Goal: Transaction & Acquisition: Purchase product/service

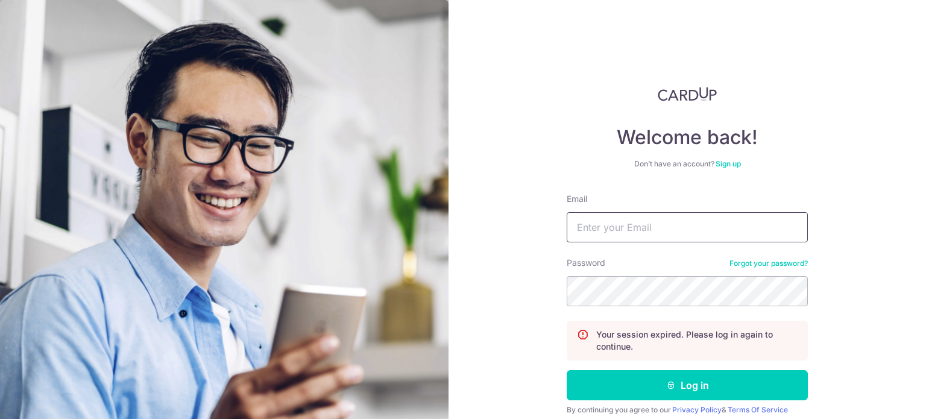
click at [593, 221] on input "Email" at bounding box center [687, 227] width 241 height 30
type input "[EMAIL_ADDRESS][DOMAIN_NAME]"
click at [567, 370] on button "Log in" at bounding box center [687, 385] width 241 height 30
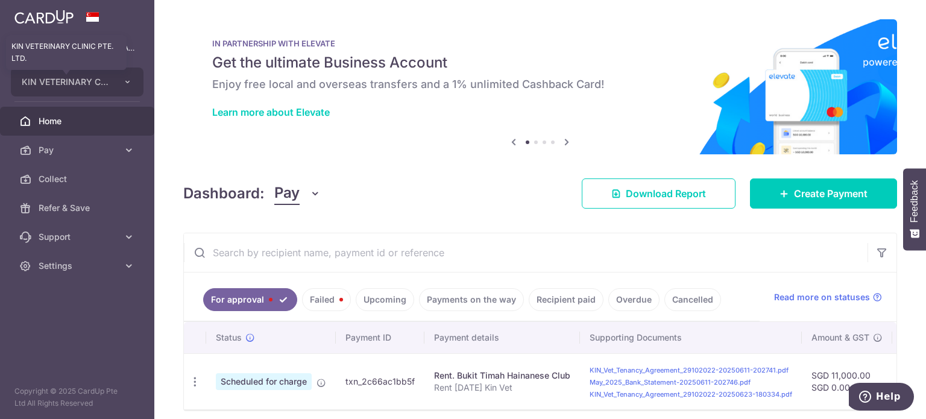
click at [60, 110] on link "Home" at bounding box center [77, 121] width 154 height 29
click at [317, 296] on link "Failed" at bounding box center [326, 299] width 49 height 23
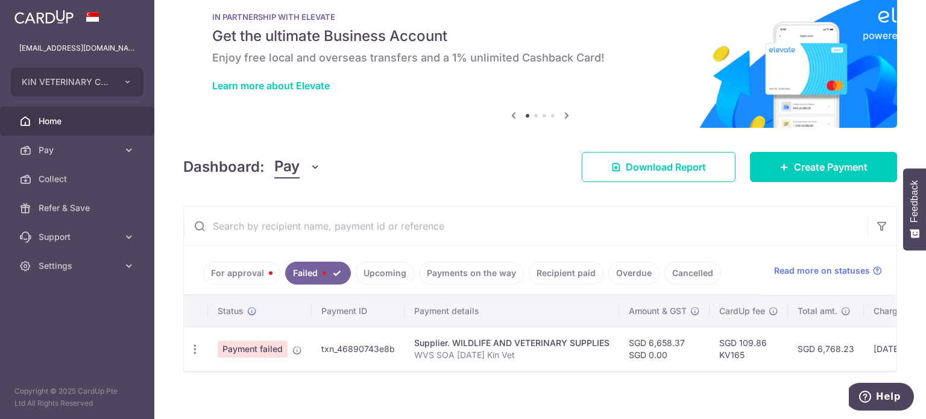
scroll to position [41, 0]
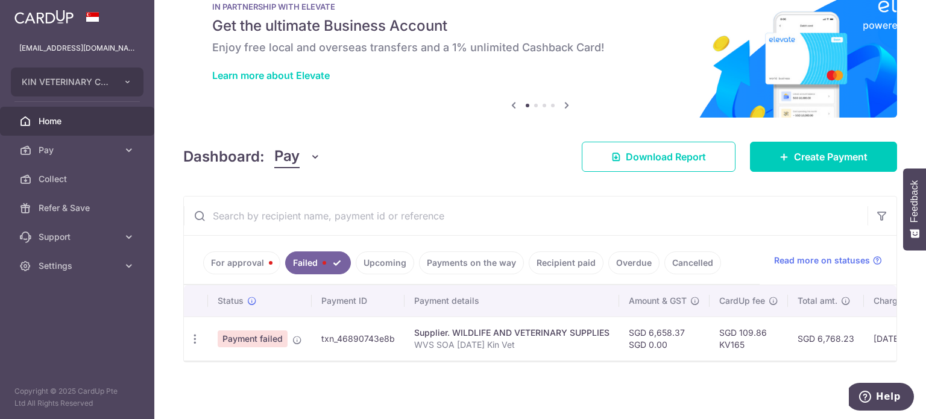
click at [246, 257] on link "For approval" at bounding box center [241, 262] width 77 height 23
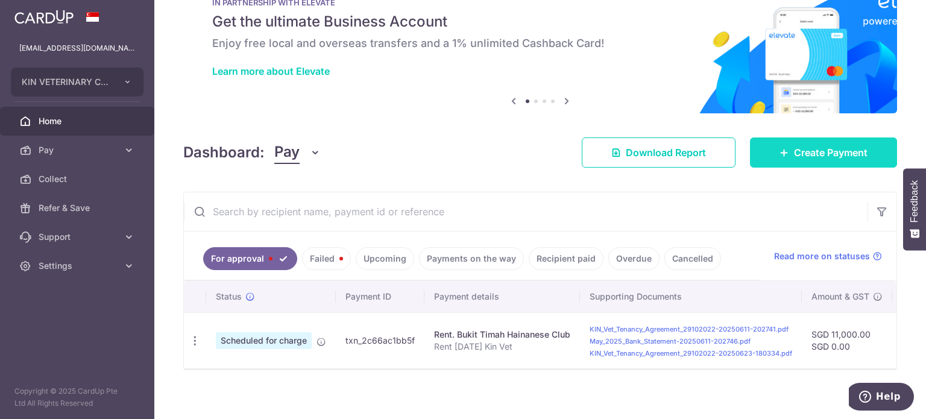
click at [832, 148] on span "Create Payment" at bounding box center [831, 152] width 74 height 14
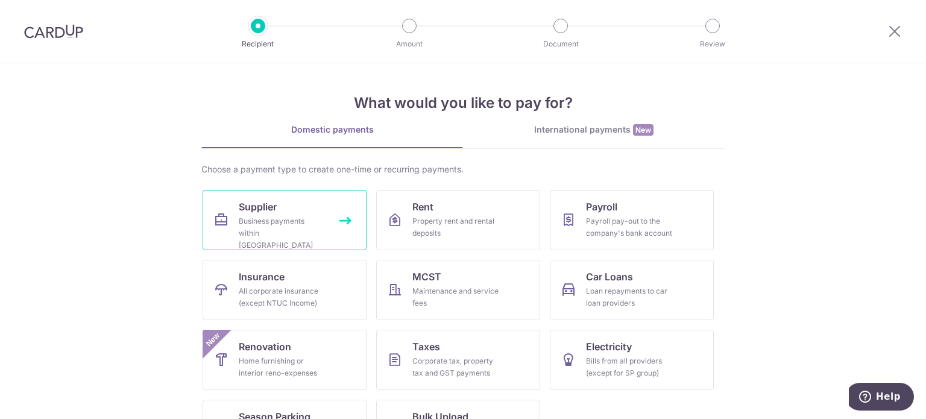
click at [248, 226] on div "Business payments within [GEOGRAPHIC_DATA]" at bounding box center [282, 233] width 87 height 36
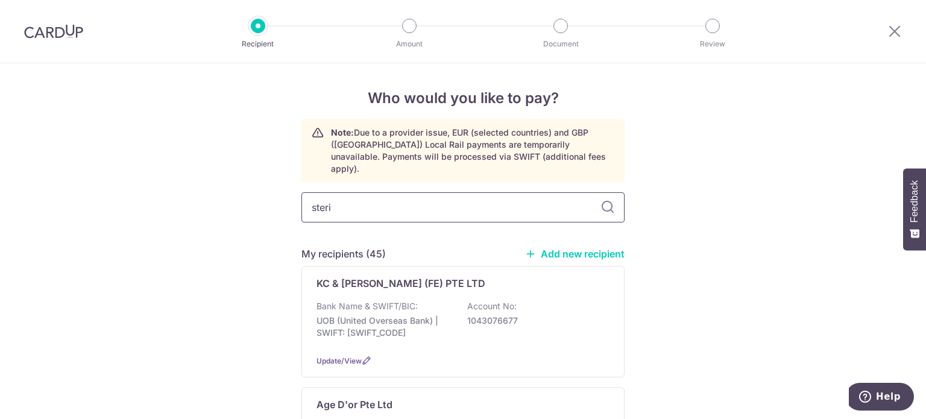
type input "steril"
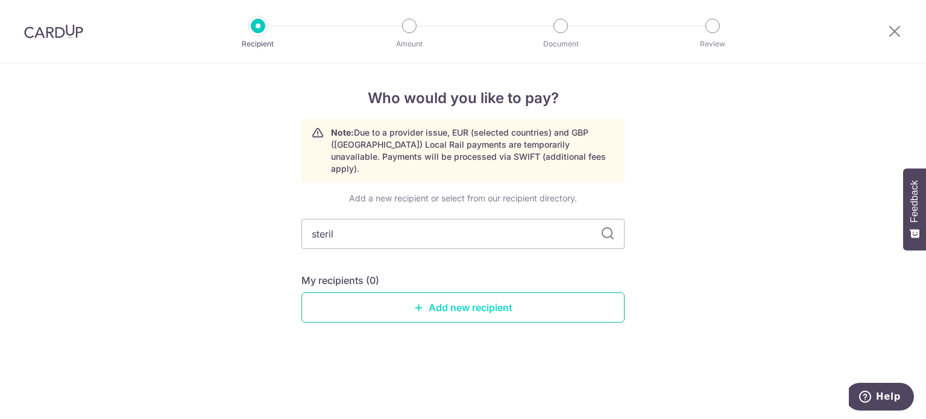
click at [506, 297] on link "Add new recipient" at bounding box center [462, 307] width 323 height 30
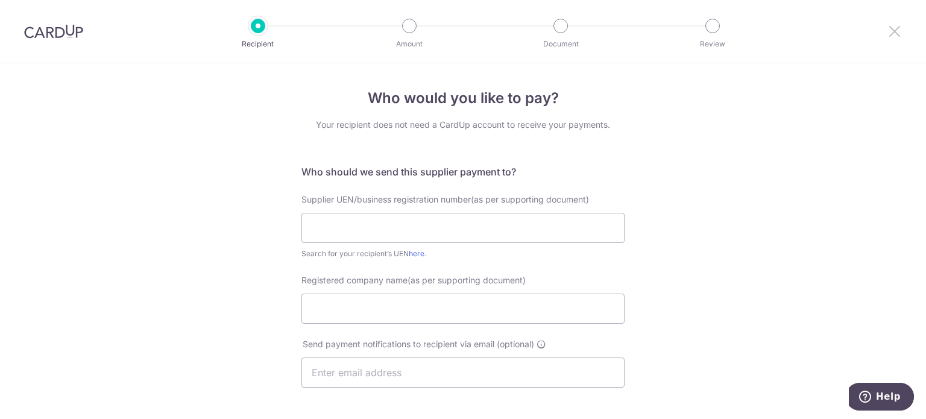
click at [895, 37] on icon at bounding box center [895, 31] width 14 height 15
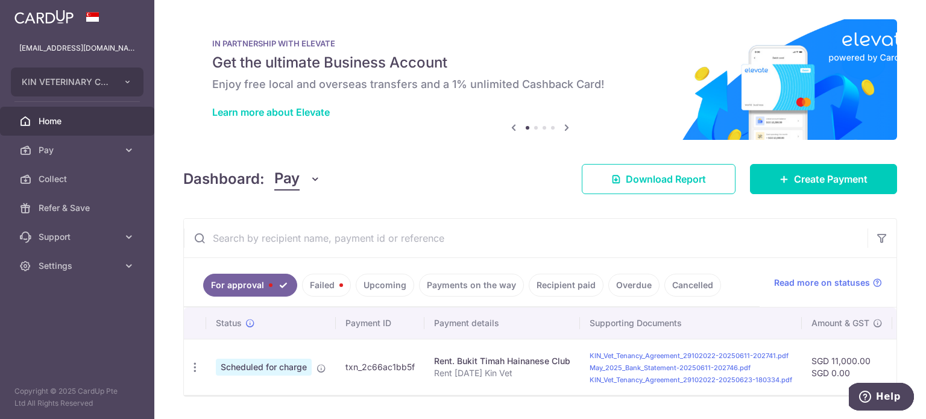
click at [809, 163] on div "Dashboard: Pay Pay Collect Download Report Create Payment" at bounding box center [540, 176] width 714 height 35
click at [806, 175] on span "Create Payment" at bounding box center [831, 179] width 74 height 14
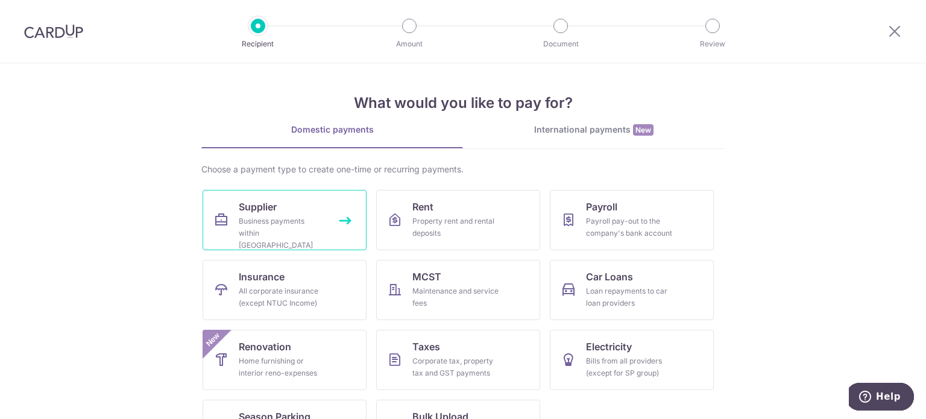
click at [291, 204] on link "Supplier Business payments within Singapore" at bounding box center [285, 220] width 164 height 60
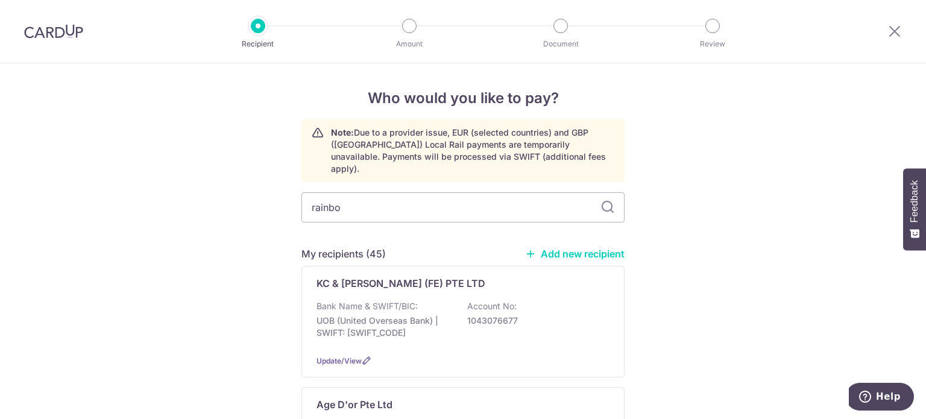
type input "rainbow"
drag, startPoint x: 475, startPoint y: 190, endPoint x: 112, endPoint y: 187, distance: 363.6
click at [112, 187] on div "Who would you like to pay? Note: Due to a provider issue, EUR (selected countri…" at bounding box center [463, 258] width 926 height 390
type input "daily"
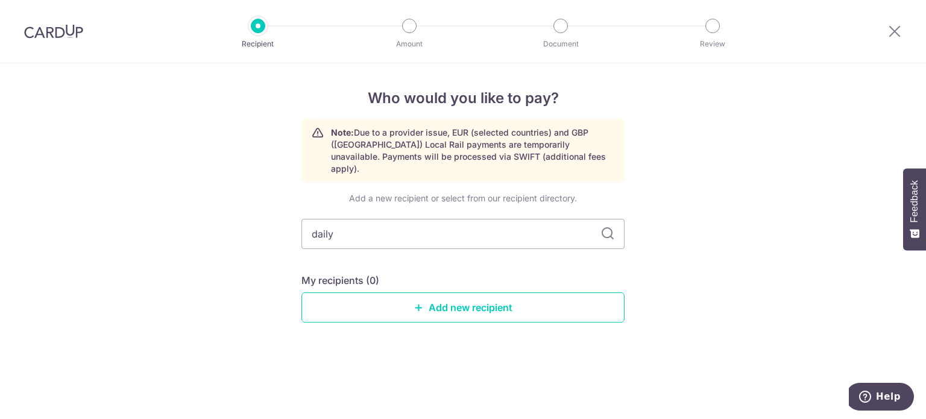
click at [762, 248] on div "Who would you like to pay? Note: Due to a provider issue, EUR (selected countri…" at bounding box center [463, 241] width 926 height 356
click at [521, 295] on link "Add new recipient" at bounding box center [462, 307] width 323 height 30
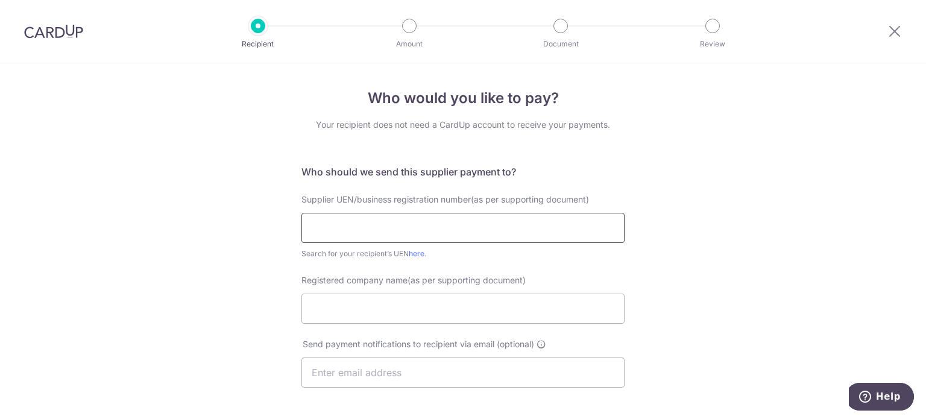
click at [490, 231] on input "text" at bounding box center [462, 228] width 323 height 30
type input "202031867H"
click at [212, 282] on div "Who would you like to pay? Your recipient does not need a CardUp account to rec…" at bounding box center [463, 396] width 926 height 667
click at [341, 309] on input "Registered company name(as per supporting document)" at bounding box center [462, 309] width 323 height 30
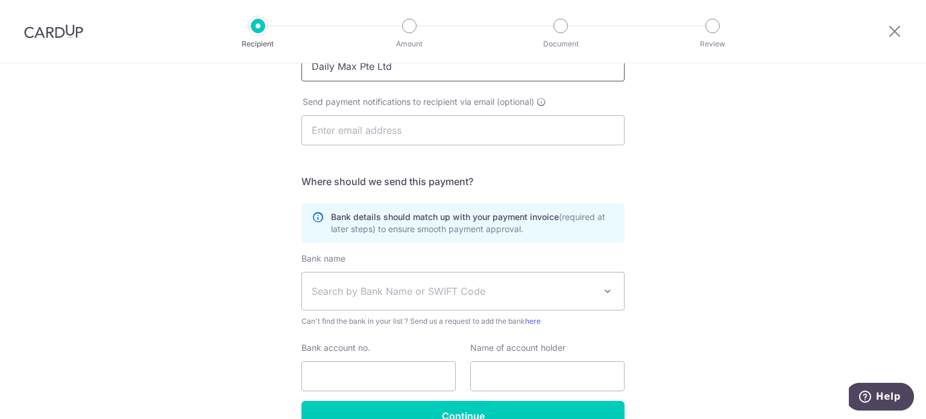
scroll to position [301, 0]
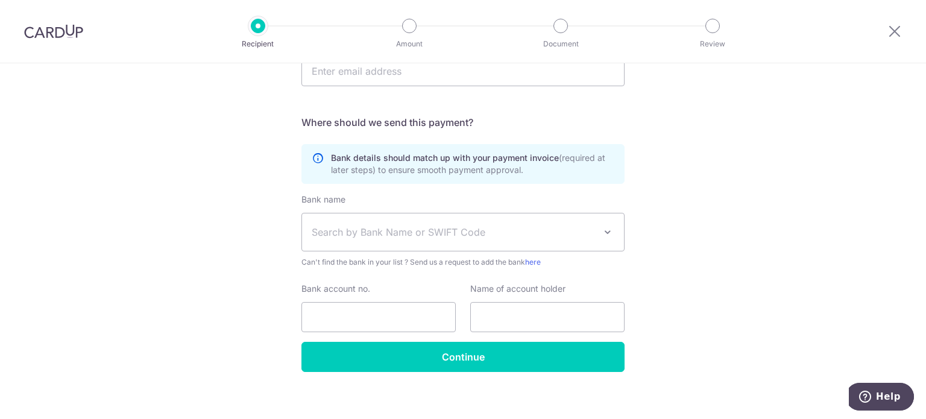
type input "Daily Max Pte Ltd"
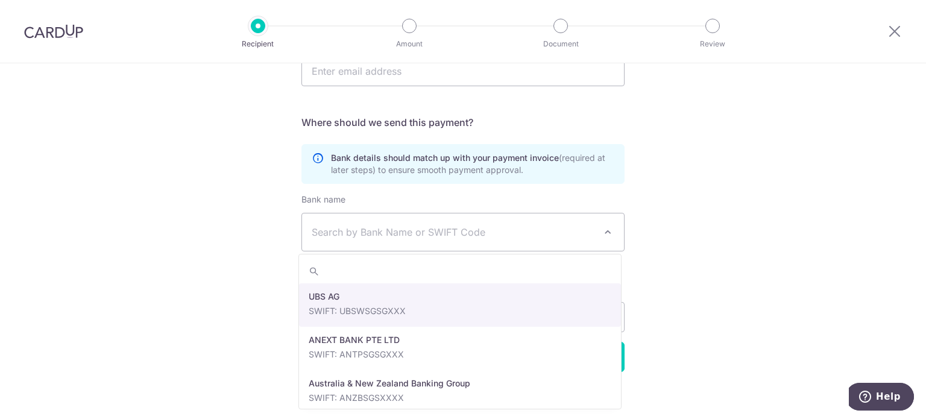
click at [410, 231] on span "Search by Bank Name or SWIFT Code" at bounding box center [453, 232] width 283 height 14
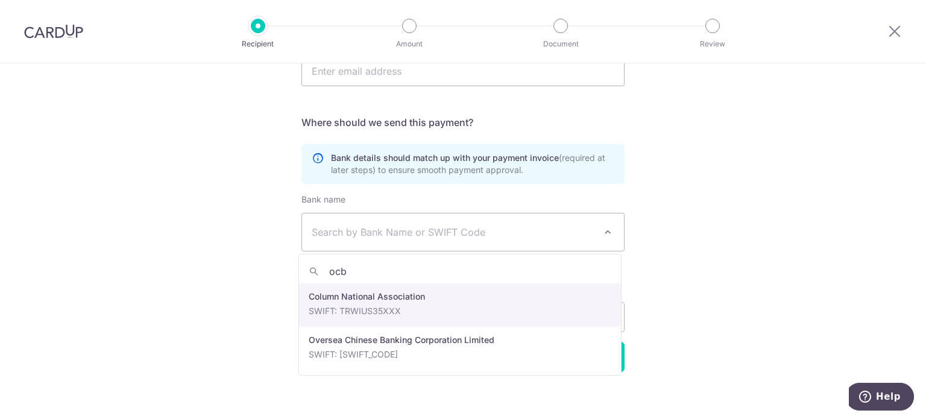
type input "ocbc"
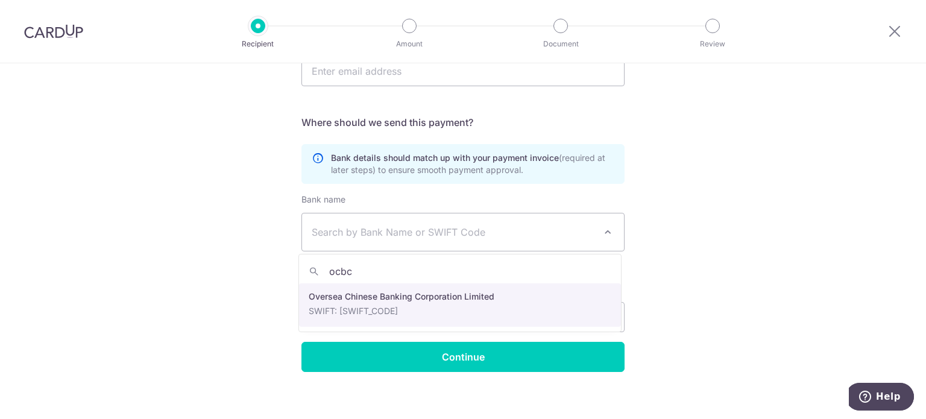
select select "12"
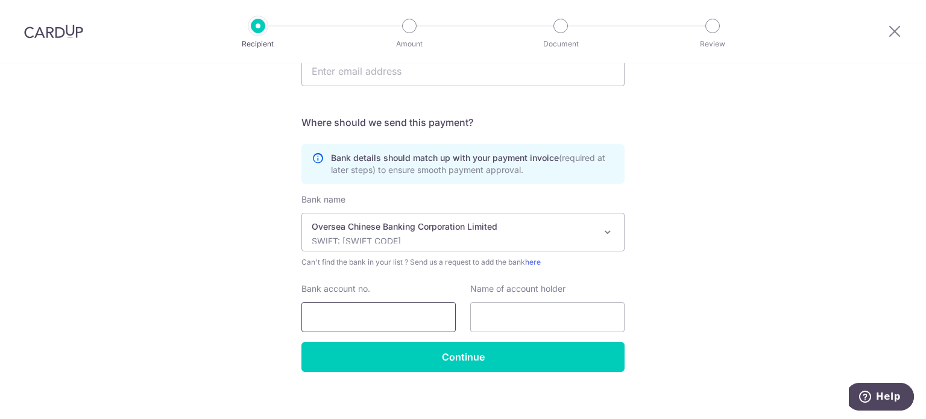
click at [390, 315] on input "Bank account no." at bounding box center [378, 317] width 154 height 30
click at [564, 318] on input "text" at bounding box center [547, 317] width 154 height 30
type input "DAILY MAX PTE LTD"
click at [398, 318] on input "Bank account no." at bounding box center [378, 317] width 154 height 30
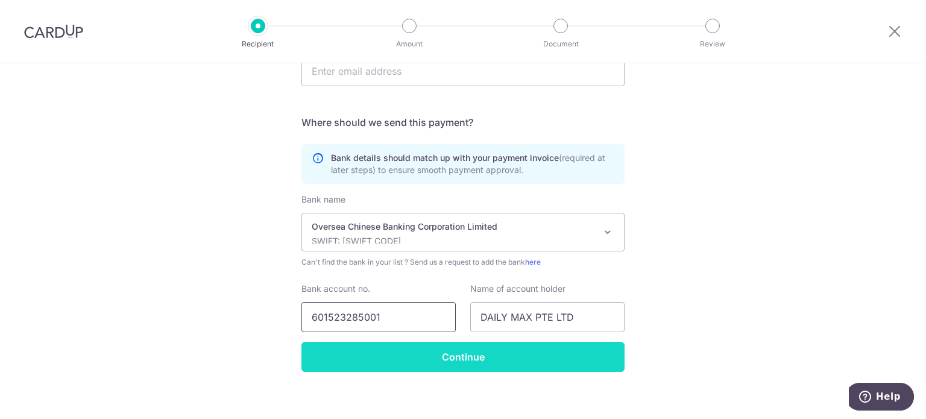
type input "601523285001"
click at [534, 362] on input "Continue" at bounding box center [462, 357] width 323 height 30
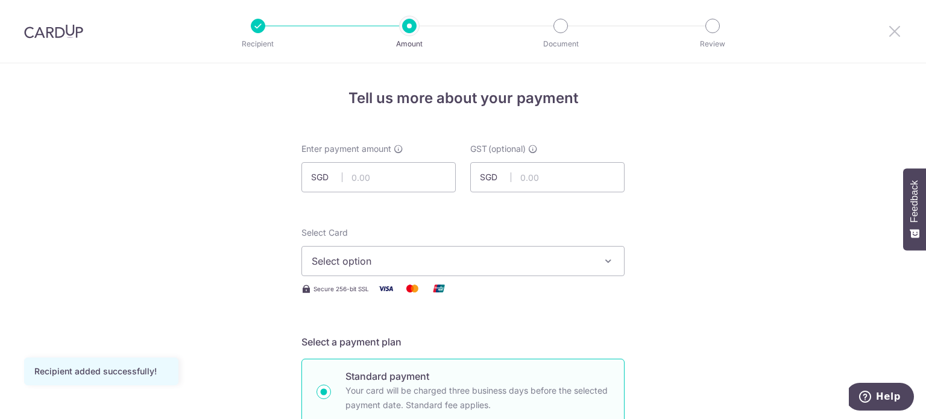
click at [895, 33] on icon at bounding box center [895, 31] width 14 height 15
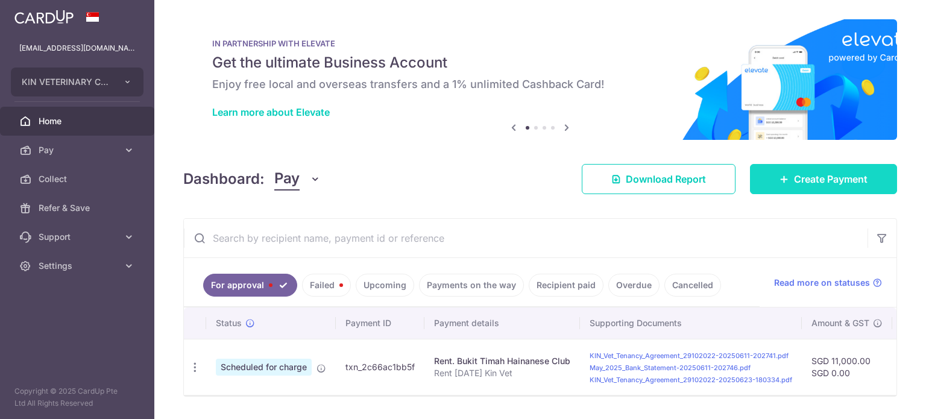
click at [857, 179] on span "Create Payment" at bounding box center [831, 179] width 74 height 14
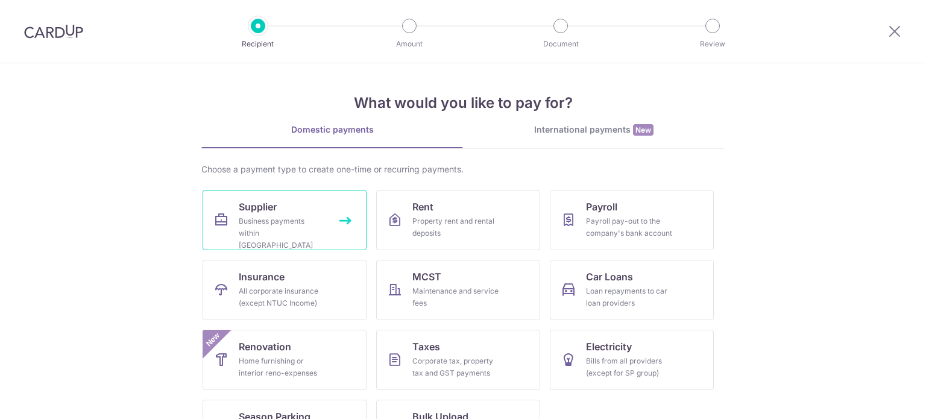
click at [304, 210] on link "Supplier Business payments within [GEOGRAPHIC_DATA]" at bounding box center [285, 220] width 164 height 60
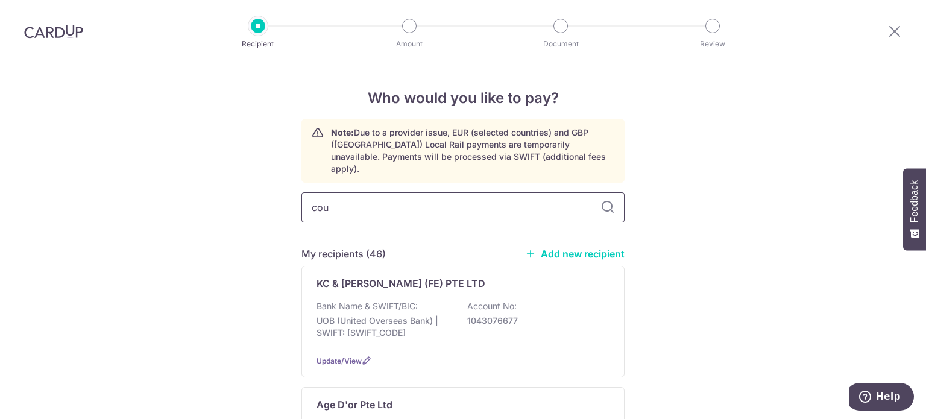
type input "cout"
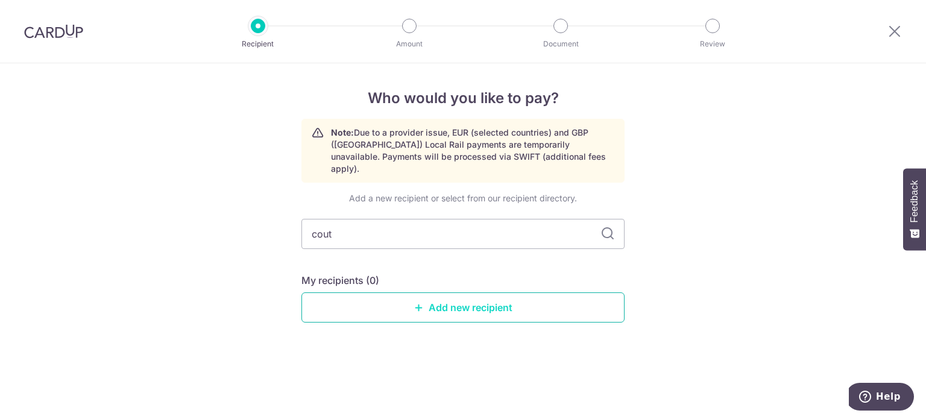
click at [536, 298] on link "Add new recipient" at bounding box center [462, 307] width 323 height 30
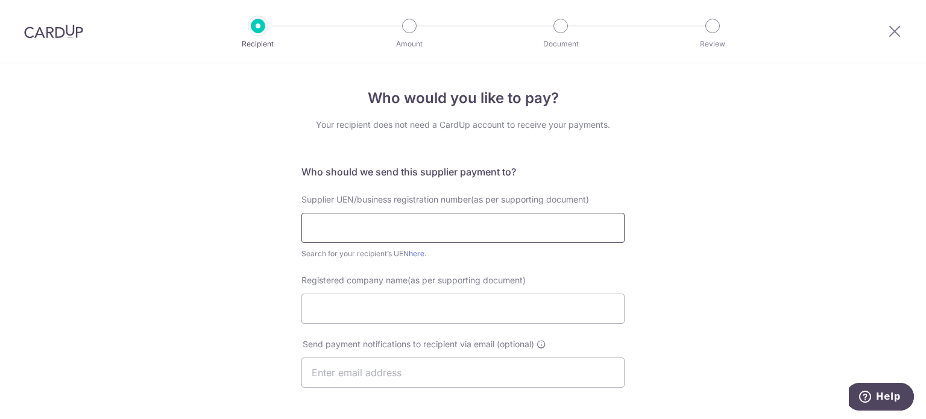
click at [482, 230] on input "text" at bounding box center [462, 228] width 323 height 30
type input "201811983M"
click at [475, 306] on input "Registered company name(as per supporting document)" at bounding box center [462, 309] width 323 height 30
type input "The Pets Couture Pte Ltd"
drag, startPoint x: 440, startPoint y: 379, endPoint x: 463, endPoint y: 361, distance: 29.2
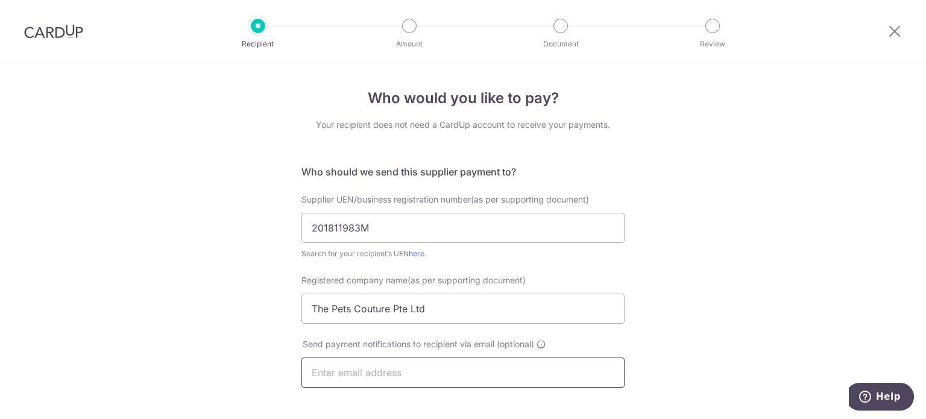
click at [438, 383] on input "text" at bounding box center [462, 373] width 323 height 30
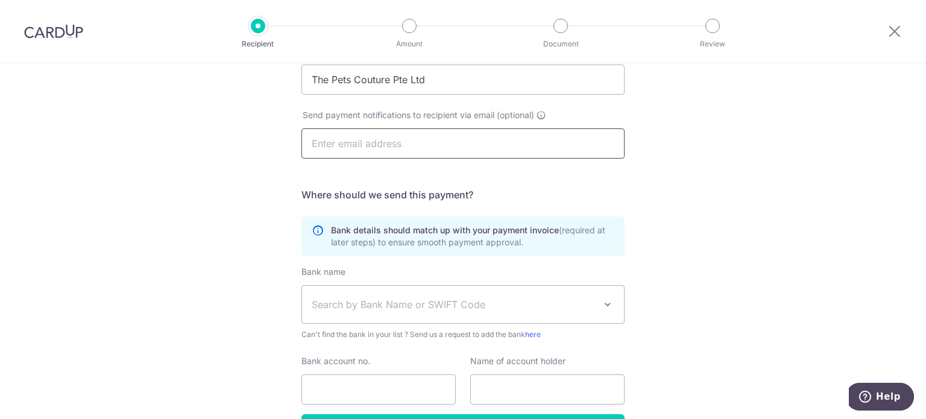
scroll to position [301, 0]
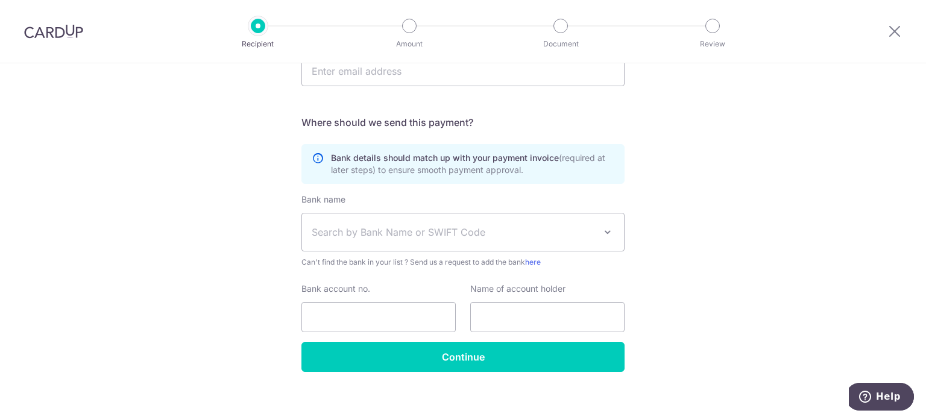
click at [330, 232] on span "Search by Bank Name or SWIFT Code" at bounding box center [453, 232] width 283 height 14
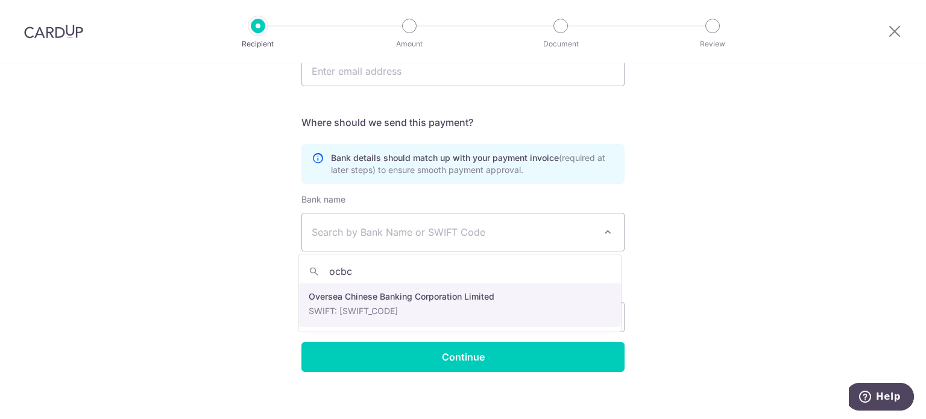
type input "ocbc"
select select "12"
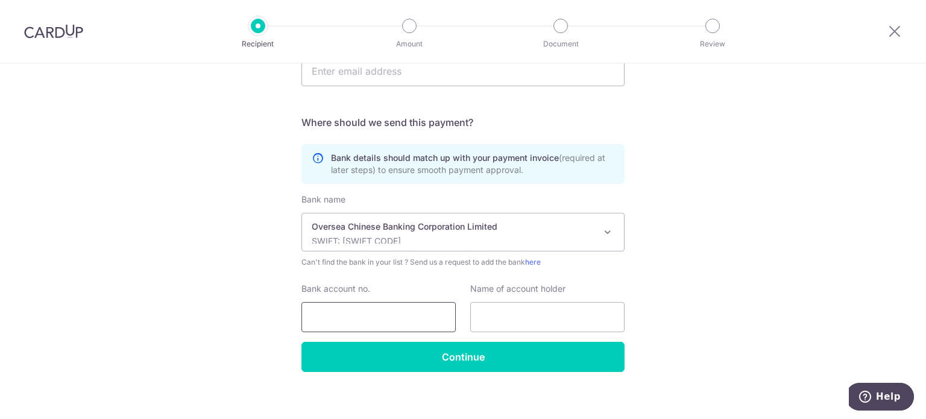
click at [382, 311] on input "Bank account no." at bounding box center [378, 317] width 154 height 30
type input "588161760001"
click at [513, 313] on input "text" at bounding box center [547, 317] width 154 height 30
type input "The Pets Couture Pte Ltd"
click at [715, 267] on div "Who would you like to pay? Your recipient does not need a CardUp account to rec…" at bounding box center [463, 95] width 926 height 667
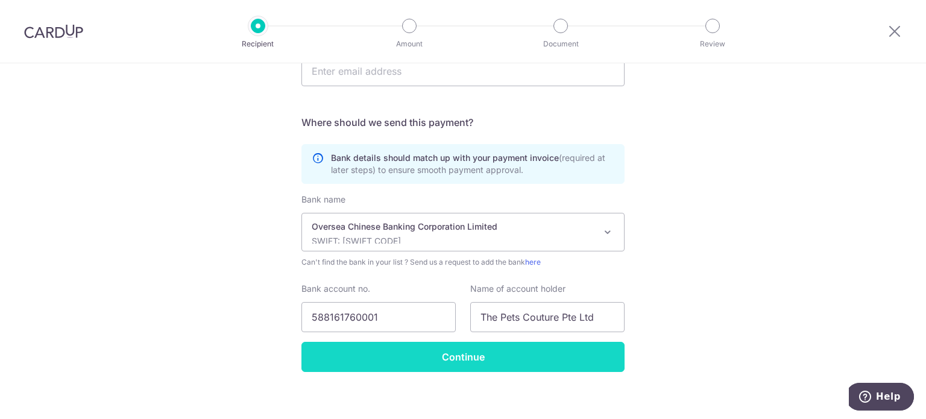
click at [554, 349] on input "Continue" at bounding box center [462, 357] width 323 height 30
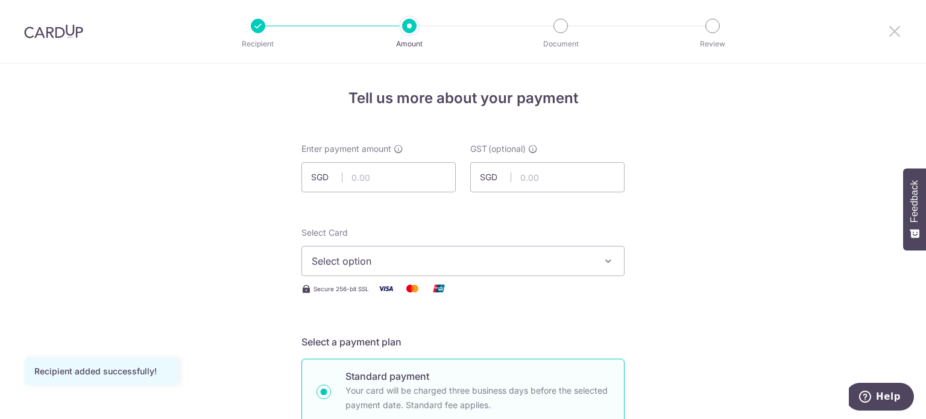
click at [897, 29] on icon at bounding box center [895, 31] width 14 height 15
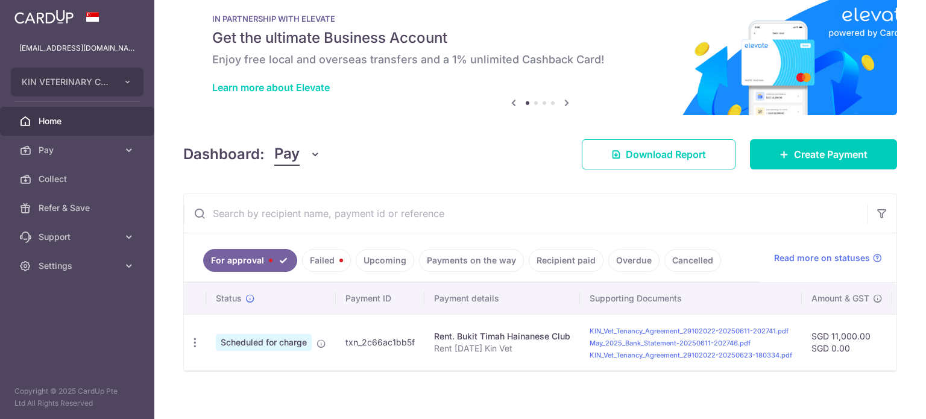
scroll to position [39, 0]
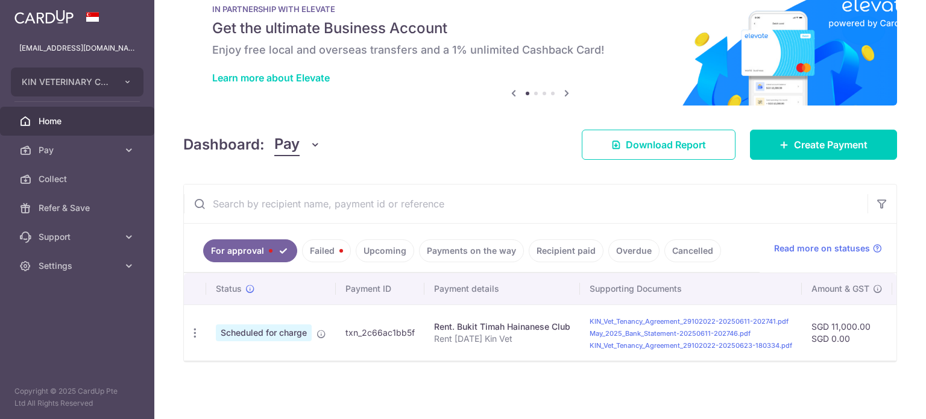
click at [327, 245] on link "Failed" at bounding box center [326, 250] width 49 height 23
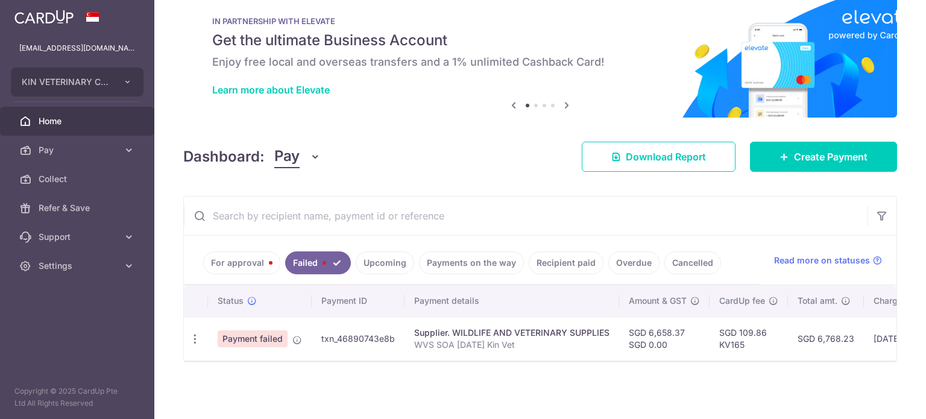
scroll to position [27, 0]
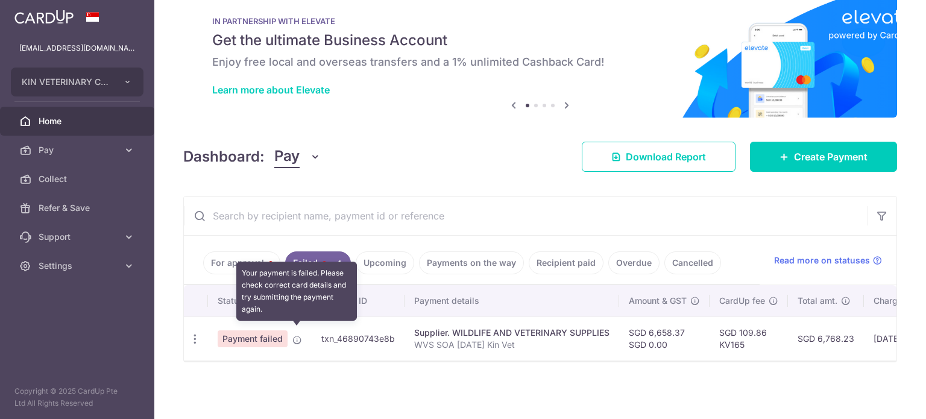
click at [297, 335] on icon at bounding box center [297, 340] width 10 height 10
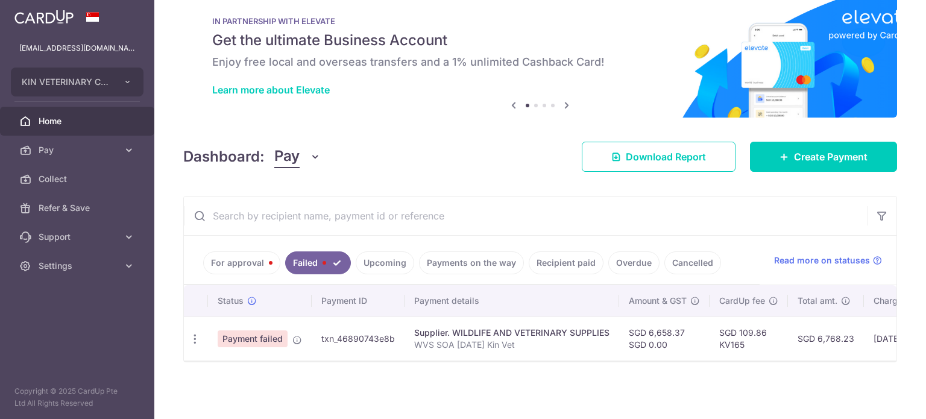
click at [456, 162] on div "Dashboard: Pay Pay Collect Download Report Create Payment" at bounding box center [540, 154] width 714 height 35
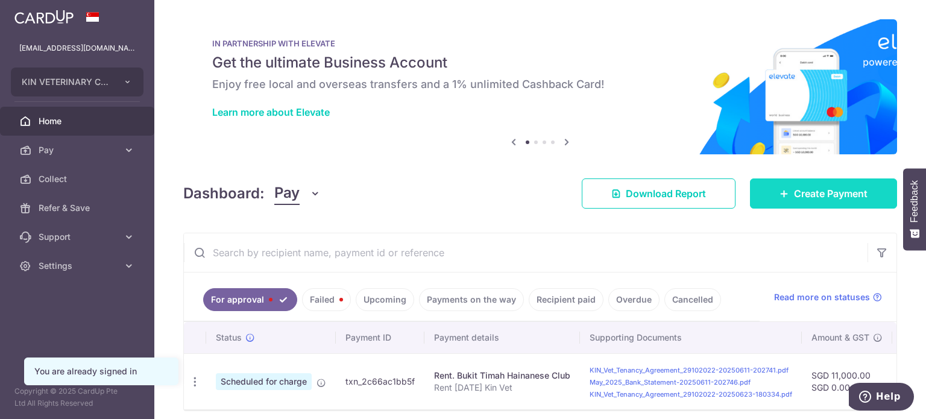
click at [780, 190] on icon at bounding box center [785, 194] width 10 height 10
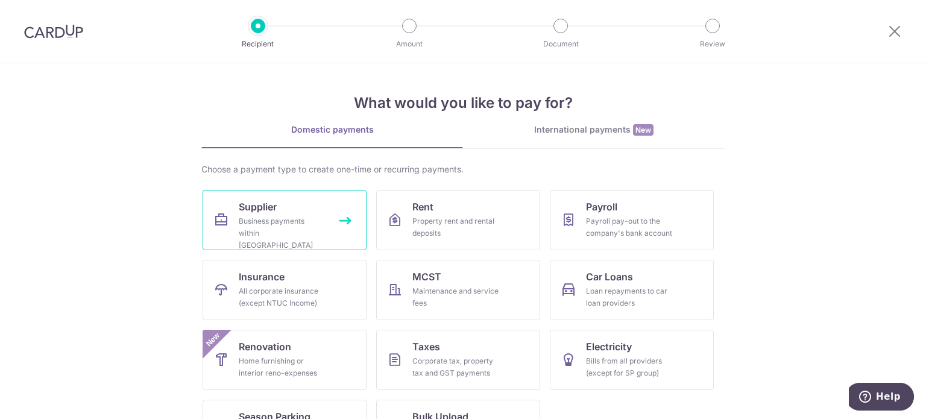
click at [291, 209] on link "Supplier Business payments within Singapore" at bounding box center [285, 220] width 164 height 60
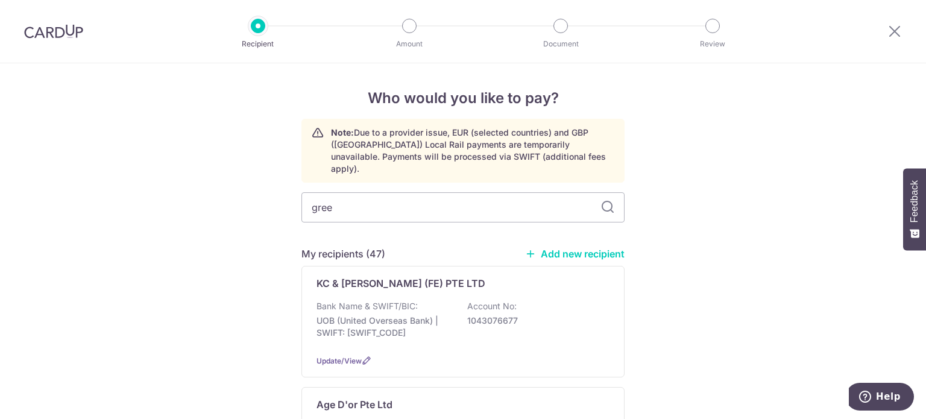
type input "green"
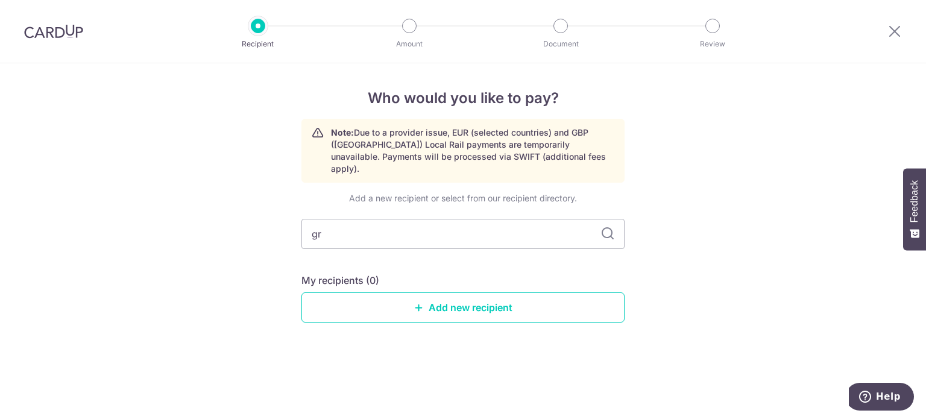
type input "g"
type input "age"
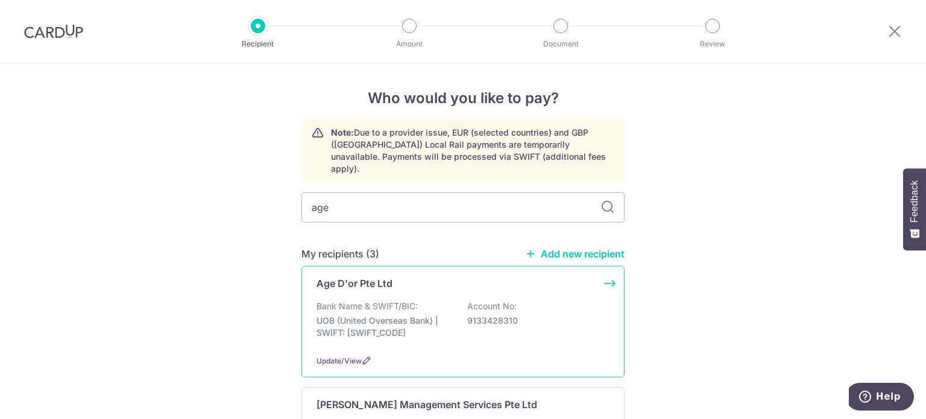
click at [538, 300] on div "Bank Name & SWIFT/BIC: UOB (United Overseas Bank) | SWIFT: [SWIFT_CODE] Account…" at bounding box center [463, 322] width 293 height 45
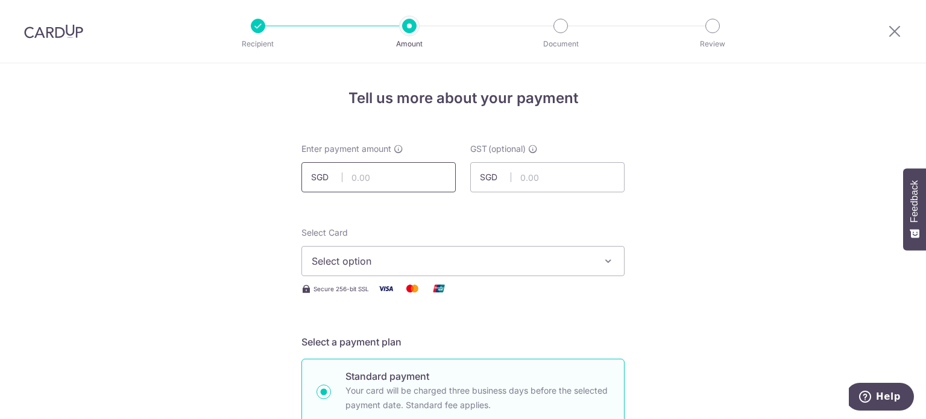
click at [412, 176] on input "text" at bounding box center [378, 177] width 154 height 30
type input "12,429.27"
click at [335, 263] on span "Select option" at bounding box center [452, 261] width 281 height 14
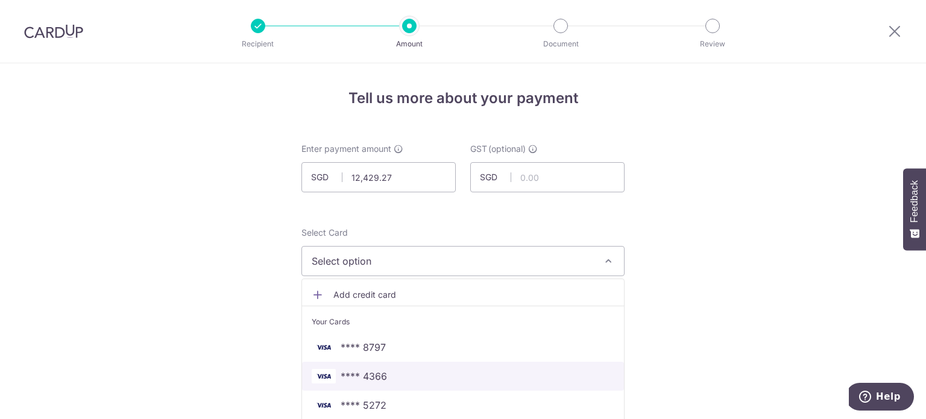
click at [388, 368] on link "**** 4366" at bounding box center [463, 376] width 322 height 29
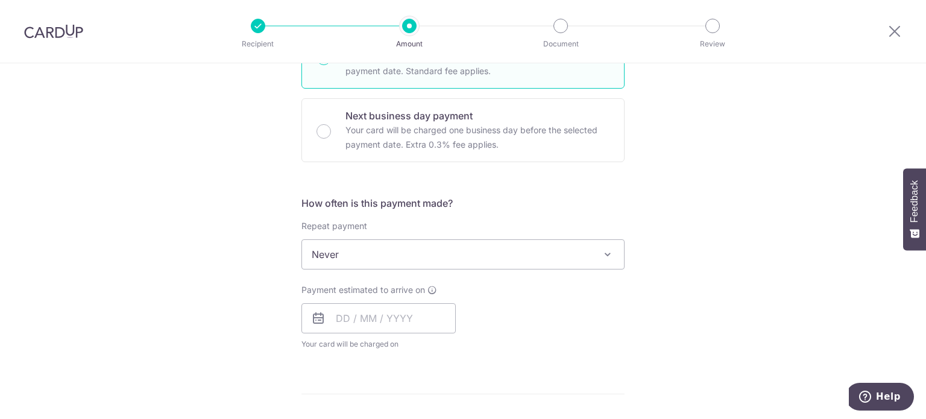
scroll to position [362, 0]
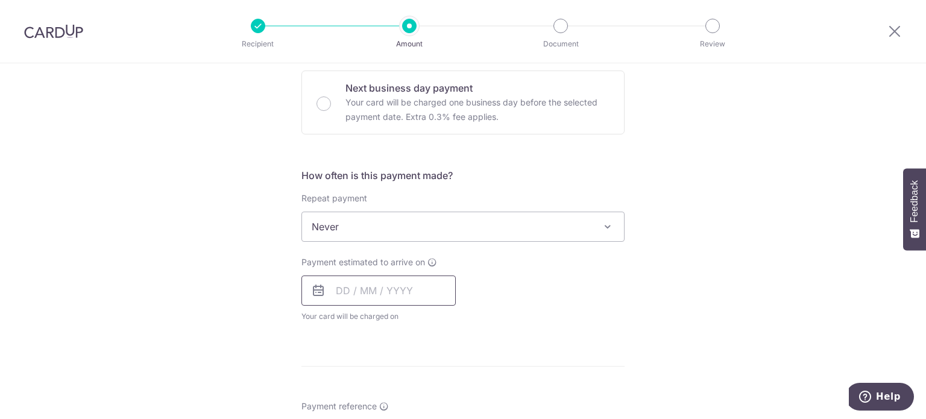
click at [358, 296] on input "text" at bounding box center [378, 291] width 154 height 30
click at [421, 397] on link "11" at bounding box center [422, 400] width 19 height 19
type input "11/09/2025"
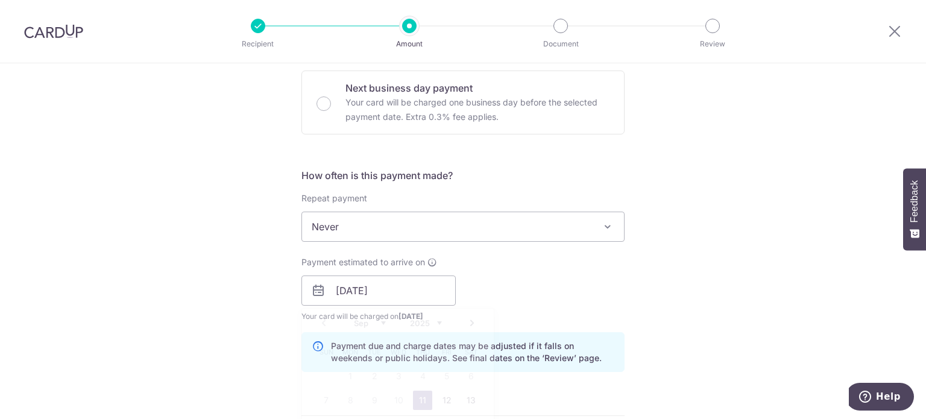
click at [693, 289] on div "Tell us more about your payment Enter payment amount SGD 12,429.27 12429.27 GST…" at bounding box center [463, 312] width 926 height 1221
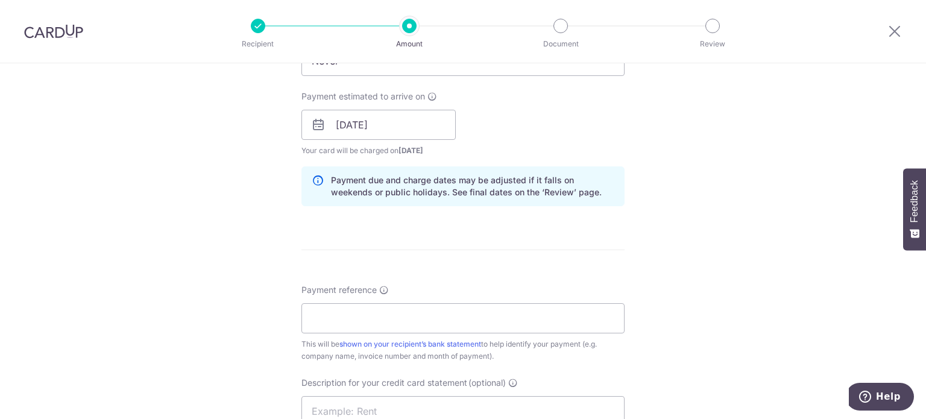
scroll to position [603, 0]
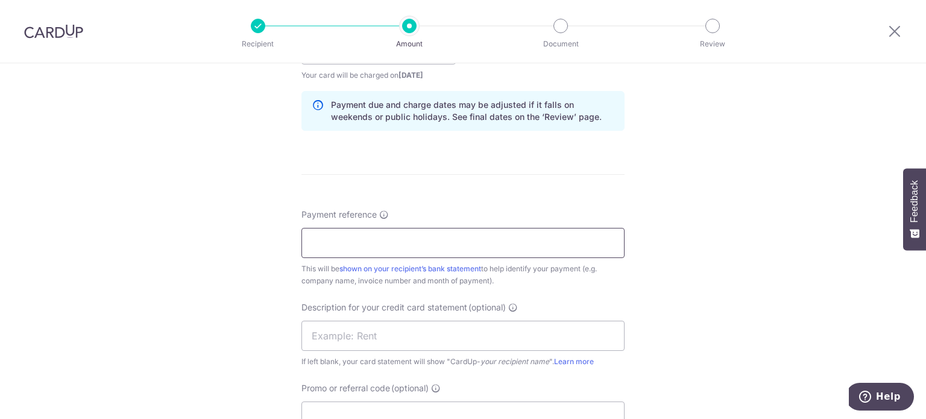
drag, startPoint x: 424, startPoint y: 238, endPoint x: 430, endPoint y: 236, distance: 6.1
click at [424, 238] on input "Payment reference" at bounding box center [462, 243] width 323 height 30
click at [377, 238] on input "AD SOA Jul 25 Kin Vet" at bounding box center [462, 243] width 323 height 30
click at [359, 238] on input "AD SOA Jul 25 Kin Vet" at bounding box center [462, 243] width 323 height 30
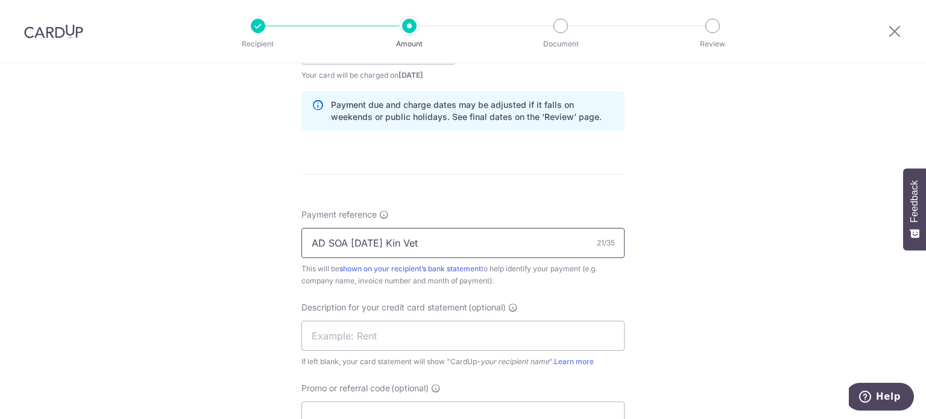
click at [441, 243] on input "AD SOA Aug 25 Kin Vet" at bounding box center [462, 243] width 323 height 30
drag, startPoint x: 519, startPoint y: 240, endPoint x: 243, endPoint y: 262, distance: 276.4
click at [197, 255] on div "Tell us more about your payment Enter payment amount SGD 12,429.27 12429.27 GST…" at bounding box center [463, 70] width 926 height 1221
type input "AD SOA Aug 25 Kin Vet"
drag, startPoint x: 365, startPoint y: 333, endPoint x: 382, endPoint y: 326, distance: 18.4
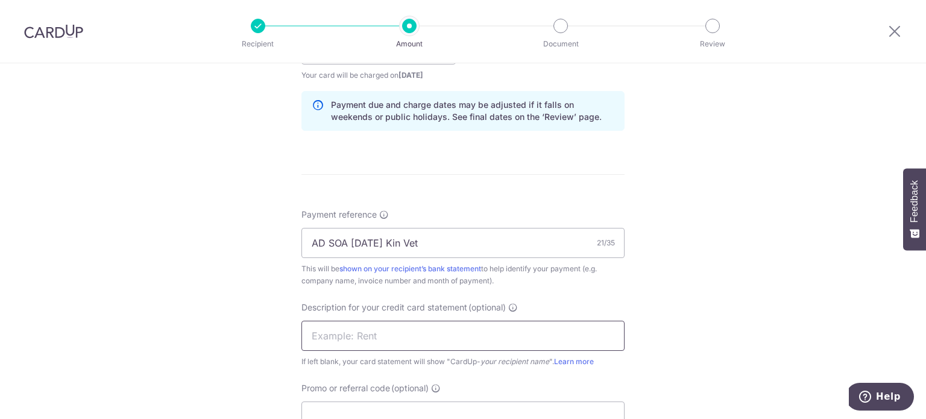
click at [365, 333] on input "text" at bounding box center [462, 336] width 323 height 30
paste input "AD SOA Aug 25 K"
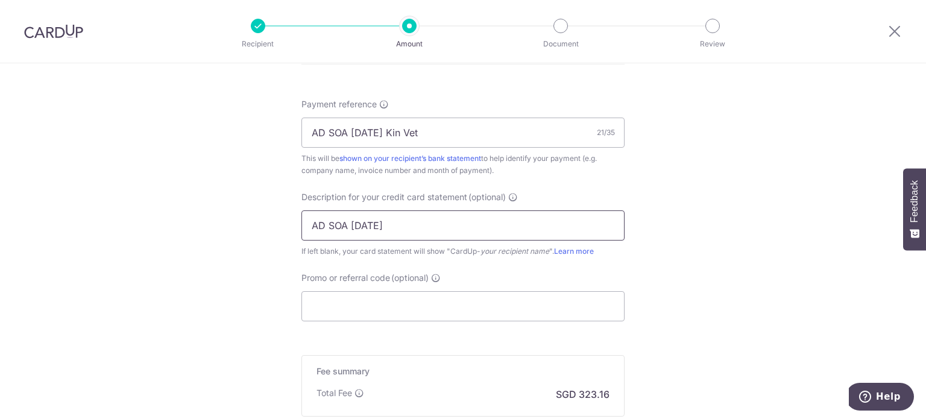
scroll to position [784, 0]
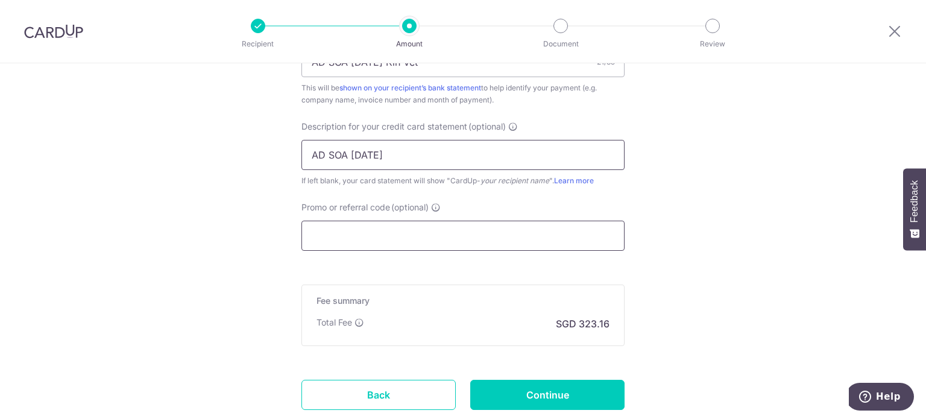
type input "AD SOA Aug 25"
click at [437, 242] on input "Promo or referral code (optional)" at bounding box center [462, 236] width 323 height 30
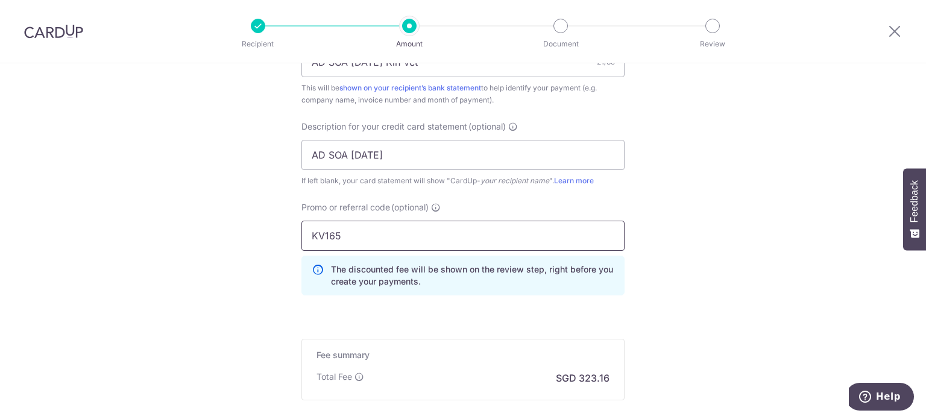
type input "KV165"
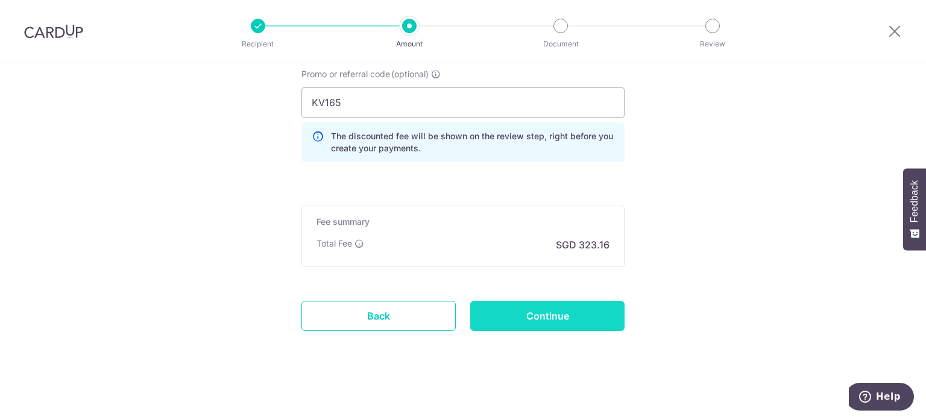
click at [573, 321] on input "Continue" at bounding box center [547, 316] width 154 height 30
type input "Create Schedule"
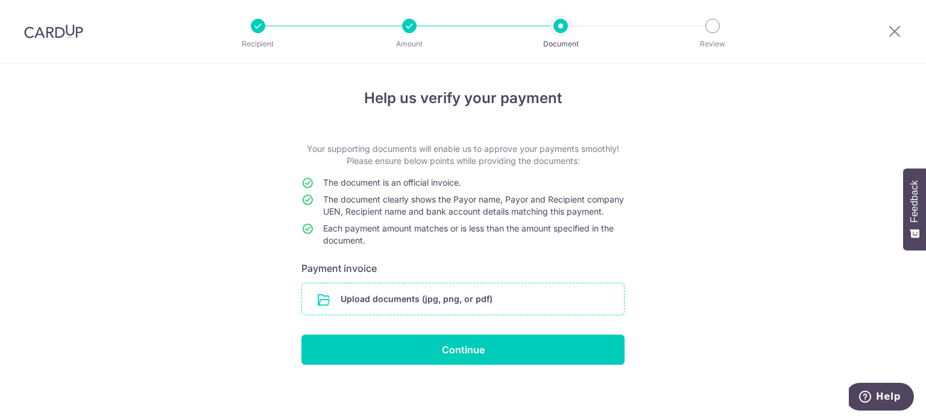
click at [541, 311] on input "file" at bounding box center [463, 298] width 322 height 31
click at [406, 315] on input "file" at bounding box center [463, 298] width 322 height 31
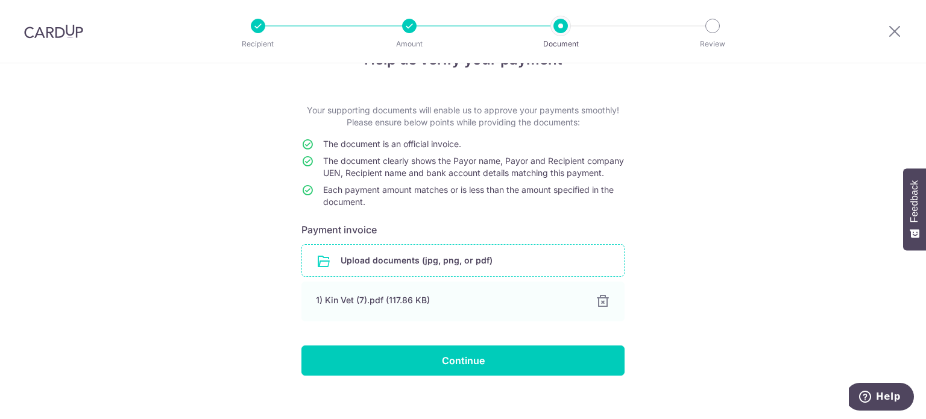
scroll to position [60, 0]
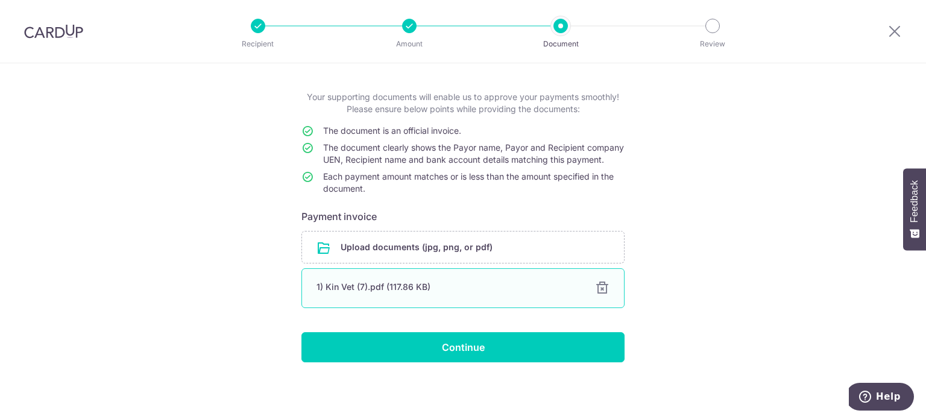
click at [405, 293] on div "1) Kin Vet (7).pdf (117.86 KB)" at bounding box center [449, 287] width 264 height 12
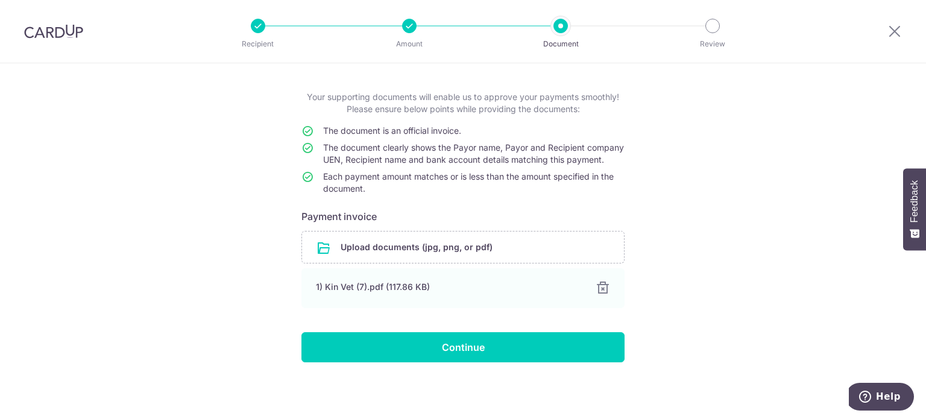
click at [234, 364] on div "Help us verify your payment Your supporting documents will enable us to approve…" at bounding box center [463, 215] width 926 height 408
click at [465, 344] on input "Continue" at bounding box center [462, 347] width 323 height 30
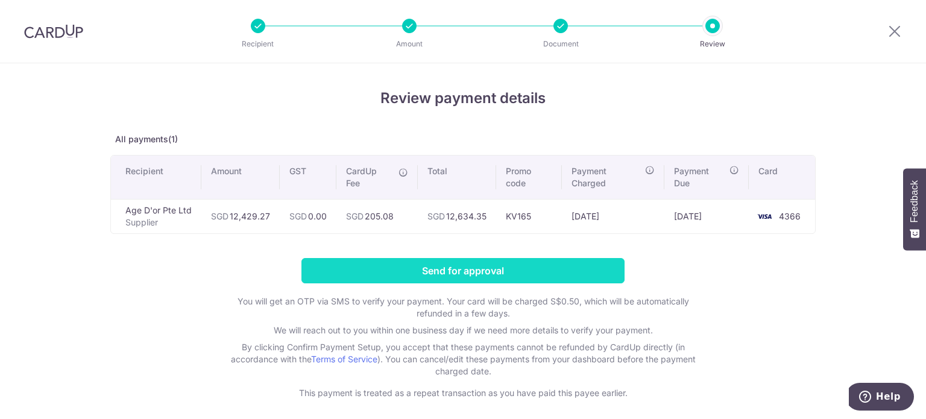
click at [498, 272] on input "Send for approval" at bounding box center [462, 270] width 323 height 25
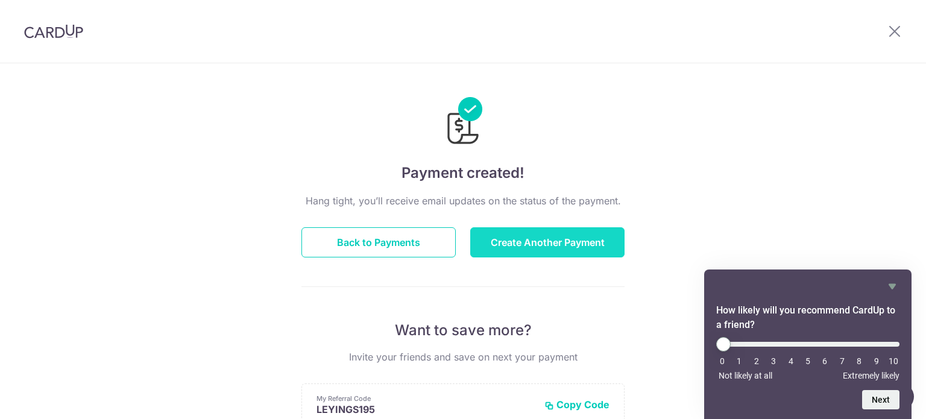
click at [579, 234] on button "Create Another Payment" at bounding box center [547, 242] width 154 height 30
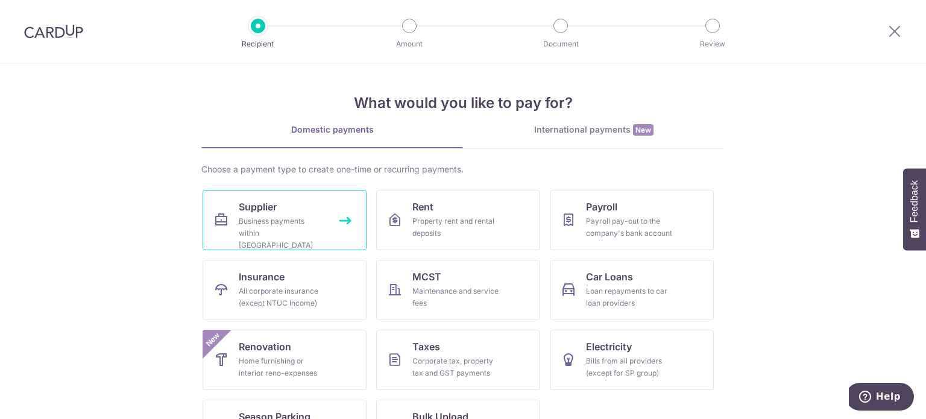
click at [323, 227] on link "Supplier Business payments within Singapore" at bounding box center [285, 220] width 164 height 60
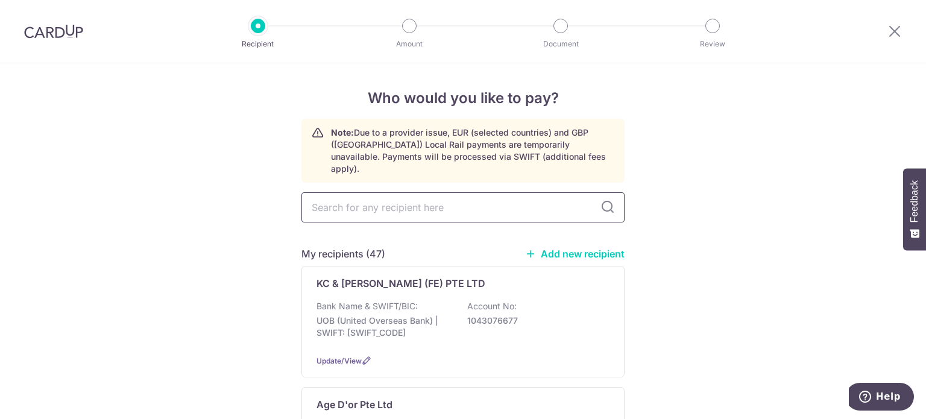
click at [490, 192] on input "text" at bounding box center [462, 207] width 323 height 30
type input "daily"
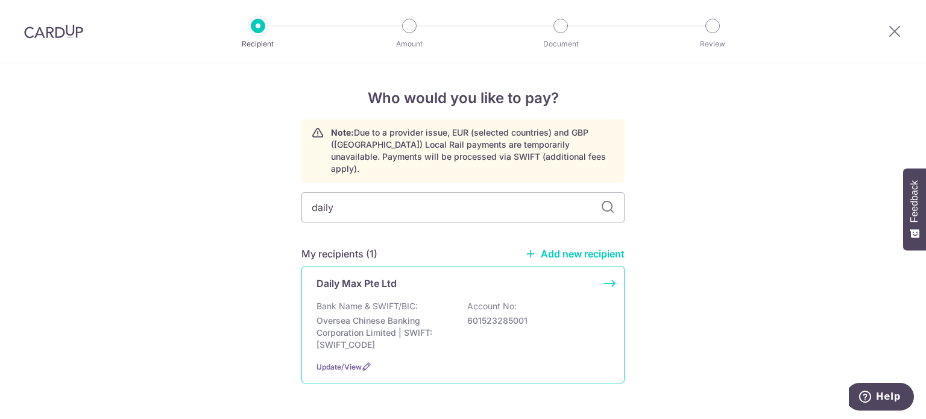
click at [432, 300] on div "Bank Name & SWIFT/BIC: Oversea Chinese Banking Corporation Limited | SWIFT: [SW…" at bounding box center [463, 325] width 293 height 51
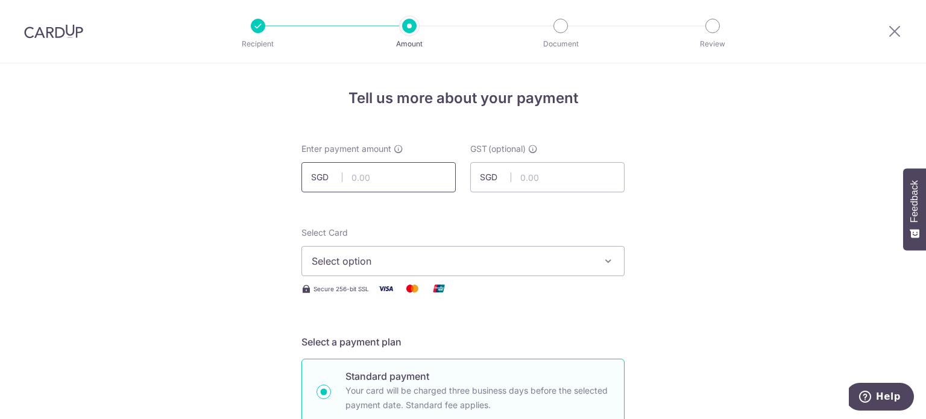
click at [379, 178] on input "text" at bounding box center [378, 177] width 154 height 30
type input "130.80"
click at [547, 248] on button "Select option" at bounding box center [462, 261] width 323 height 30
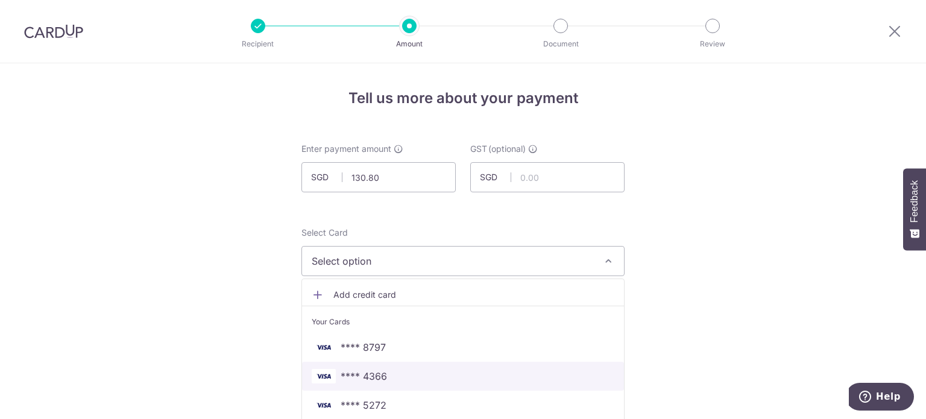
click at [387, 378] on span "**** 4366" at bounding box center [463, 376] width 303 height 14
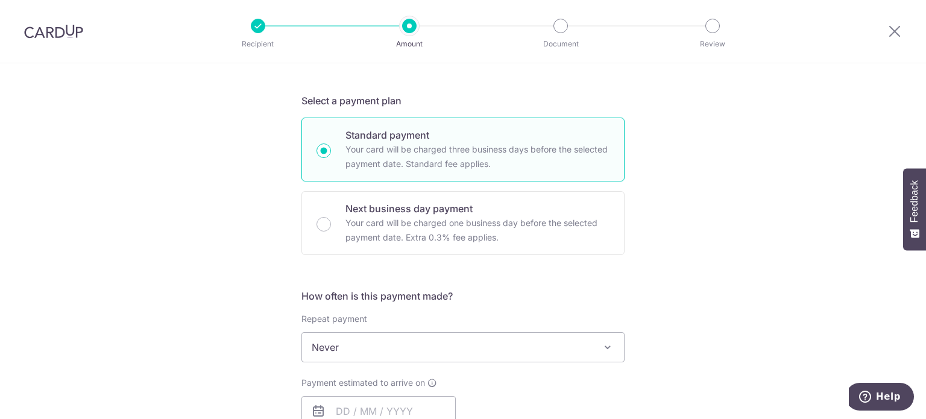
scroll to position [482, 0]
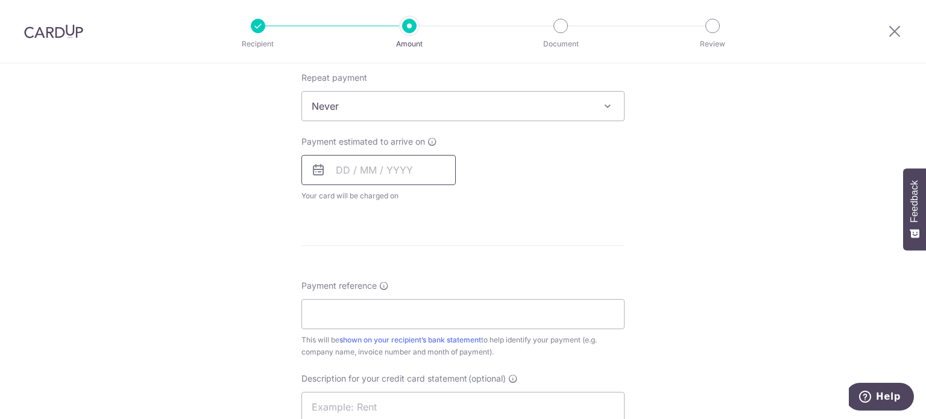
click at [412, 169] on input "text" at bounding box center [378, 170] width 154 height 30
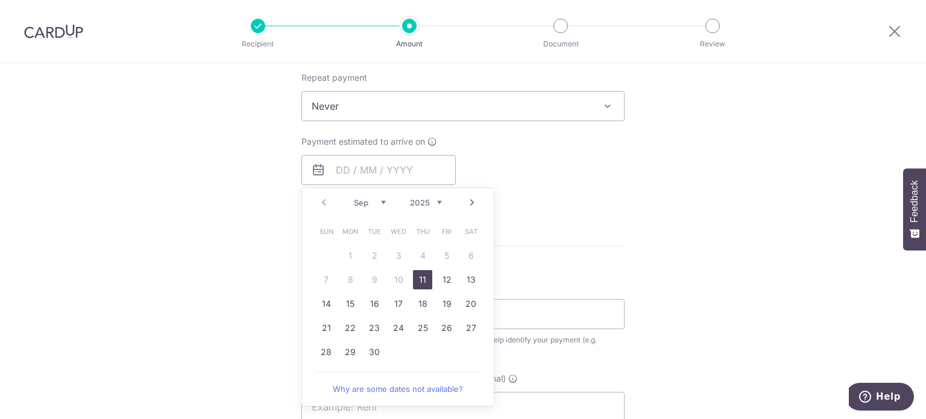
click at [418, 279] on link "11" at bounding box center [422, 279] width 19 height 19
type input "[DATE]"
click at [0, 0] on p "Payment due and charge dates may be adjusted if it falls on weekends or public …" at bounding box center [0, 0] width 0 height 0
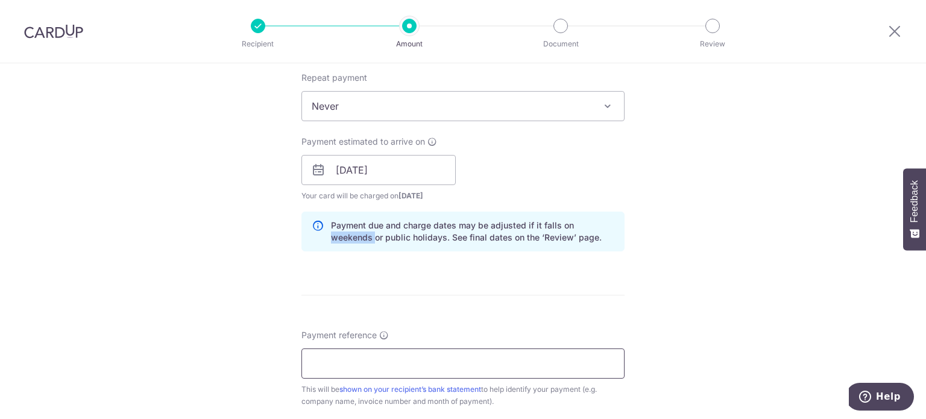
click at [439, 350] on input "Payment reference" at bounding box center [462, 364] width 323 height 30
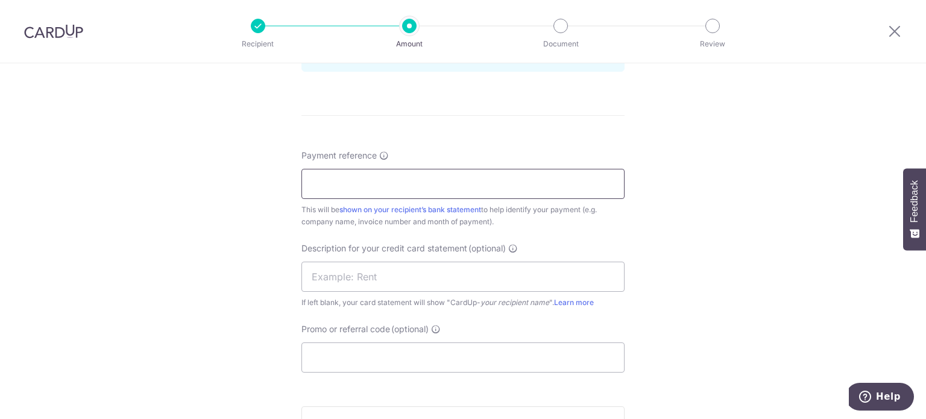
scroll to position [663, 0]
type input "DlyM SOA Aug 25 Kin Vet"
click at [541, 274] on input "text" at bounding box center [462, 275] width 323 height 30
paste input "DlyM SOA Aug 25"
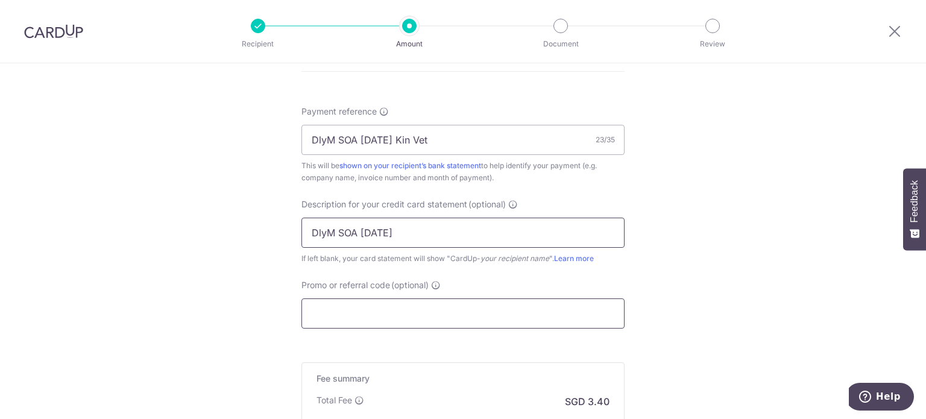
scroll to position [724, 0]
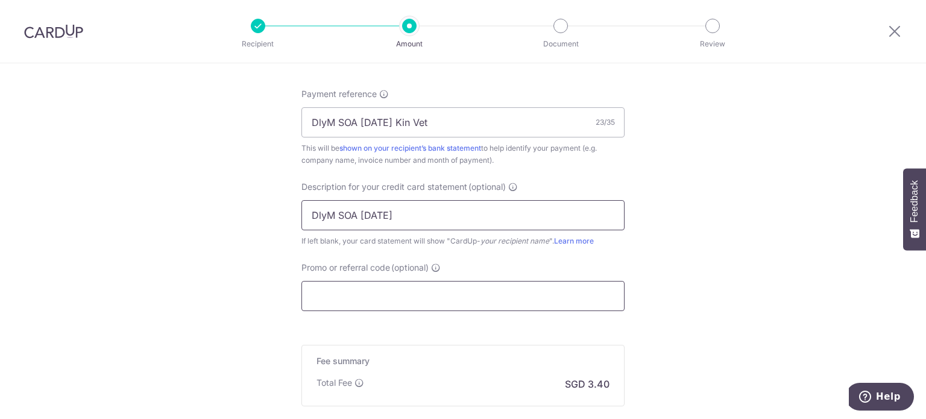
type input "DlyM SOA Aug 25"
click at [431, 286] on input "Promo or referral code (optional)" at bounding box center [462, 296] width 323 height 30
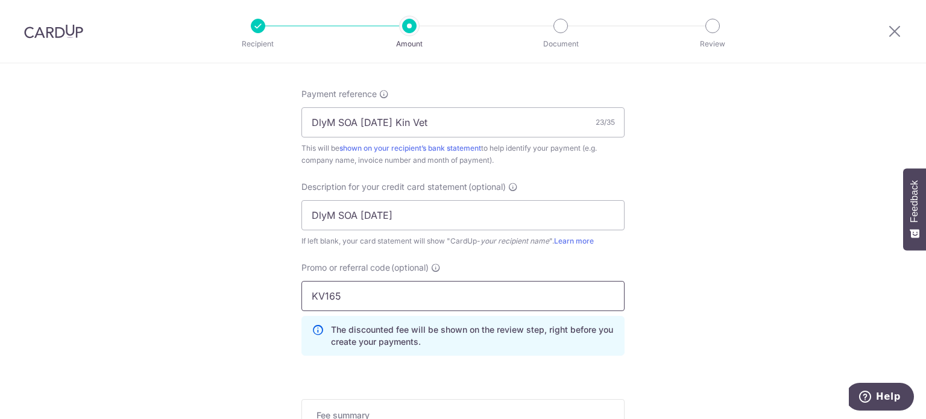
type input "KV165"
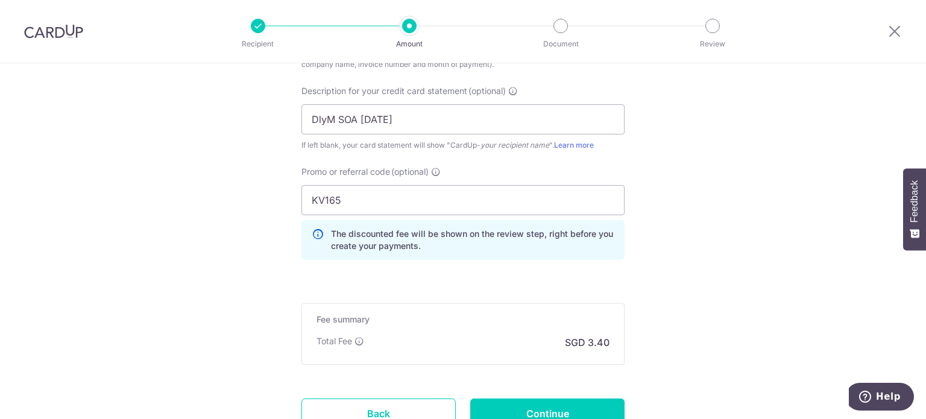
scroll to position [917, 0]
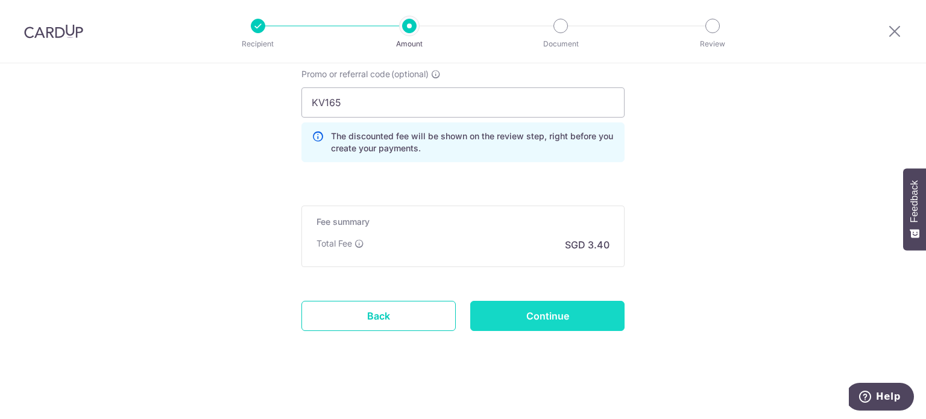
click at [581, 306] on input "Continue" at bounding box center [547, 316] width 154 height 30
type input "Create Schedule"
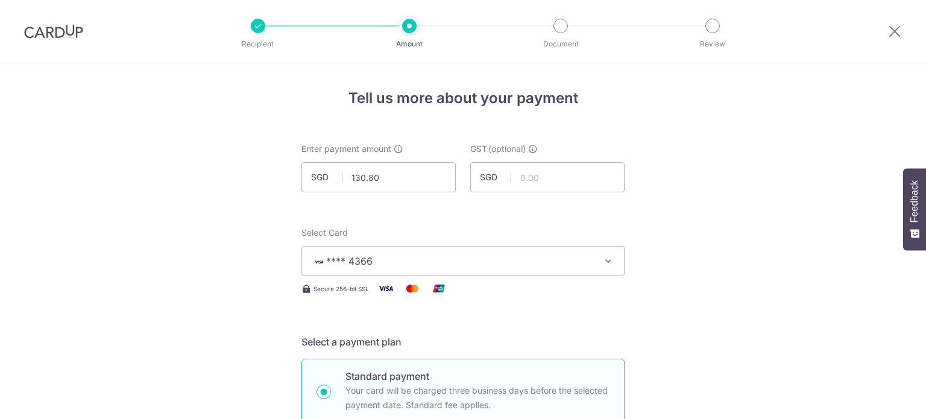
scroll to position [934, 0]
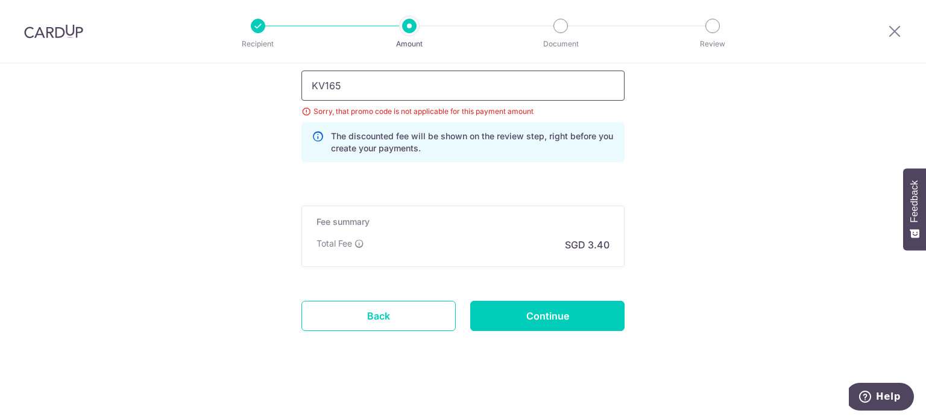
click at [465, 84] on input "KV165" at bounding box center [462, 86] width 323 height 30
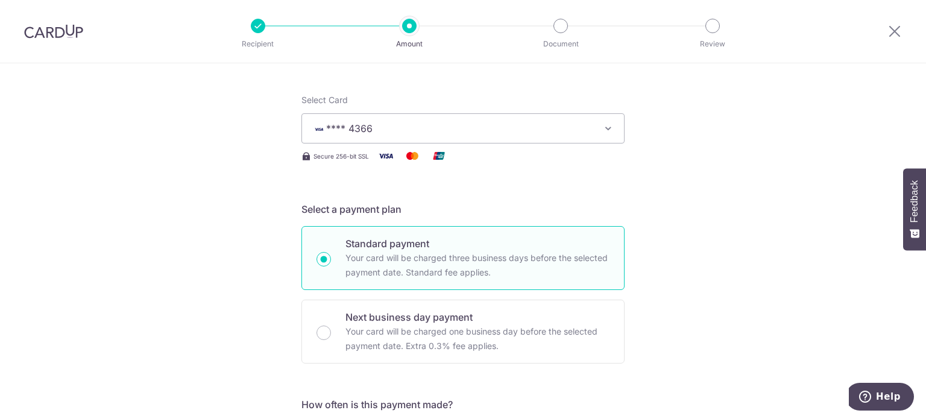
scroll to position [0, 0]
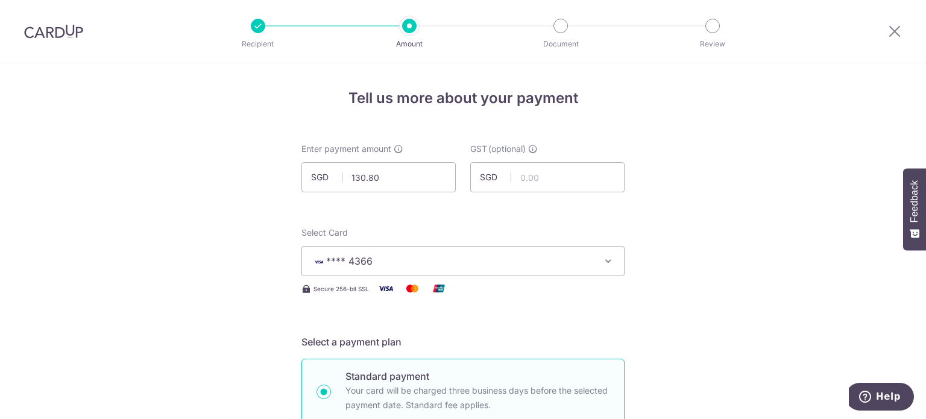
click at [885, 37] on div at bounding box center [894, 31] width 63 height 63
click at [892, 29] on icon at bounding box center [895, 31] width 14 height 15
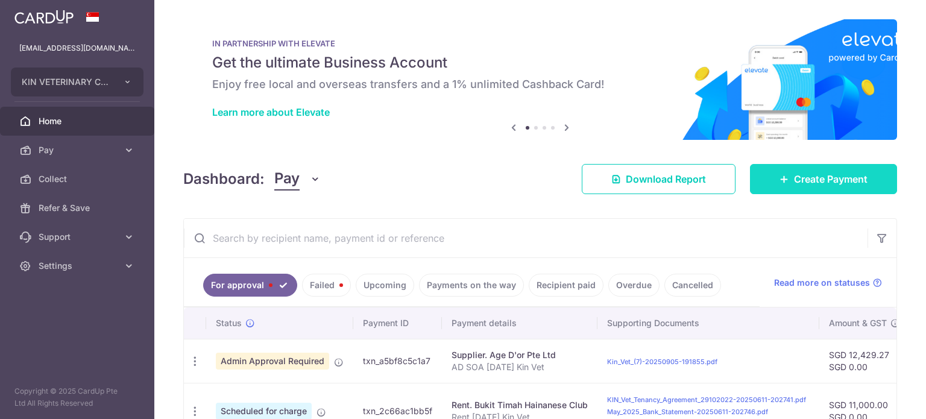
click at [812, 173] on span "Create Payment" at bounding box center [831, 179] width 74 height 14
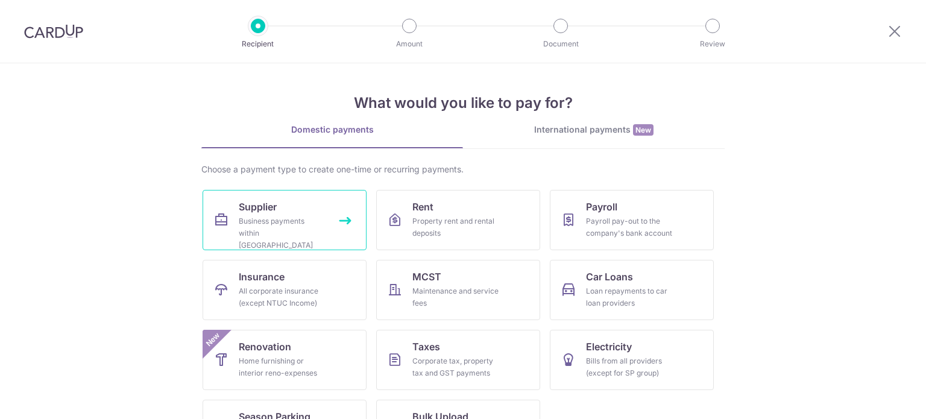
click at [288, 225] on div "Business payments within Singapore" at bounding box center [282, 233] width 87 height 36
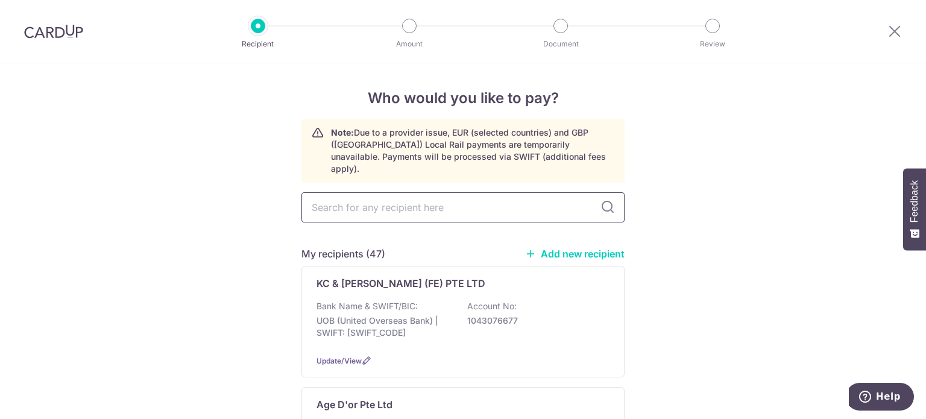
click at [420, 194] on input "text" at bounding box center [462, 207] width 323 height 30
type input "pets"
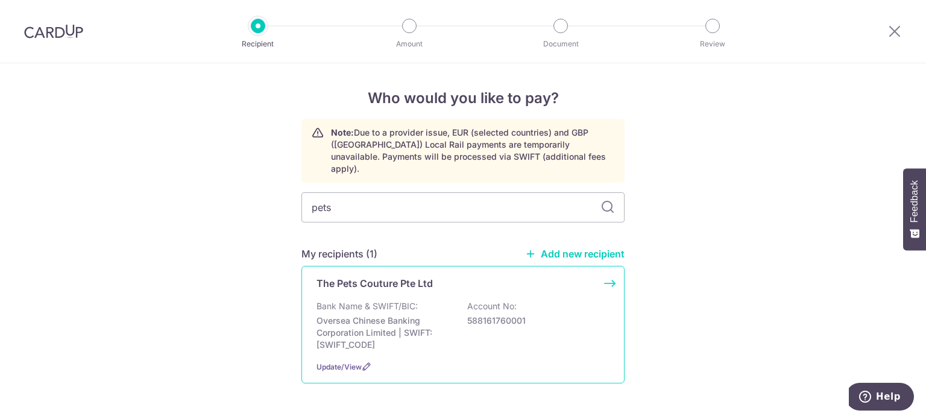
click at [443, 315] on p "Oversea Chinese Banking Corporation Limited | SWIFT: [SWIFT_CODE]" at bounding box center [384, 333] width 135 height 36
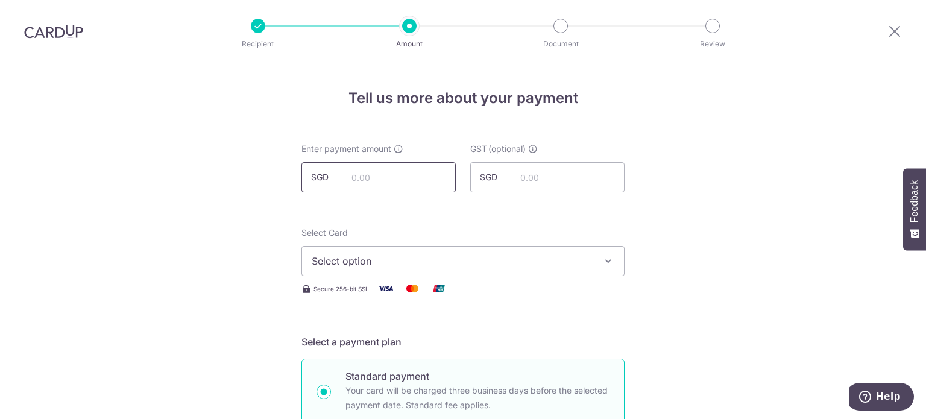
click at [388, 183] on input "text" at bounding box center [378, 177] width 154 height 30
type input "288.80"
click at [371, 254] on span "Select option" at bounding box center [452, 261] width 281 height 14
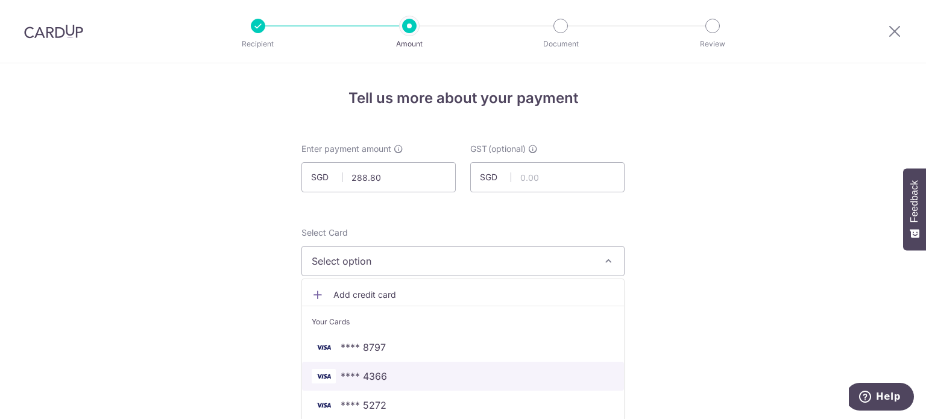
click at [379, 372] on span "**** 4366" at bounding box center [364, 376] width 46 height 14
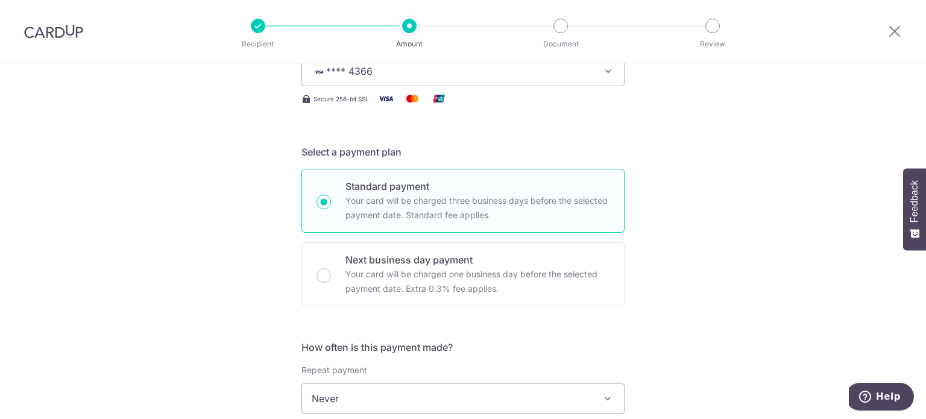
scroll to position [301, 0]
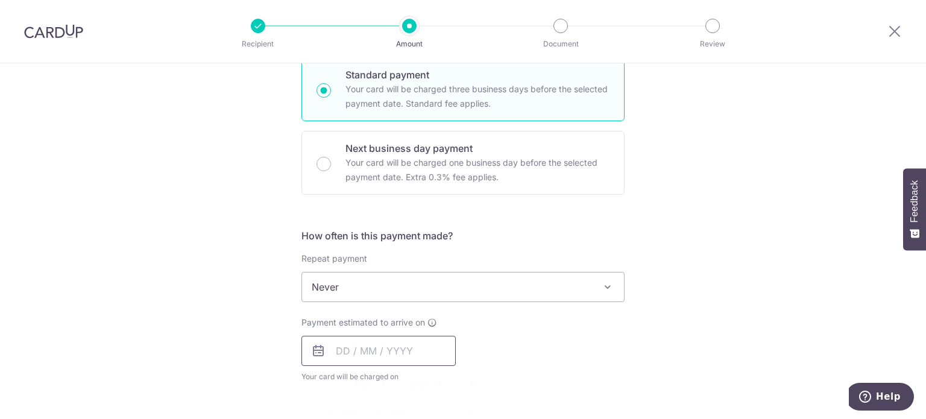
click at [376, 356] on input "text" at bounding box center [378, 351] width 154 height 30
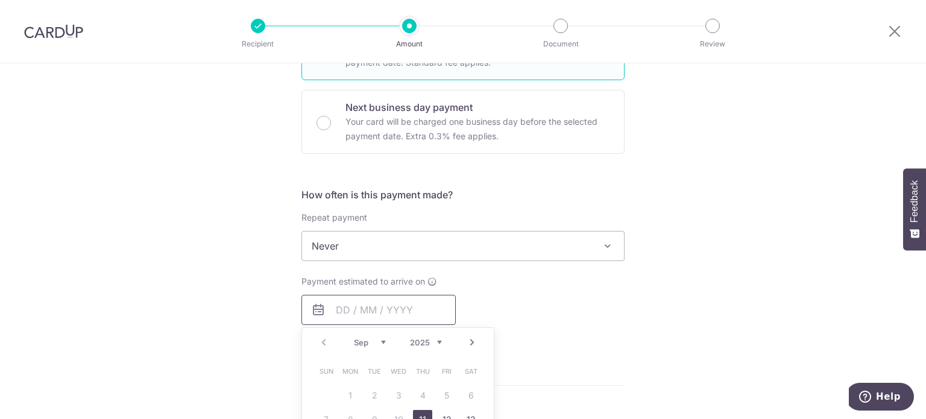
scroll to position [362, 0]
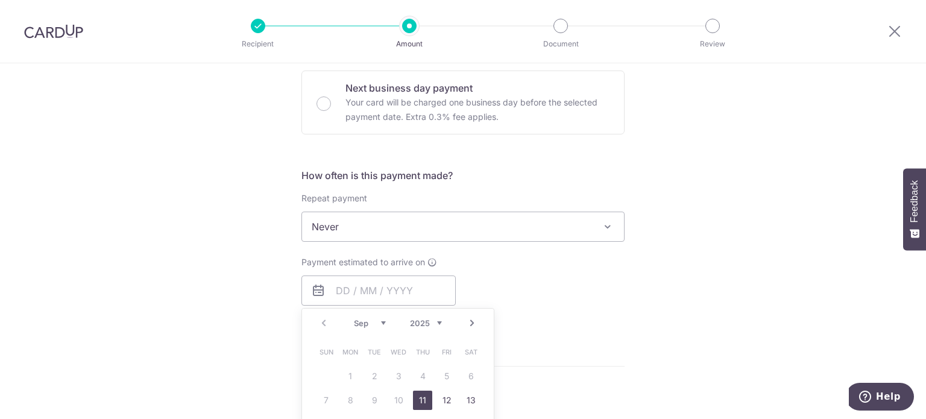
click at [421, 398] on link "11" at bounding box center [422, 400] width 19 height 19
type input "[DATE]"
click at [784, 292] on div "Tell us more about your payment Enter payment amount SGD 288.80 288.80 GST (opt…" at bounding box center [463, 288] width 926 height 1172
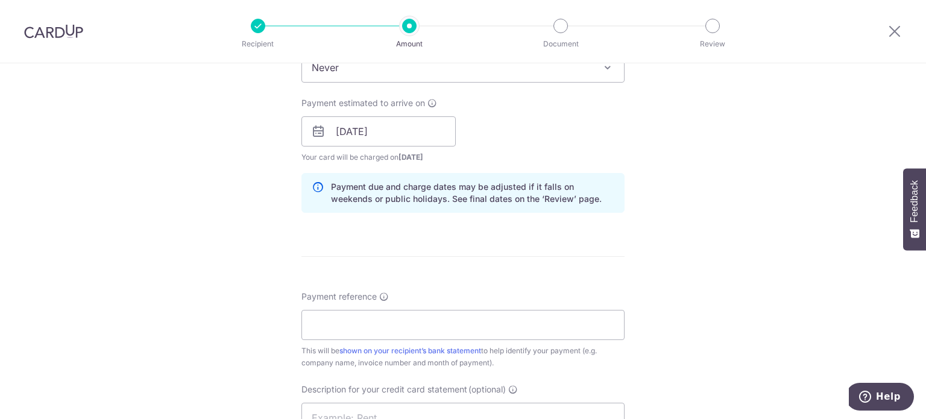
scroll to position [603, 0]
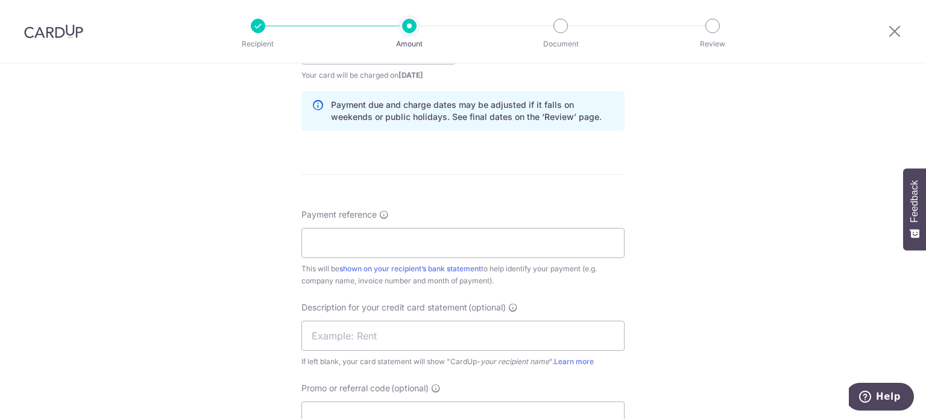
click at [395, 220] on div "Payment reference This will be shown on your recipient’s bank statement to help…" at bounding box center [462, 248] width 323 height 78
click at [393, 225] on div "Payment reference This will be shown on your recipient’s bank statement to help…" at bounding box center [462, 248] width 323 height 78
click at [388, 244] on input "Payment reference" at bounding box center [462, 243] width 323 height 30
type input "PetC Inv [DATE] Kin Vet"
click at [432, 332] on input "text" at bounding box center [462, 336] width 323 height 30
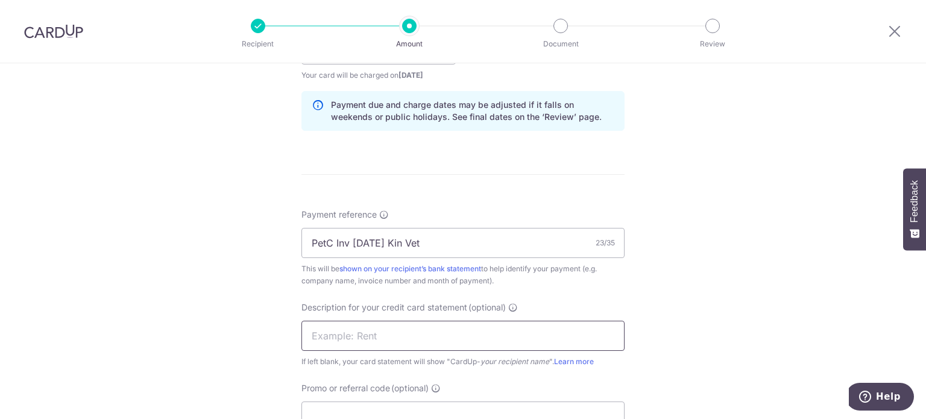
paste input "PetC Inv [DATE]"
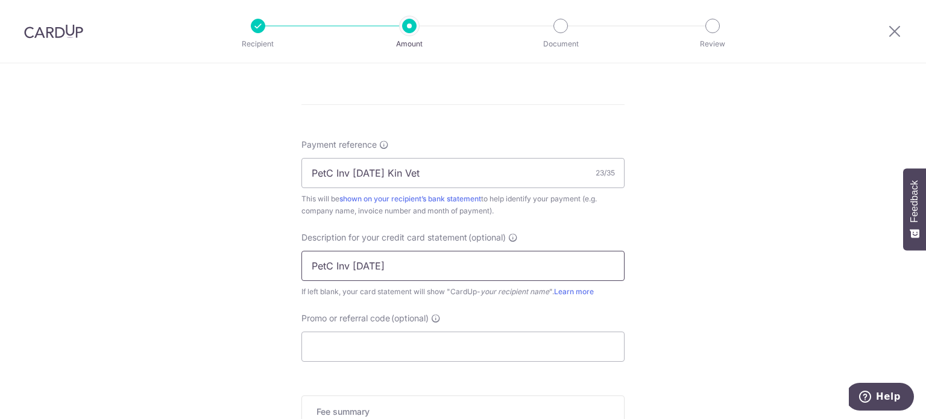
scroll to position [784, 0]
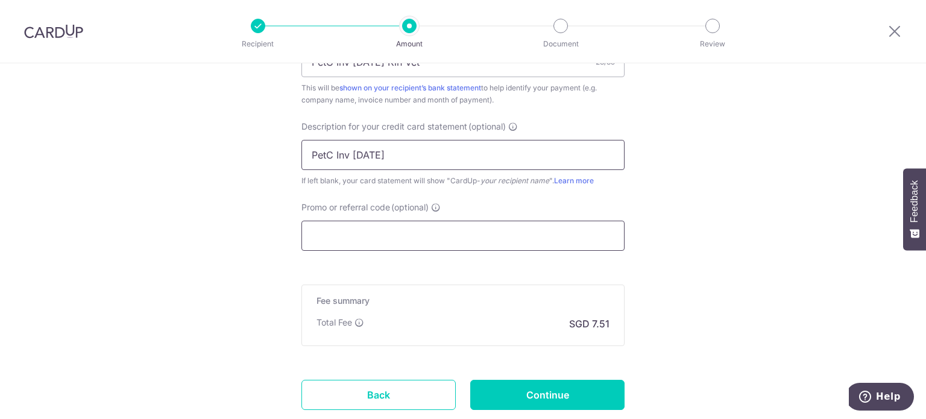
type input "PetC Inv [DATE]"
click at [439, 236] on input "Promo or referral code (optional)" at bounding box center [462, 236] width 323 height 30
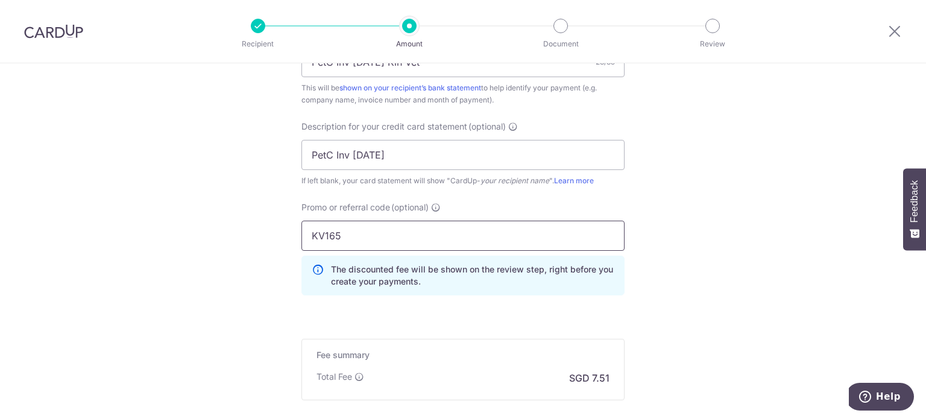
type input "KV165"
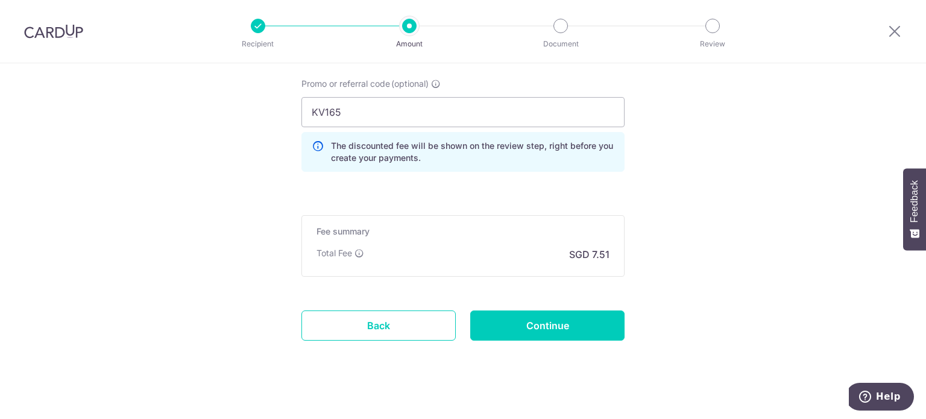
scroll to position [917, 0]
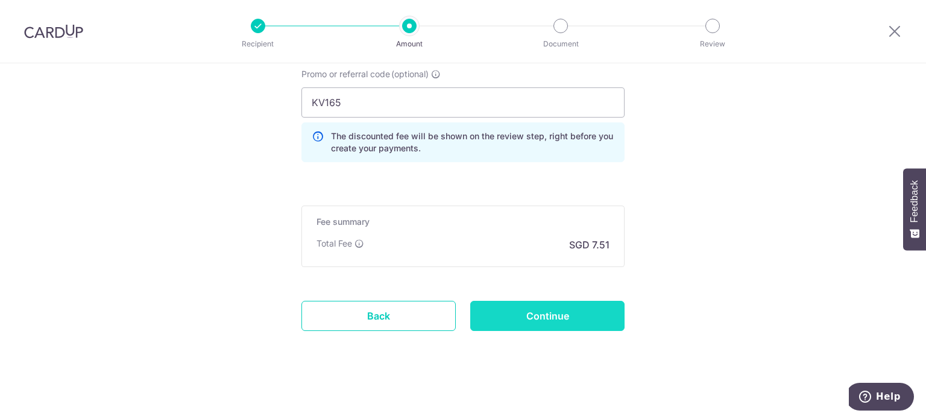
click at [522, 315] on input "Continue" at bounding box center [547, 316] width 154 height 30
type input "Create Schedule"
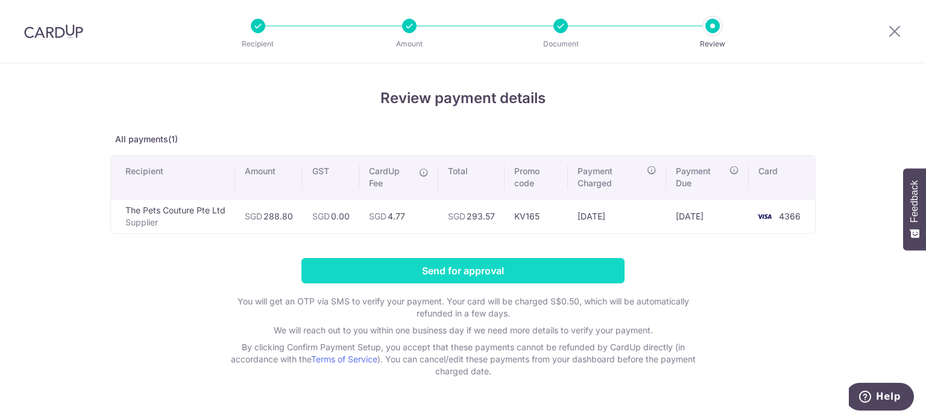
click at [567, 274] on input "Send for approval" at bounding box center [462, 270] width 323 height 25
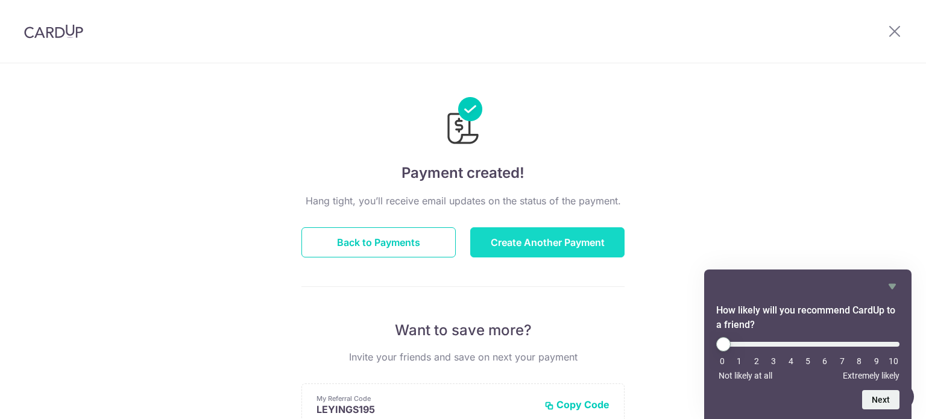
click at [534, 254] on button "Create Another Payment" at bounding box center [547, 242] width 154 height 30
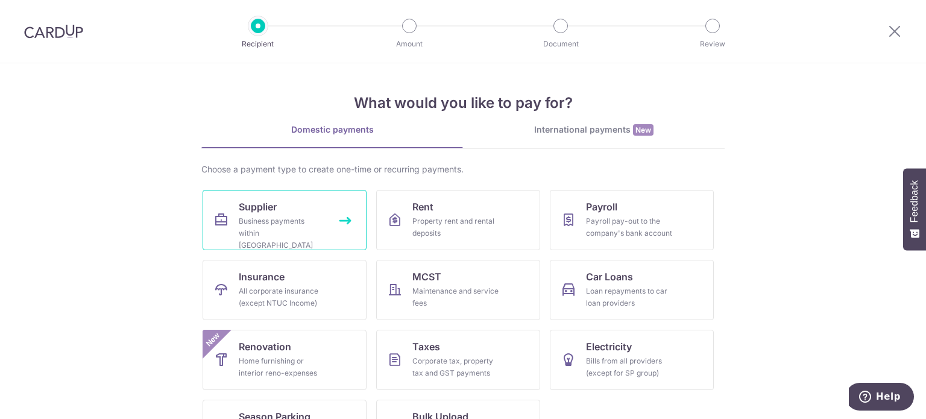
click at [304, 217] on div "Business payments within Singapore" at bounding box center [282, 233] width 87 height 36
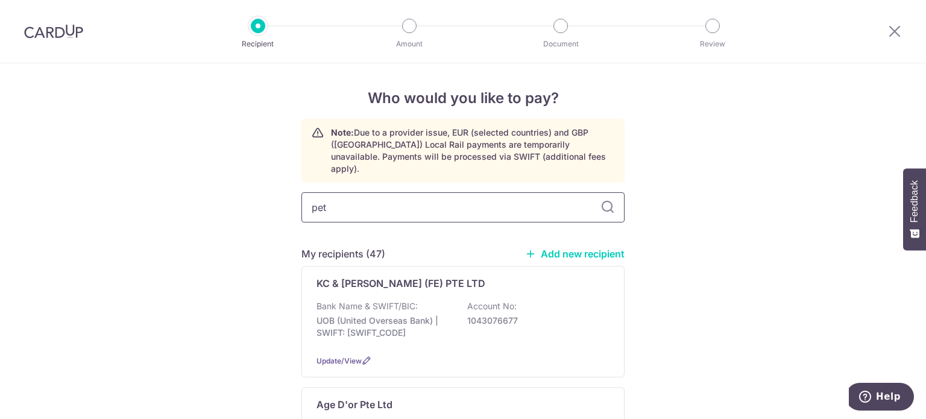
type input "petc"
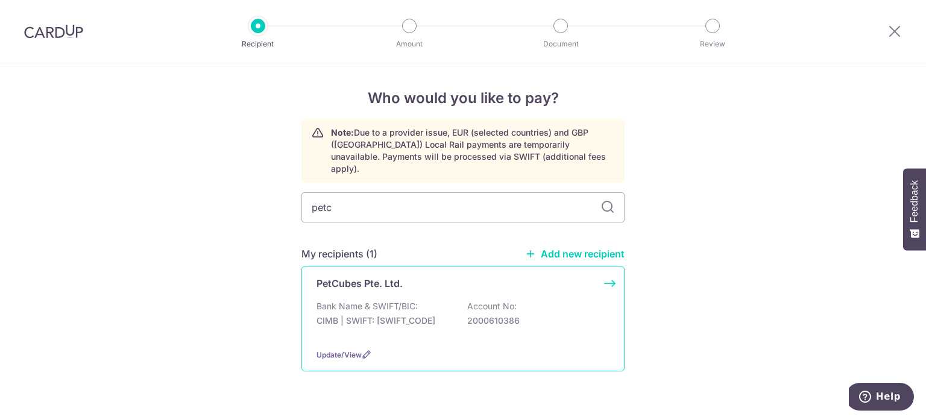
click at [559, 285] on div "PetCubes Pte. Ltd. Bank Name & SWIFT/BIC: CIMB | SWIFT: CIBBSGSGXXX Account No:…" at bounding box center [462, 319] width 323 height 106
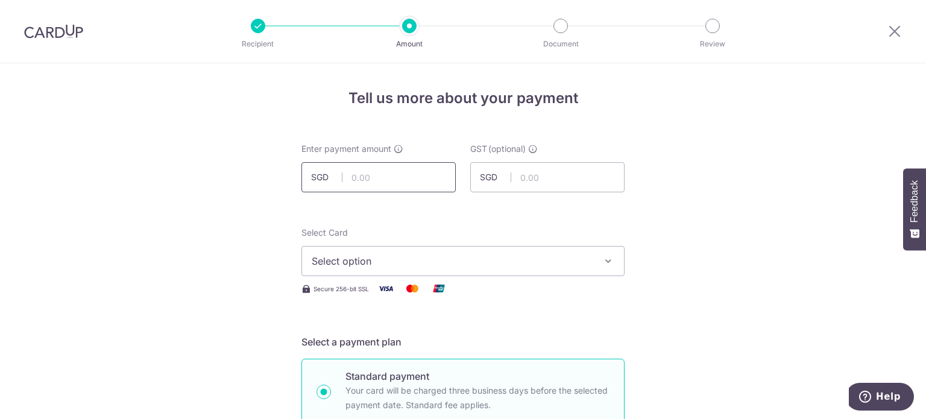
click at [400, 181] on input "text" at bounding box center [378, 177] width 154 height 30
type input "2,067.80"
click at [455, 257] on span "Select option" at bounding box center [452, 261] width 281 height 14
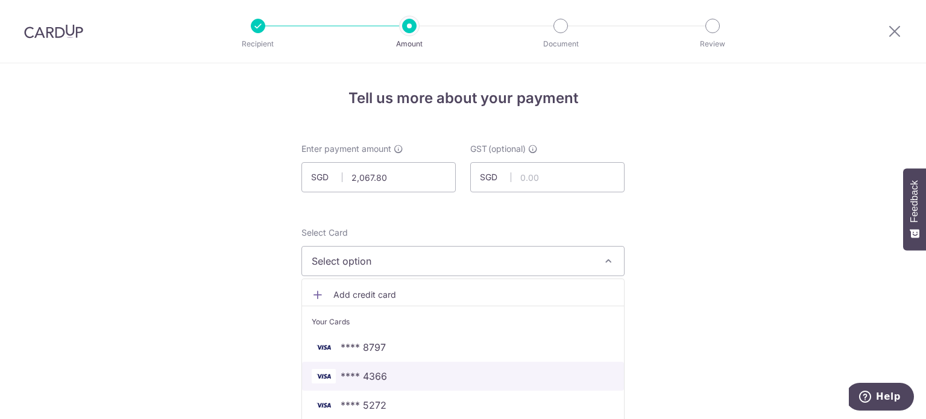
drag, startPoint x: 417, startPoint y: 374, endPoint x: 453, endPoint y: 359, distance: 40.0
click at [417, 374] on span "**** 4366" at bounding box center [463, 376] width 303 height 14
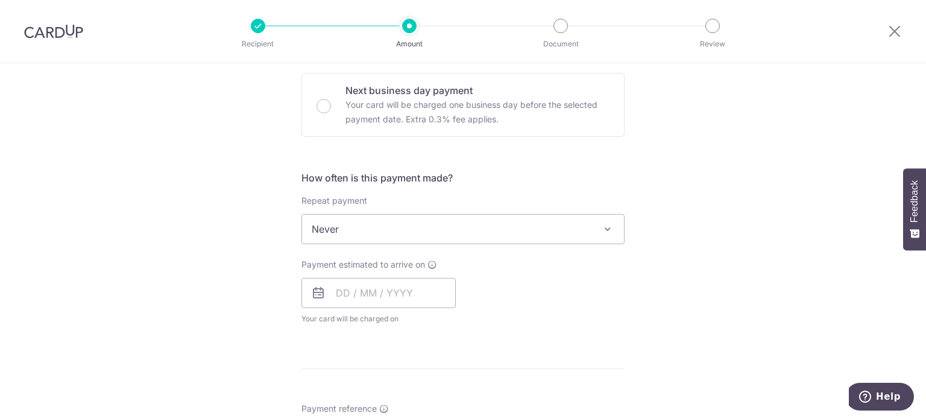
scroll to position [362, 0]
click at [390, 301] on input "text" at bounding box center [378, 291] width 154 height 30
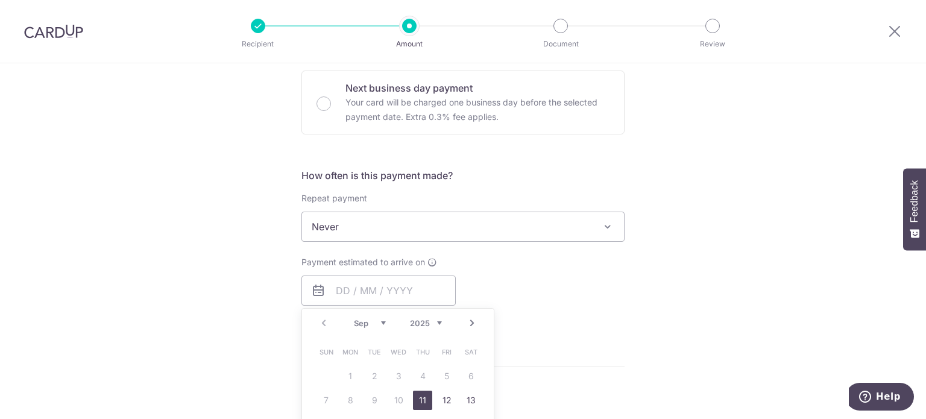
click at [423, 396] on link "11" at bounding box center [422, 400] width 19 height 19
type input "11/09/2025"
click at [704, 313] on div "Tell us more about your payment Enter payment amount SGD 2,067.80 2067.80 GST (…" at bounding box center [463, 288] width 926 height 1172
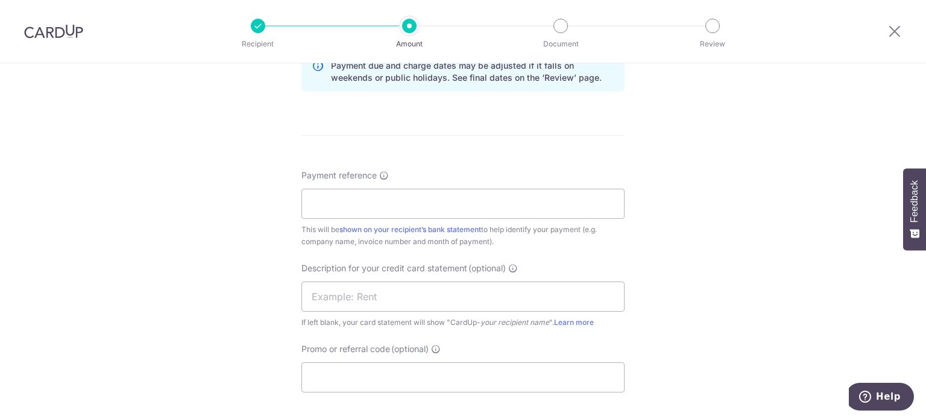
scroll to position [663, 0]
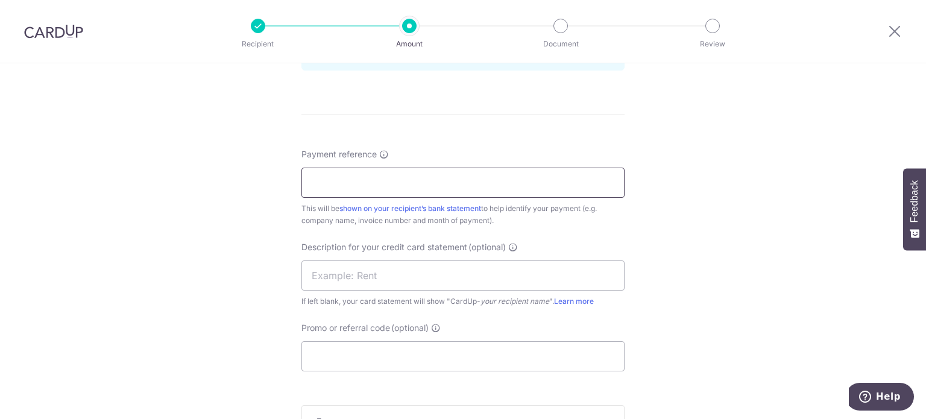
click at [345, 171] on input "Payment reference" at bounding box center [462, 183] width 323 height 30
click at [404, 278] on input "text" at bounding box center [462, 275] width 323 height 30
click at [340, 184] on input "PCub" at bounding box center [462, 183] width 323 height 30
type input "PCub SOA Aug 25 Kin Vet"
click at [383, 277] on input "text" at bounding box center [462, 275] width 323 height 30
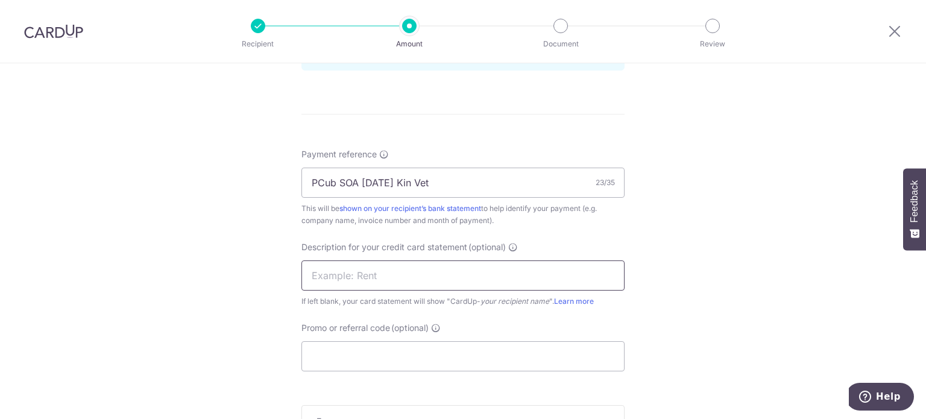
paste input "PCub SOA Aug 25"
type input "PCub SOA Aug 25"
click at [364, 358] on input "Promo or referral code (optional)" at bounding box center [462, 356] width 323 height 30
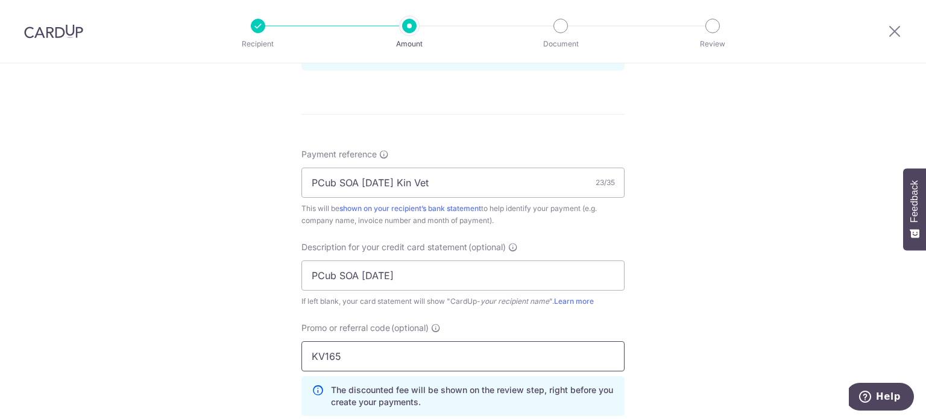
type input "KV165"
click at [724, 223] on div "Tell us more about your payment Enter payment amount SGD 2,067.80 2067.80 GST (…" at bounding box center [463, 37] width 926 height 1275
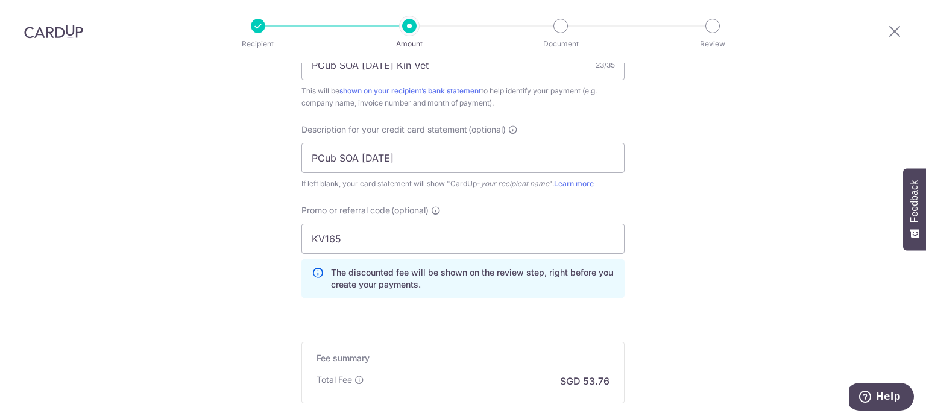
scroll to position [857, 0]
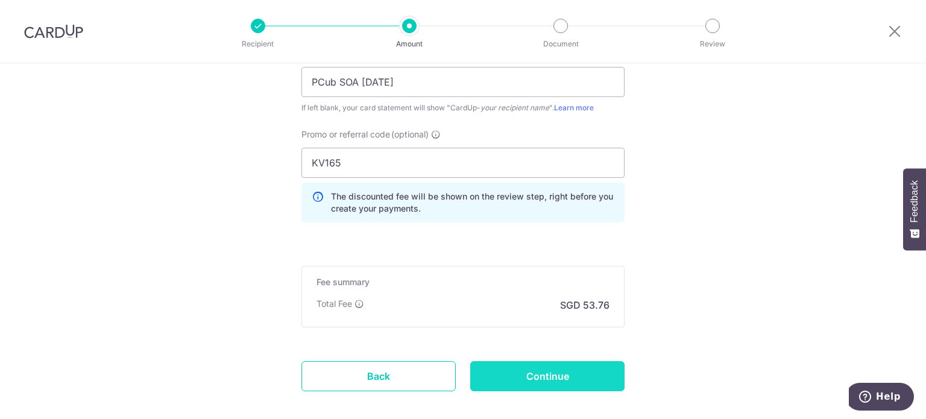
click at [513, 364] on input "Continue" at bounding box center [547, 376] width 154 height 30
type input "Create Schedule"
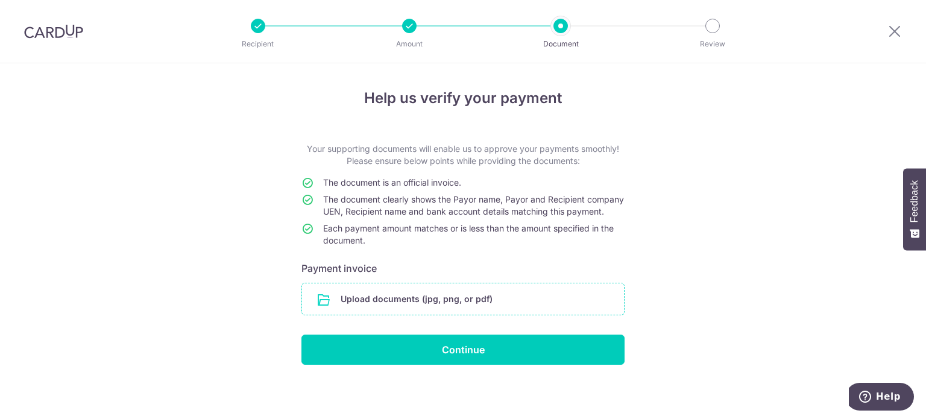
click at [504, 309] on input "file" at bounding box center [463, 298] width 322 height 31
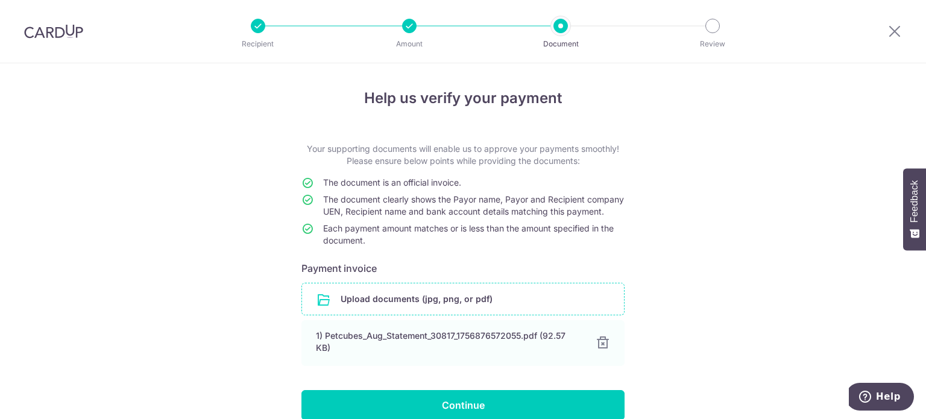
click at [364, 308] on input "file" at bounding box center [463, 298] width 322 height 31
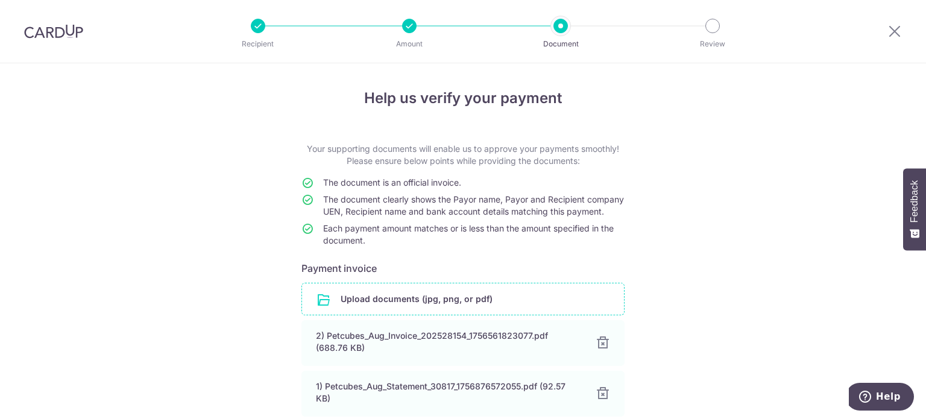
scroll to position [120, 0]
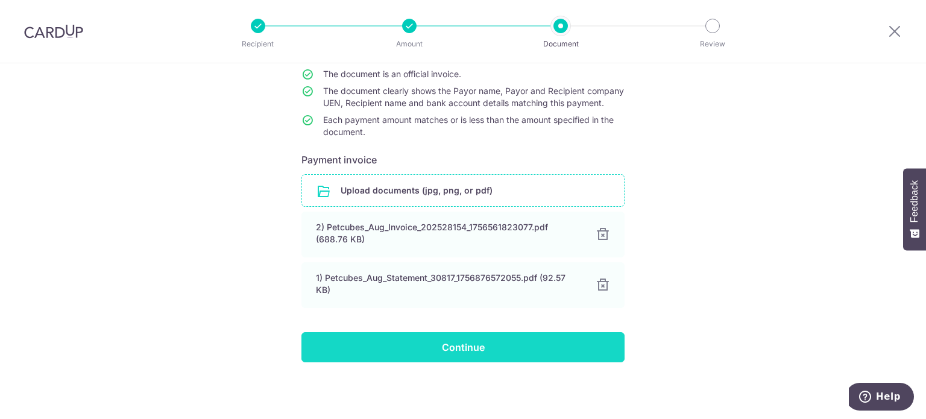
click at [475, 347] on input "Continue" at bounding box center [462, 347] width 323 height 30
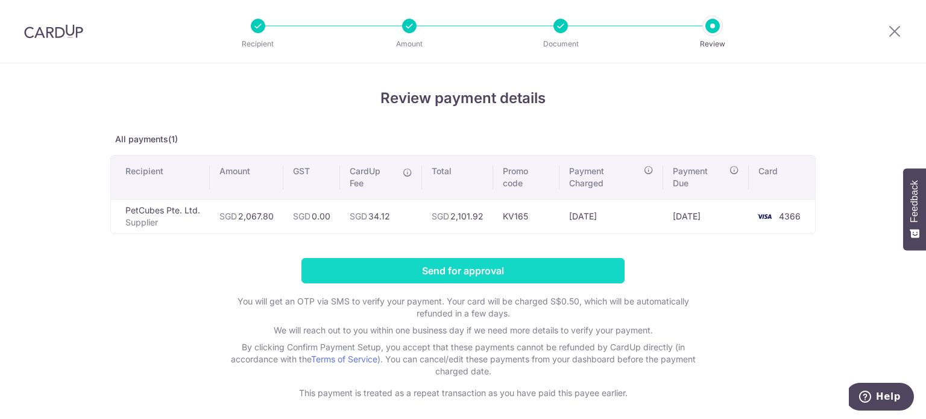
click at [520, 265] on input "Send for approval" at bounding box center [462, 270] width 323 height 25
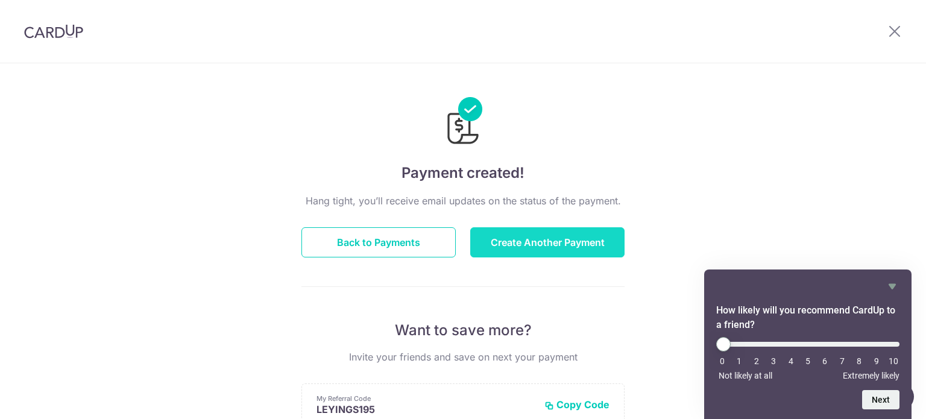
click at [508, 243] on button "Create Another Payment" at bounding box center [547, 242] width 154 height 30
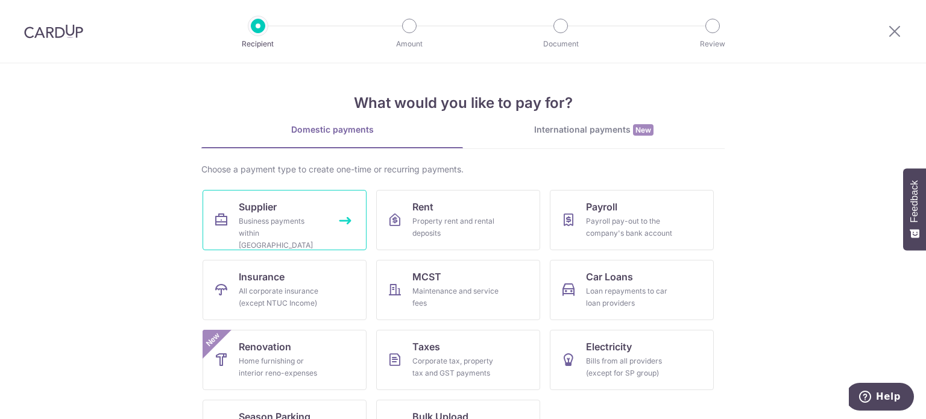
click at [253, 218] on div "Business payments within Singapore" at bounding box center [282, 233] width 87 height 36
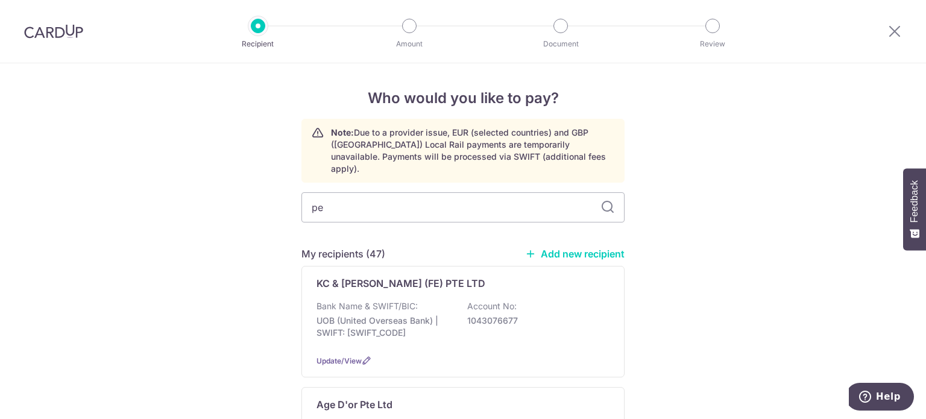
type input "pet"
type input "pet r"
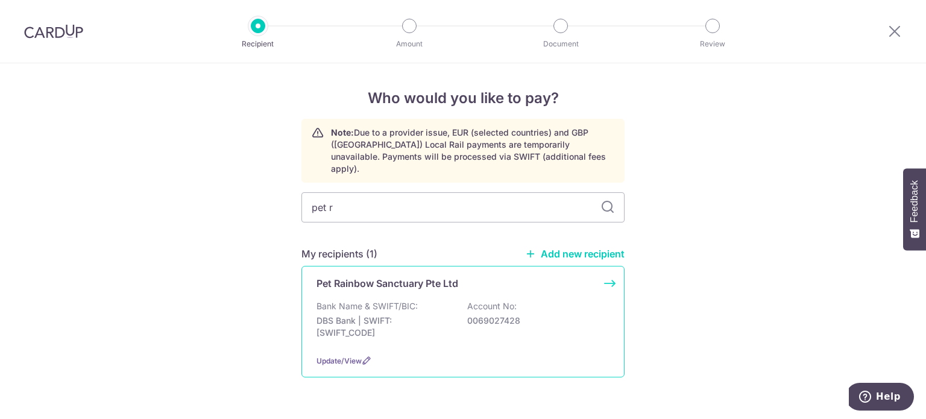
click at [383, 301] on div "Bank Name & SWIFT/BIC: DBS Bank | SWIFT: DBSSSGSGXXX Account No: 0069027428" at bounding box center [463, 322] width 293 height 45
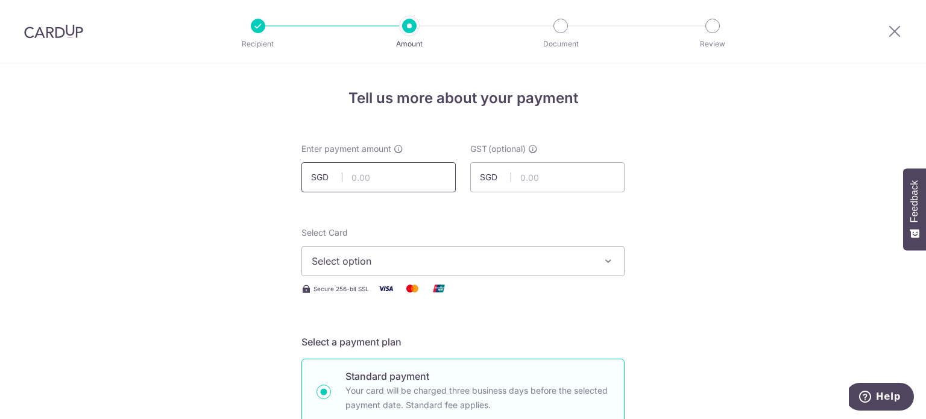
click at [397, 178] on input "text" at bounding box center [378, 177] width 154 height 30
type input "331.36"
click at [473, 256] on span "Select option" at bounding box center [452, 261] width 281 height 14
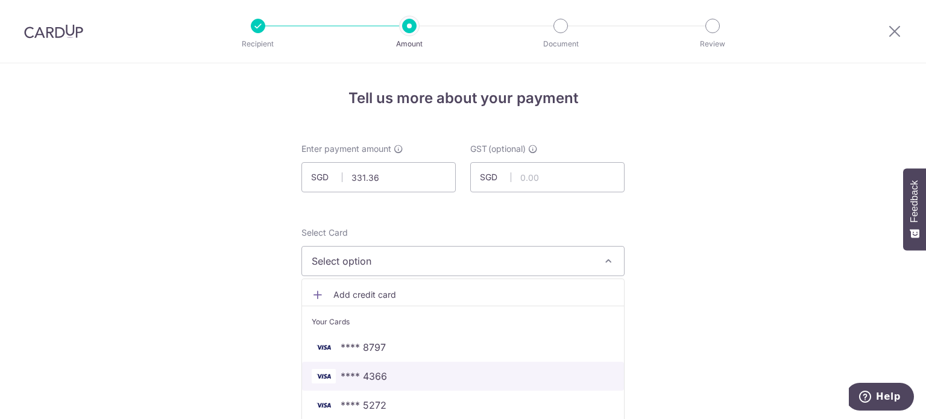
click at [415, 377] on span "**** 4366" at bounding box center [463, 376] width 303 height 14
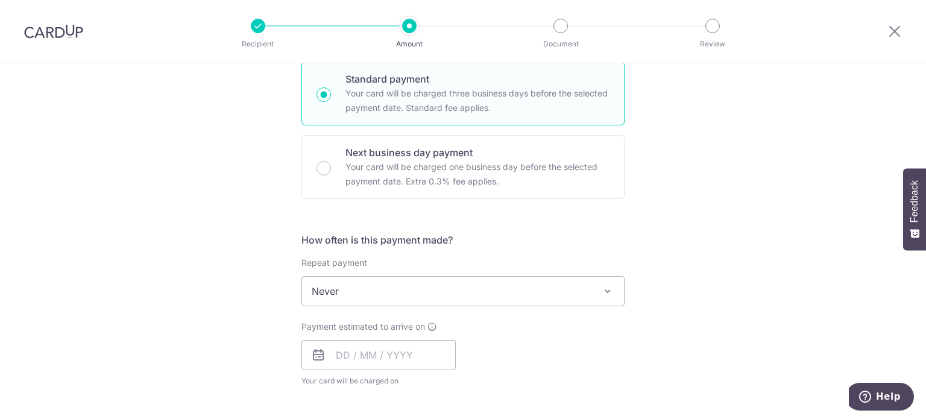
scroll to position [362, 0]
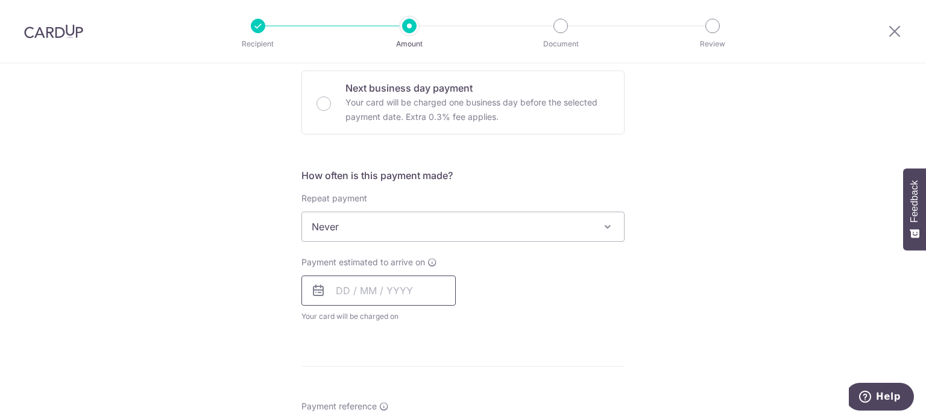
click at [415, 290] on input "text" at bounding box center [378, 291] width 154 height 30
click at [418, 396] on link "11" at bounding box center [422, 400] width 19 height 19
click at [658, 316] on div "Tell us more about your payment Enter payment amount SGD 331.36 331.36 GST (opt…" at bounding box center [463, 288] width 926 height 1172
type input "[DATE]"
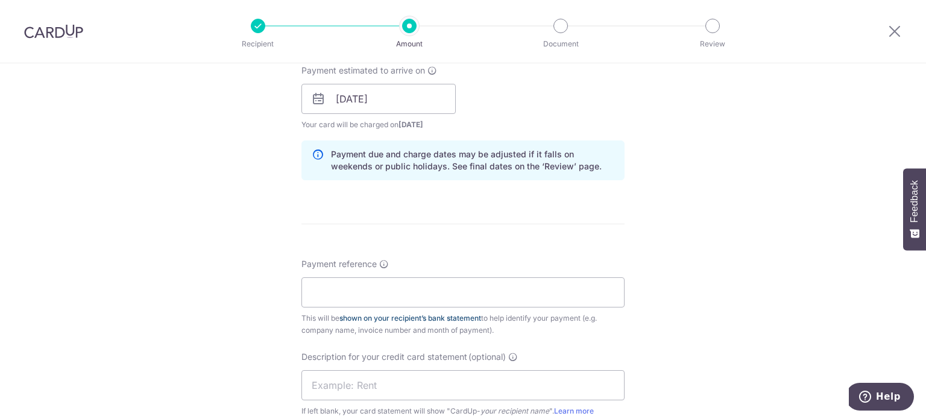
scroll to position [603, 0]
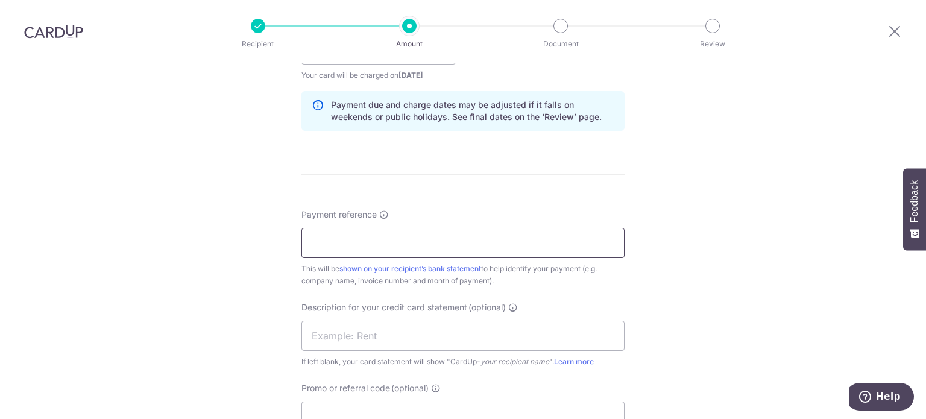
click at [439, 235] on input "Payment reference" at bounding box center [462, 243] width 323 height 30
type input "Sanc Inv Aug 25 Kin Vet"
click at [424, 331] on input "text" at bounding box center [462, 336] width 323 height 30
paste input "Sanc Inv Aug 25"
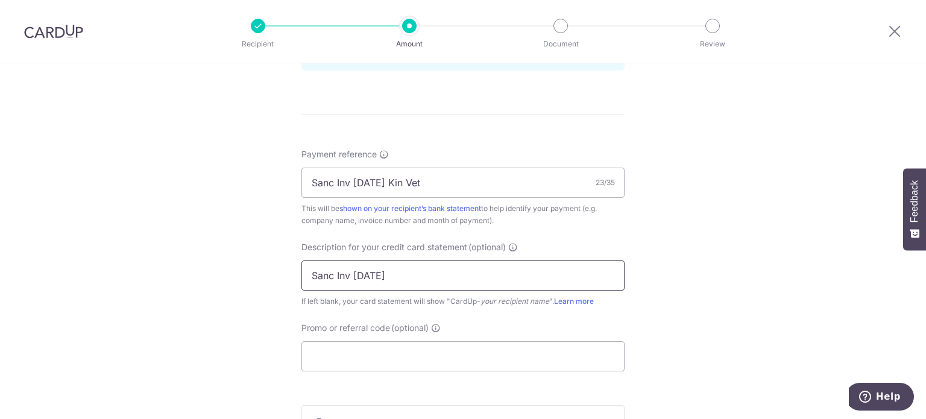
type input "Sanc Inv Aug 25"
click at [403, 370] on form "Enter payment amount SGD 331.36 331.36 GST (optional) SGD Select Card **** 4366…" at bounding box center [462, 22] width 323 height 1085
click at [415, 362] on input "Promo or referral code (optional)" at bounding box center [462, 356] width 323 height 30
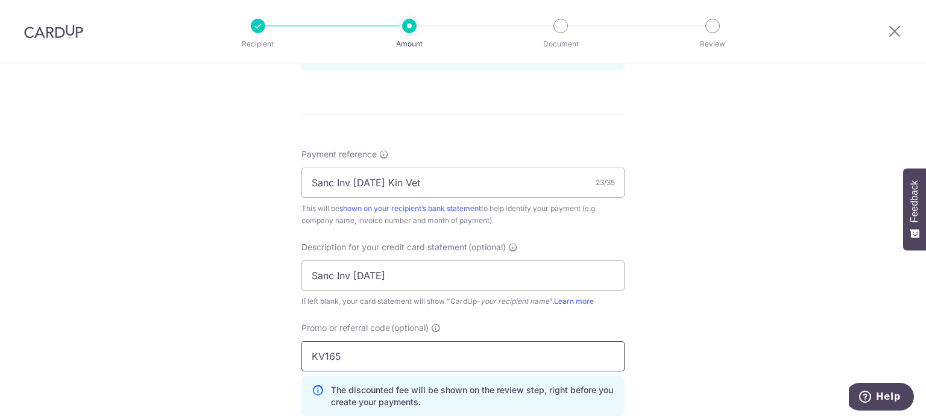
type input "KV165"
click at [225, 289] on div "Tell us more about your payment Enter payment amount SGD 331.36 331.36 GST (opt…" at bounding box center [463, 37] width 926 height 1275
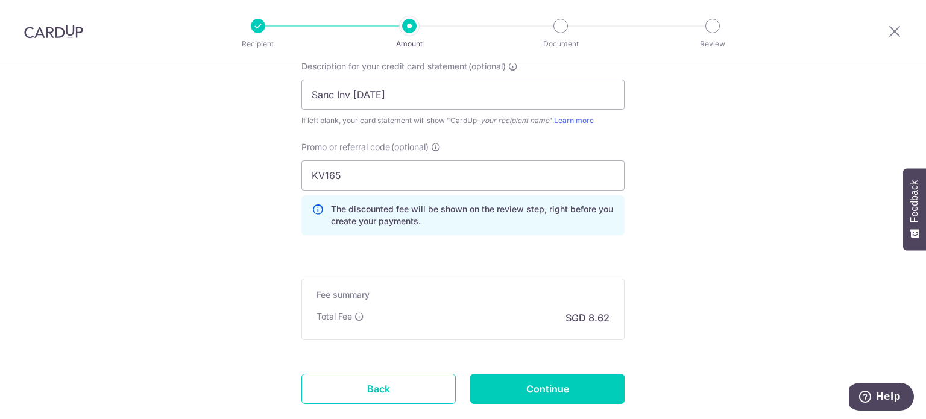
scroll to position [904, 0]
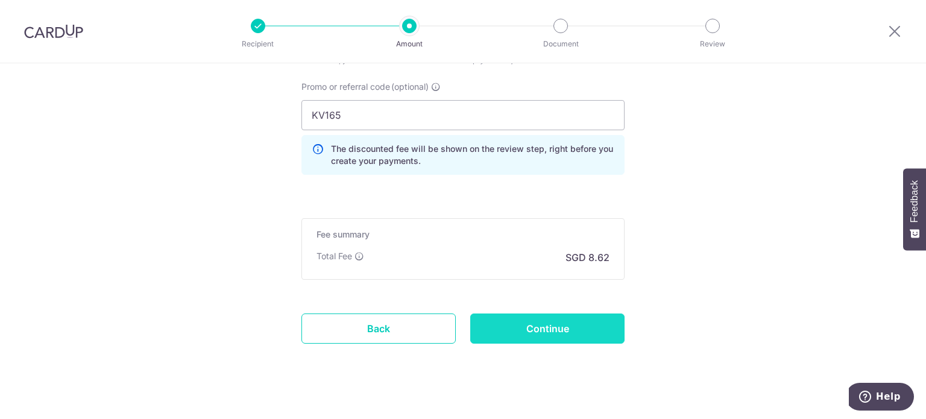
click at [529, 329] on input "Continue" at bounding box center [547, 329] width 154 height 30
type input "Create Schedule"
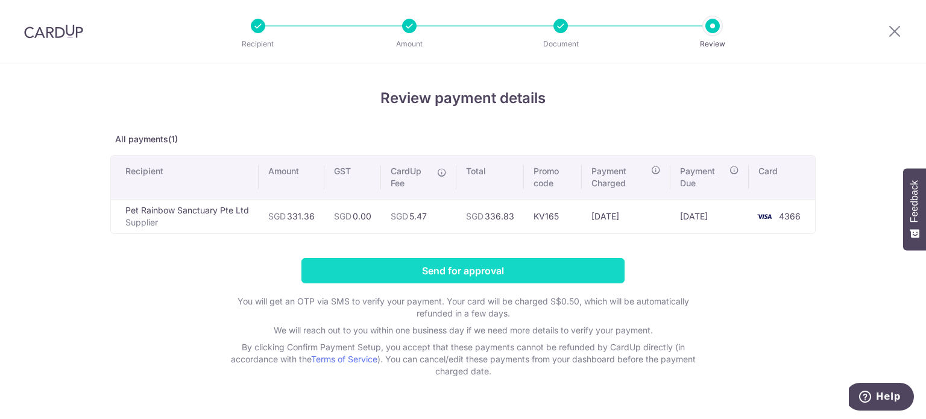
click at [565, 267] on input "Send for approval" at bounding box center [462, 270] width 323 height 25
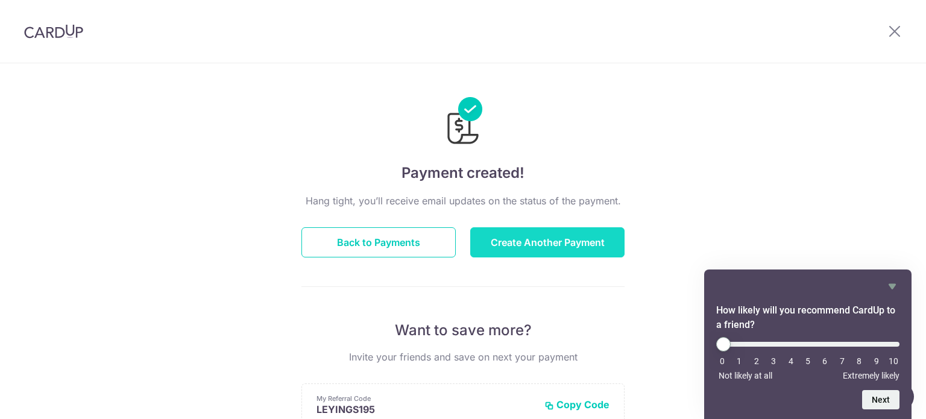
click at [490, 244] on button "Create Another Payment" at bounding box center [547, 242] width 154 height 30
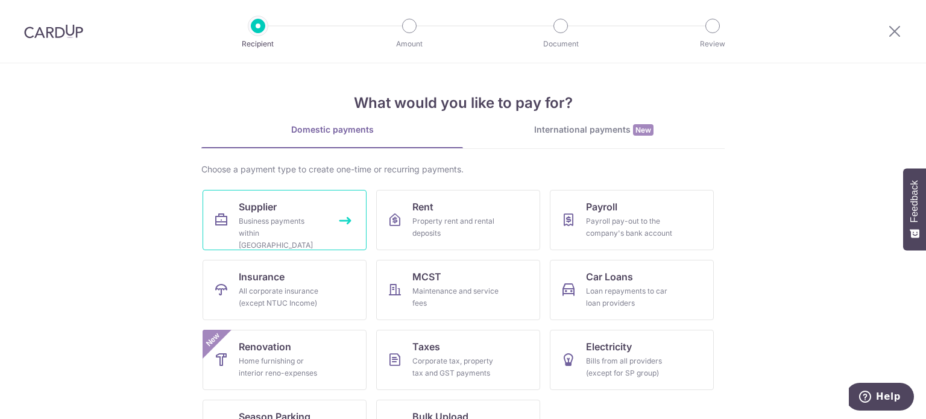
click at [267, 207] on span "Supplier" at bounding box center [258, 207] width 38 height 14
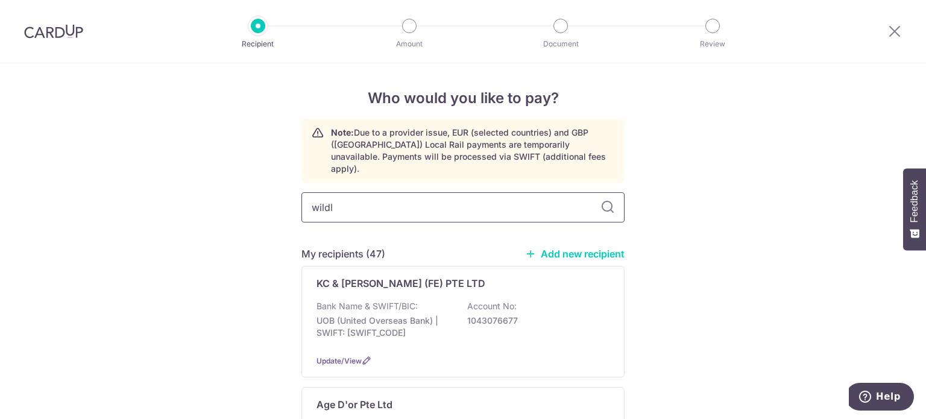
type input "wildli"
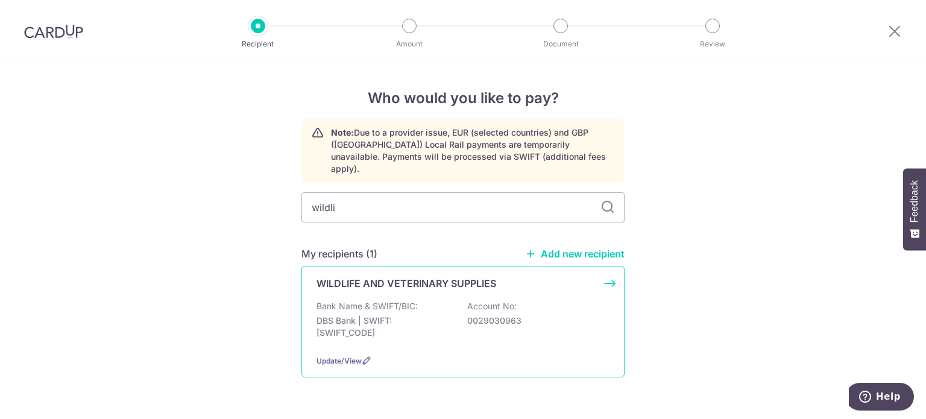
click at [482, 284] on div "WILDLIFE AND VETERINARY SUPPLIES Bank Name & SWIFT/BIC: DBS Bank | SWIFT: [SWIF…" at bounding box center [462, 322] width 323 height 112
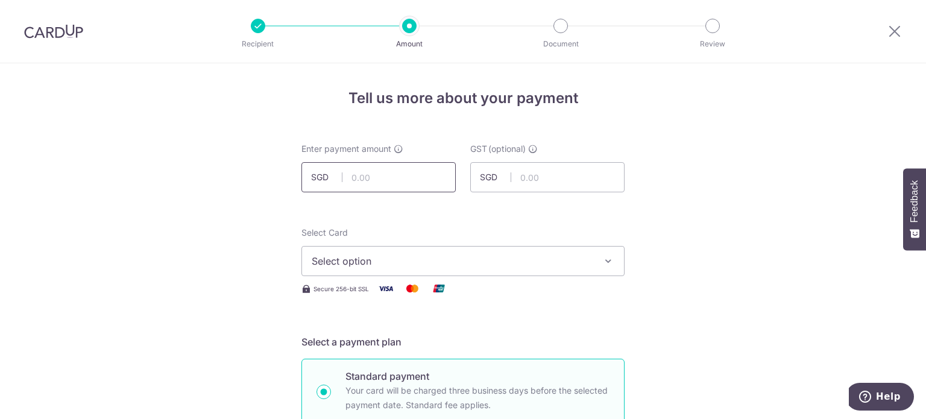
click at [410, 177] on input "text" at bounding box center [378, 177] width 154 height 30
type input "9,225.71"
click at [507, 272] on button "Select option" at bounding box center [462, 261] width 323 height 30
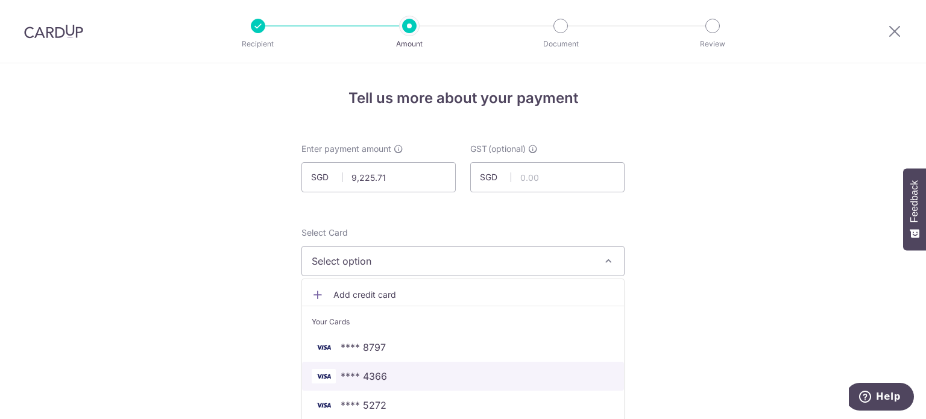
drag, startPoint x: 400, startPoint y: 371, endPoint x: 459, endPoint y: 352, distance: 62.0
click at [400, 371] on span "**** 4366" at bounding box center [463, 376] width 303 height 14
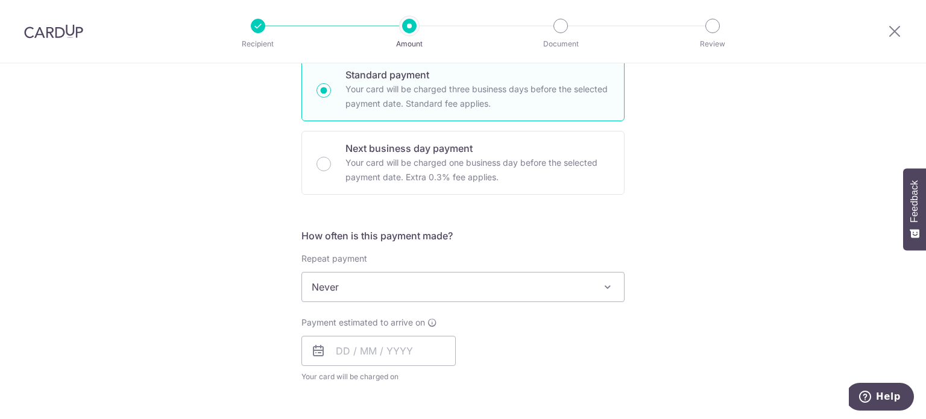
scroll to position [362, 0]
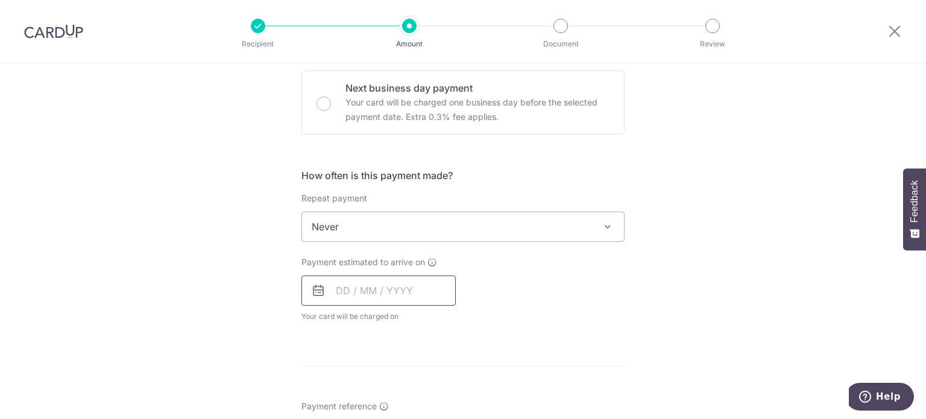
click at [417, 286] on input "text" at bounding box center [378, 291] width 154 height 30
click at [416, 402] on link "11" at bounding box center [422, 400] width 19 height 19
type input "[DATE]"
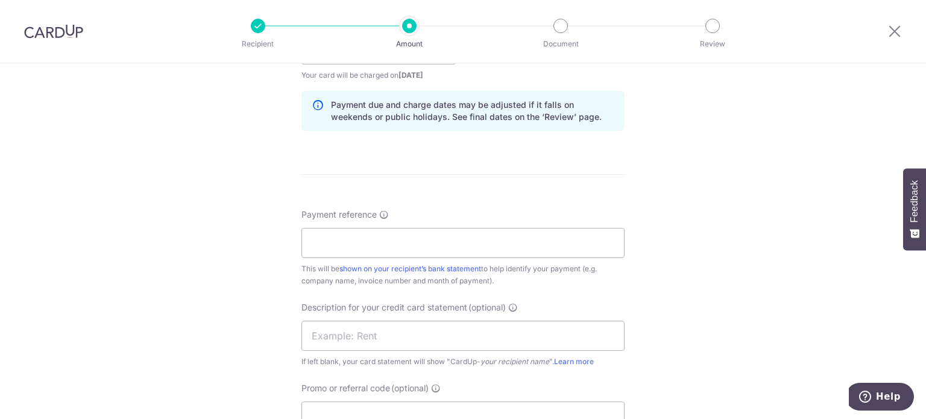
scroll to position [663, 0]
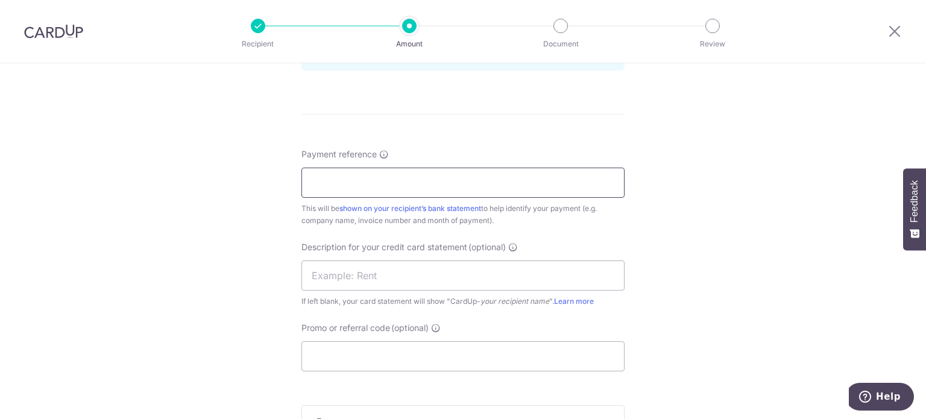
click at [396, 174] on input "Payment reference" at bounding box center [462, 183] width 323 height 30
click at [356, 180] on input "WVS SOA [DATE] Kin Vet" at bounding box center [462, 183] width 323 height 30
drag, startPoint x: 446, startPoint y: 175, endPoint x: 129, endPoint y: 175, distance: 316.6
click at [129, 175] on div "Tell us more about your payment Enter payment amount SGD 9,225.71 9225.71 GST (…" at bounding box center [463, 10] width 926 height 1221
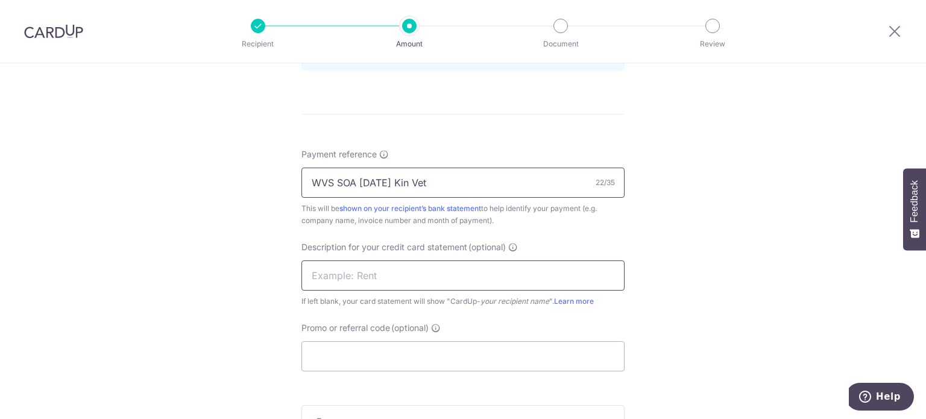
type input "WVS SOA [DATE] Kin Vet"
click at [380, 274] on input "text" at bounding box center [462, 275] width 323 height 30
paste input "WVS SOA [DATE]"
click at [362, 352] on input "Promo or referral code (optional)" at bounding box center [462, 356] width 323 height 30
click at [450, 276] on input "WVS SOA [DATE]" at bounding box center [462, 275] width 323 height 30
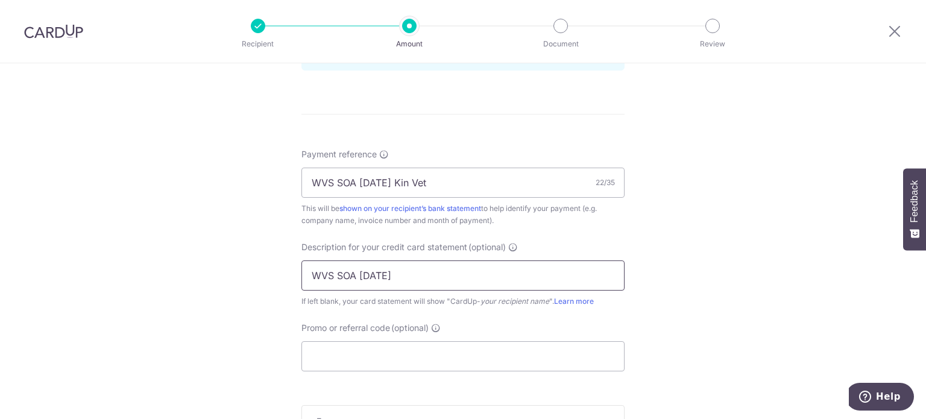
type input "WVS SOA [DATE]"
click at [412, 349] on input "Promo or referral code (optional)" at bounding box center [462, 356] width 323 height 30
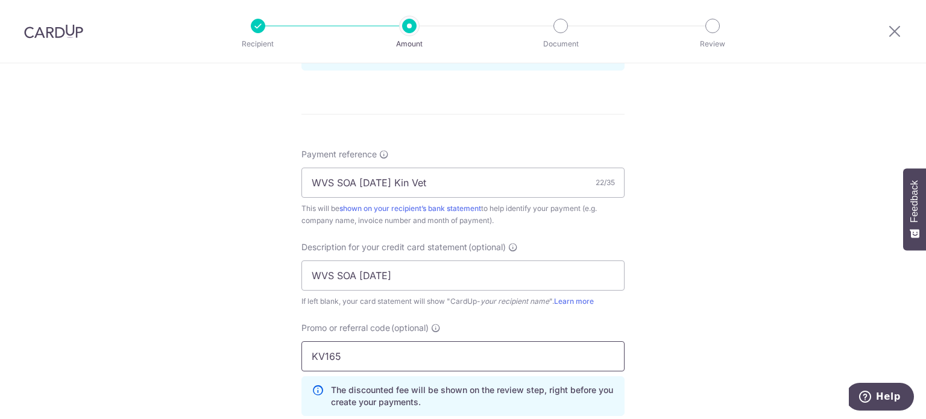
type input "KV165"
click at [698, 327] on div "Tell us more about your payment Enter payment amount SGD 9,225.71 9225.71 GST (…" at bounding box center [463, 37] width 926 height 1275
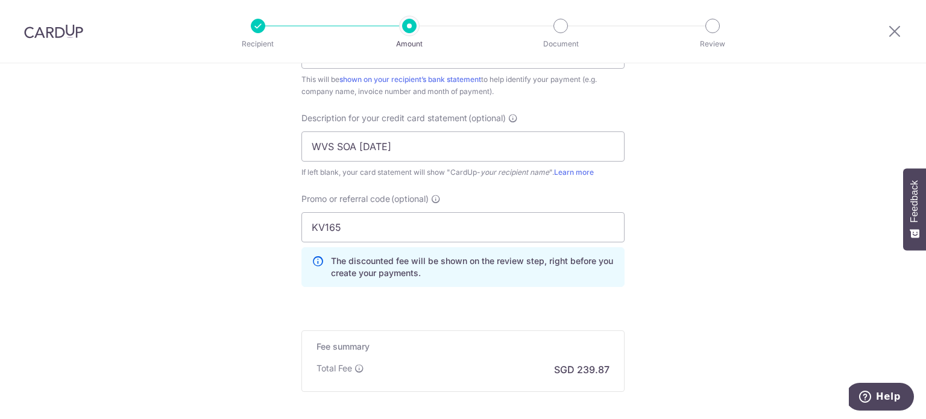
scroll to position [917, 0]
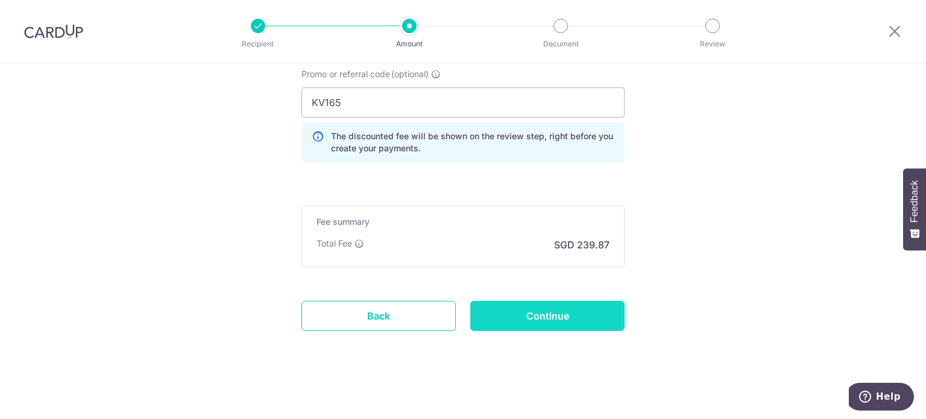
click at [523, 306] on input "Continue" at bounding box center [547, 316] width 154 height 30
type input "Create Schedule"
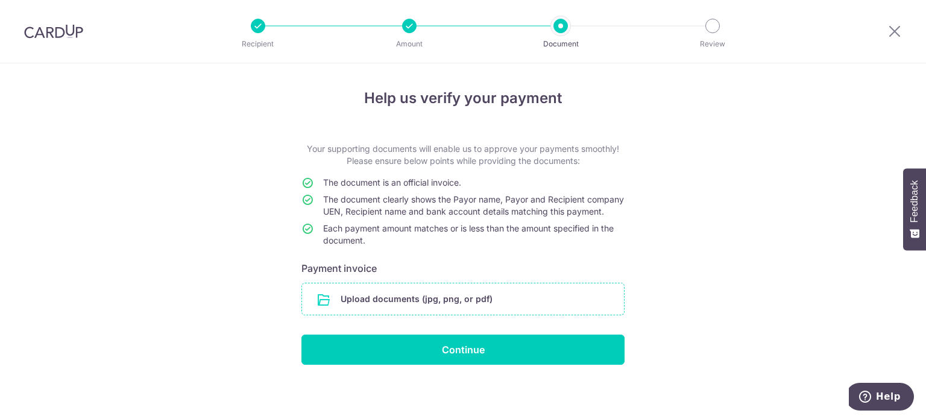
click at [482, 313] on input "file" at bounding box center [463, 298] width 322 height 31
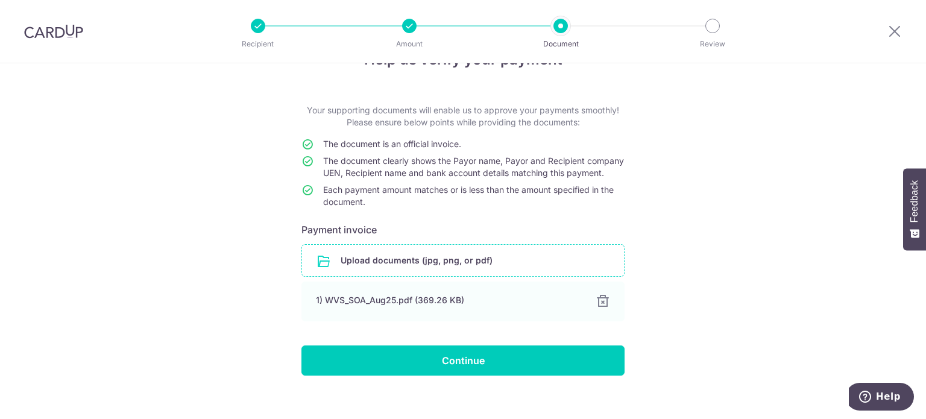
scroll to position [60, 0]
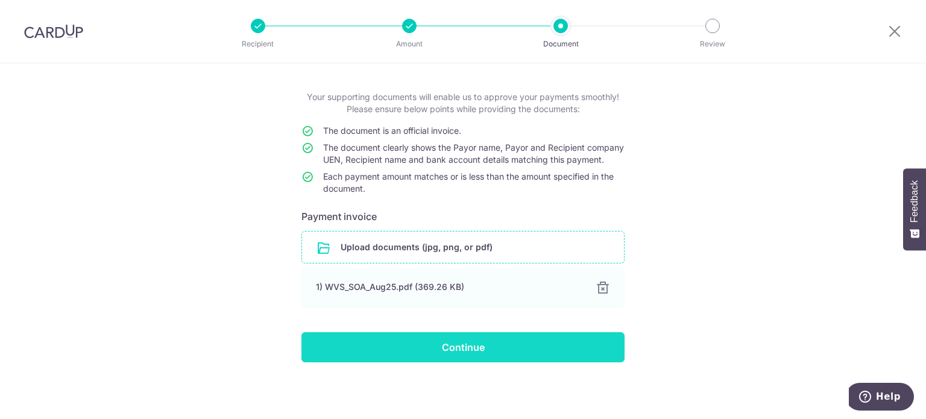
click at [509, 357] on input "Continue" at bounding box center [462, 347] width 323 height 30
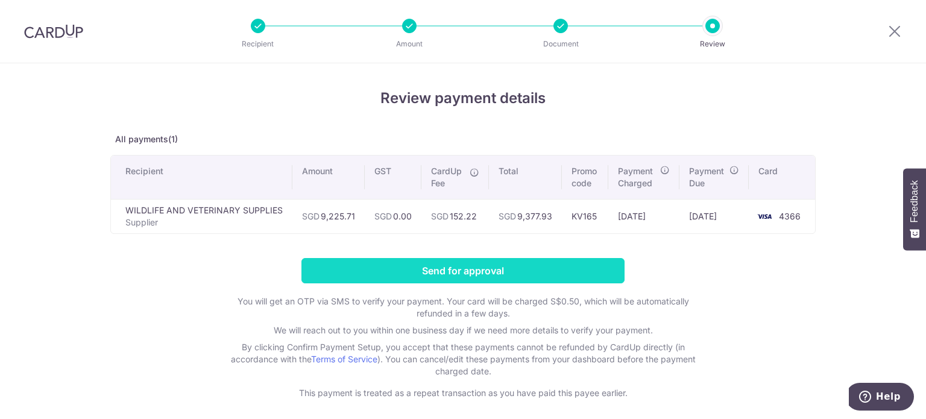
click at [555, 280] on input "Send for approval" at bounding box center [462, 270] width 323 height 25
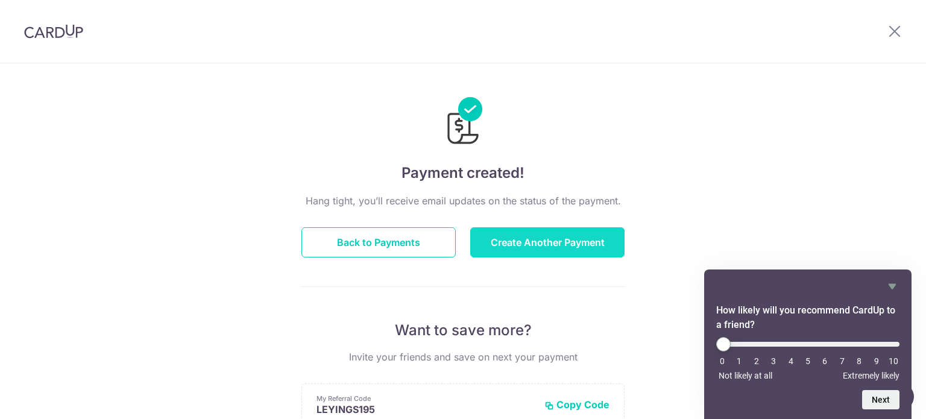
click at [557, 239] on button "Create Another Payment" at bounding box center [547, 242] width 154 height 30
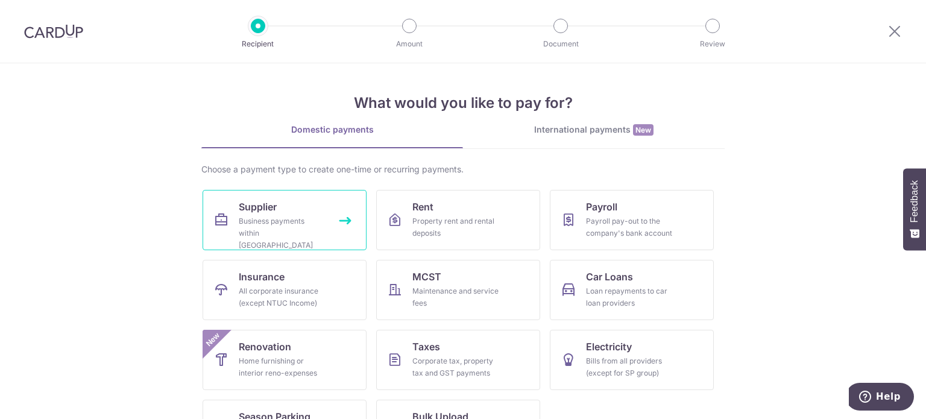
click at [248, 216] on div "Business payments within Singapore" at bounding box center [282, 233] width 87 height 36
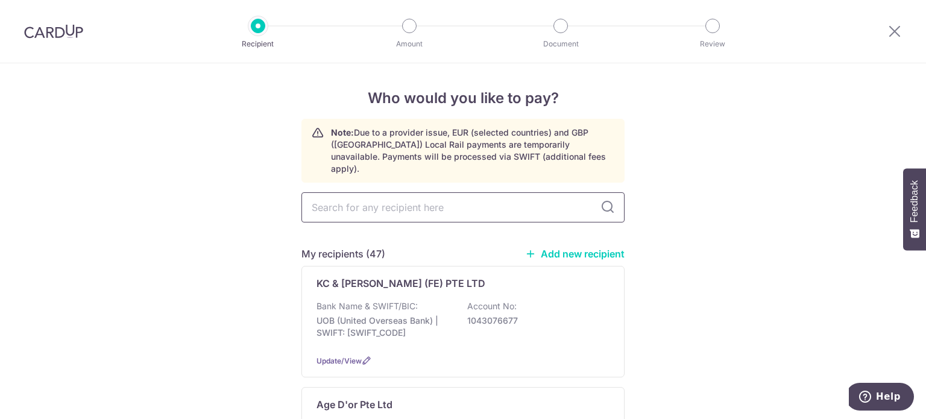
click at [321, 194] on input "text" at bounding box center [462, 207] width 323 height 30
type input "pan"
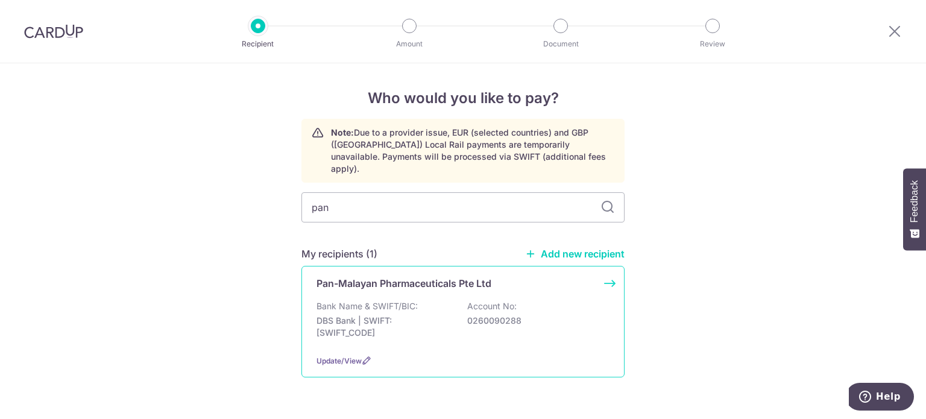
click at [415, 300] on div "Bank Name & SWIFT/BIC: DBS Bank | SWIFT: DBSSSGSGXXX Account No: 0260090288" at bounding box center [463, 322] width 293 height 45
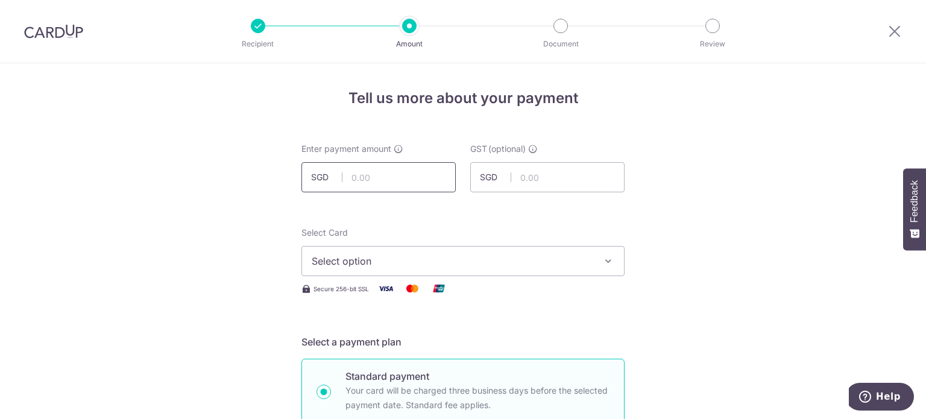
click at [409, 180] on input "text" at bounding box center [378, 177] width 154 height 30
type input "2,357.98"
click at [458, 269] on button "Select option" at bounding box center [462, 261] width 323 height 30
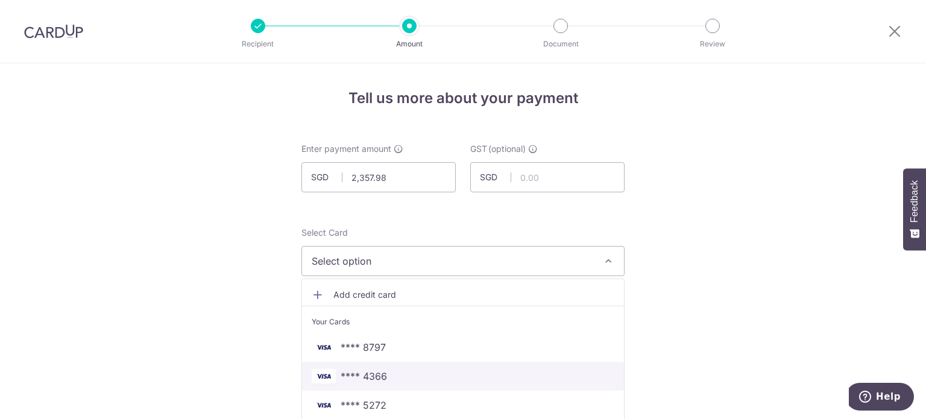
drag, startPoint x: 387, startPoint y: 376, endPoint x: 444, endPoint y: 356, distance: 60.6
click at [387, 376] on span "**** 4366" at bounding box center [463, 376] width 303 height 14
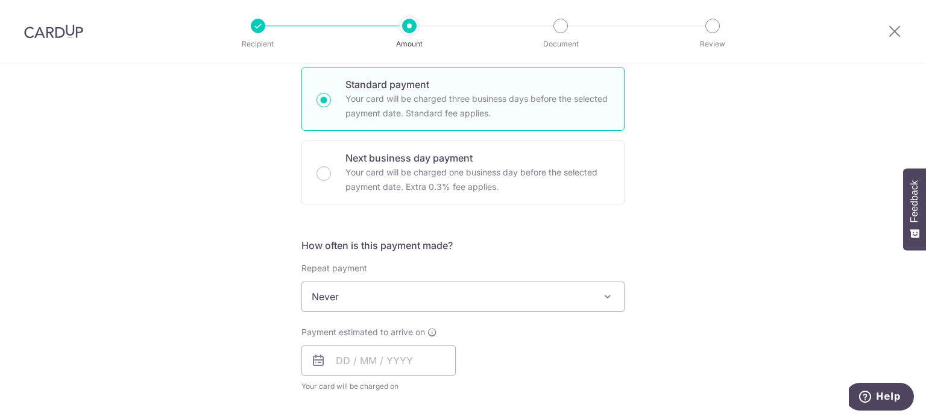
scroll to position [362, 0]
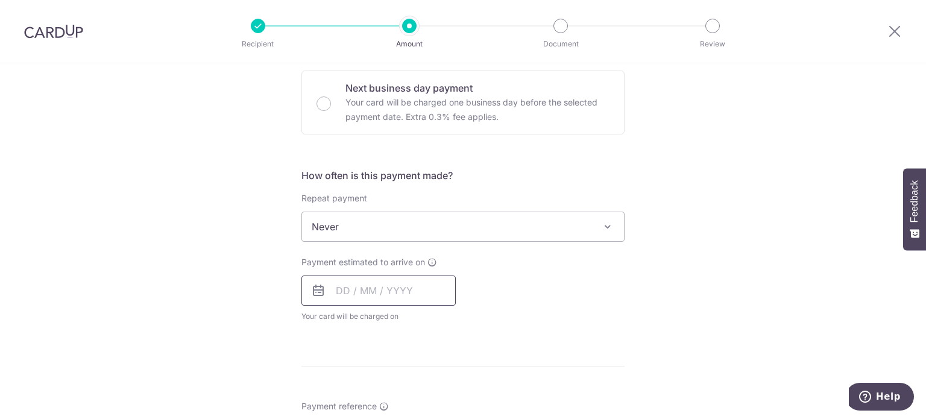
click at [352, 296] on input "text" at bounding box center [378, 291] width 154 height 30
click at [415, 404] on link "11" at bounding box center [422, 400] width 19 height 19
type input "11/09/2025"
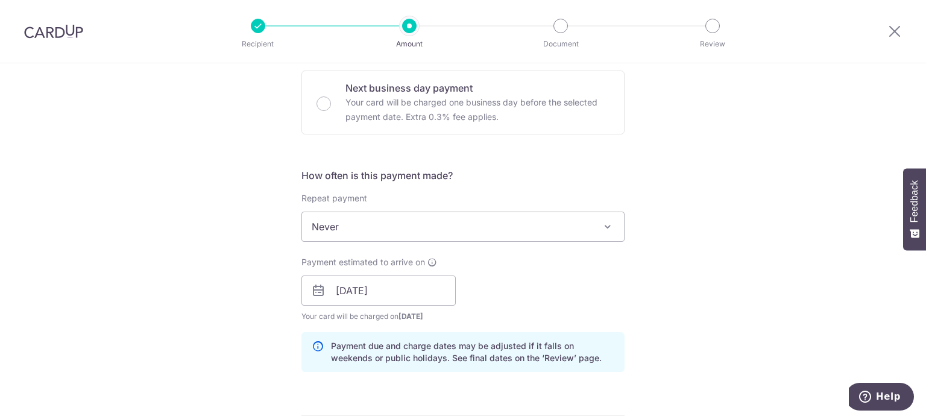
click at [686, 305] on div "Tell us more about your payment Enter payment amount SGD 2,357.98 2357.98 GST (…" at bounding box center [463, 312] width 926 height 1221
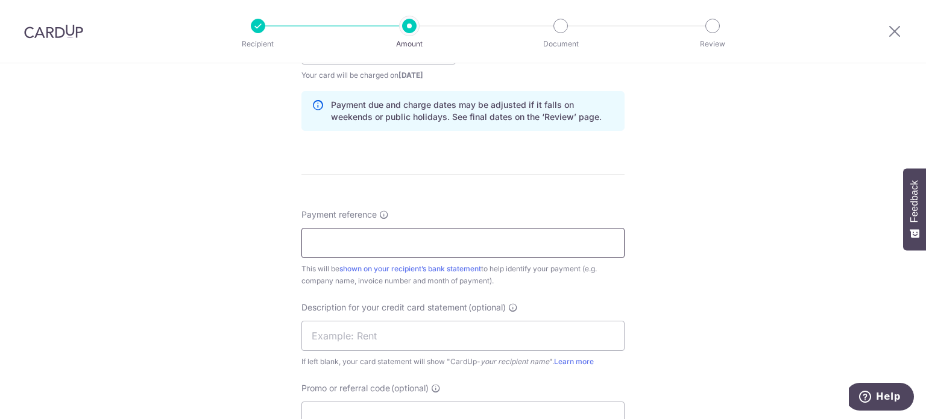
click at [437, 243] on input "Payment reference" at bounding box center [462, 243] width 323 height 30
click at [359, 239] on input "PM SOA Jun 25 Kin Vet" at bounding box center [462, 243] width 323 height 30
drag, startPoint x: 436, startPoint y: 241, endPoint x: 251, endPoint y: 242, distance: 185.1
click at [229, 241] on div "Tell us more about your payment Enter payment amount SGD 2,357.98 2357.98 GST (…" at bounding box center [463, 70] width 926 height 1221
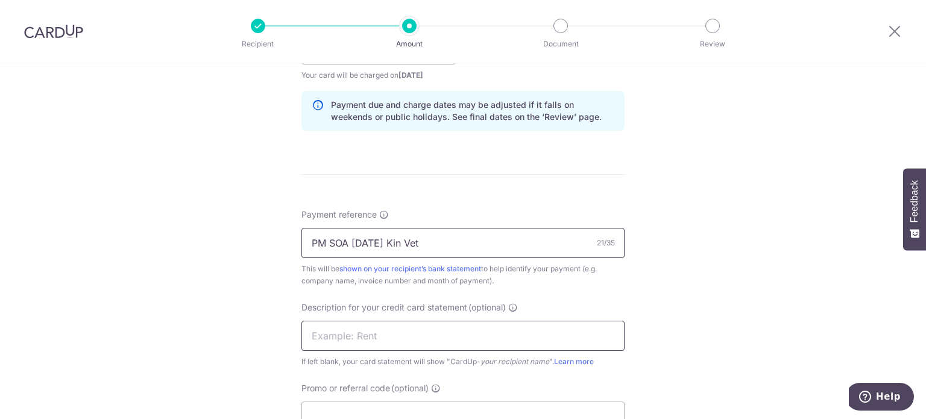
type input "PM SOA Aug 25 Kin Vet"
click at [394, 330] on input "text" at bounding box center [462, 336] width 323 height 30
paste input "PM SOA Aug 25 K"
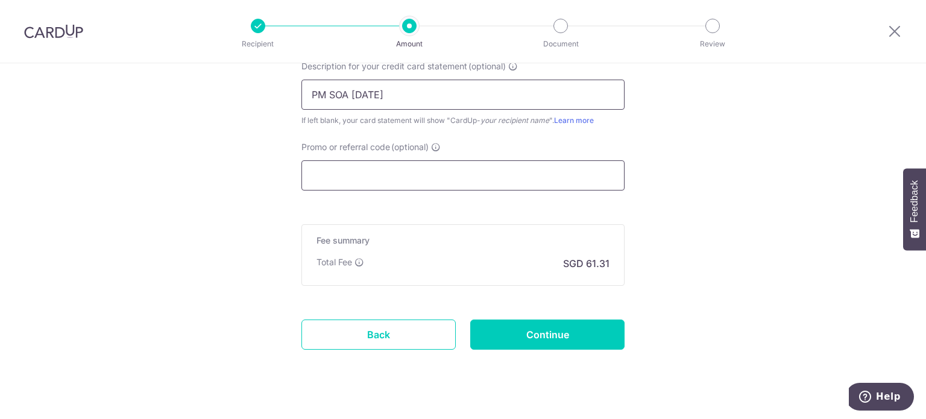
type input "PM SOA Aug 25"
click at [441, 180] on input "Promo or referral code (optional)" at bounding box center [462, 175] width 323 height 30
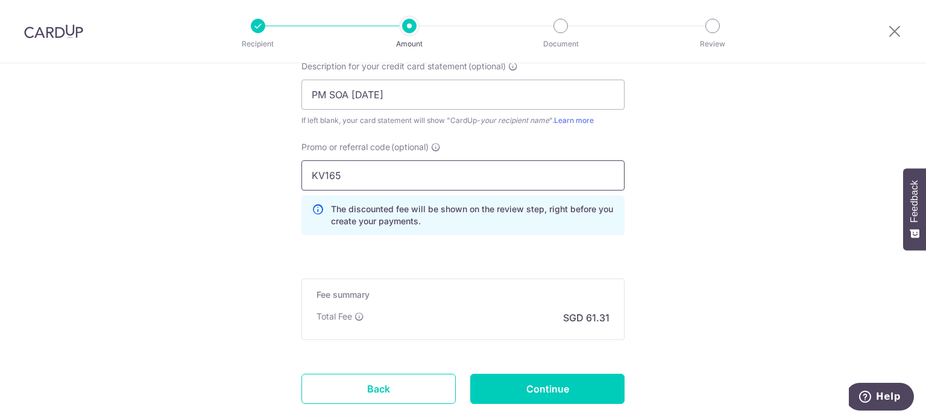
type input "KV165"
drag, startPoint x: 566, startPoint y: 382, endPoint x: 572, endPoint y: 379, distance: 7.0
click at [566, 382] on input "Continue" at bounding box center [547, 389] width 154 height 30
type input "Create Schedule"
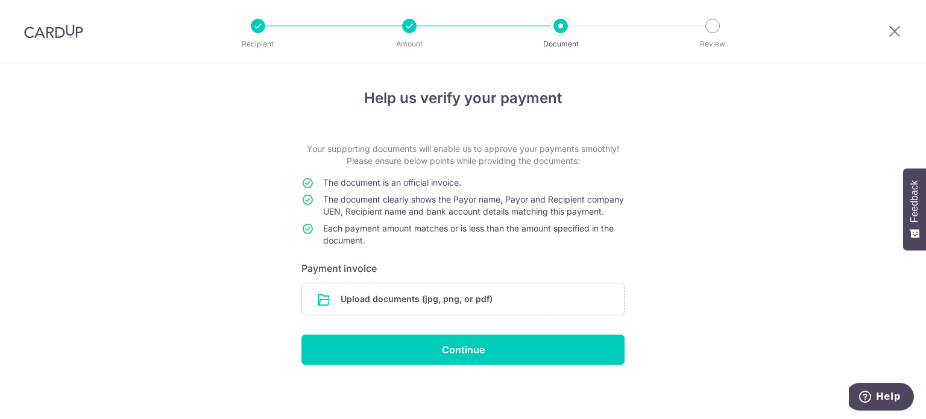
click at [565, 294] on form "Your supporting documents will enable us to approve your payments smoothly! Ple…" at bounding box center [462, 254] width 323 height 222
click at [563, 294] on div "Upload documents (jpg, png, or pdf)" at bounding box center [462, 299] width 323 height 33
click at [562, 315] on input "file" at bounding box center [463, 298] width 322 height 31
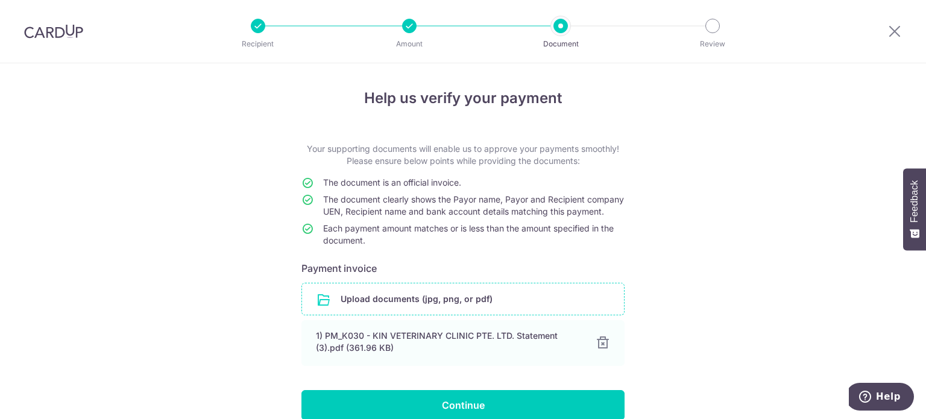
click at [461, 308] on input "file" at bounding box center [463, 298] width 322 height 31
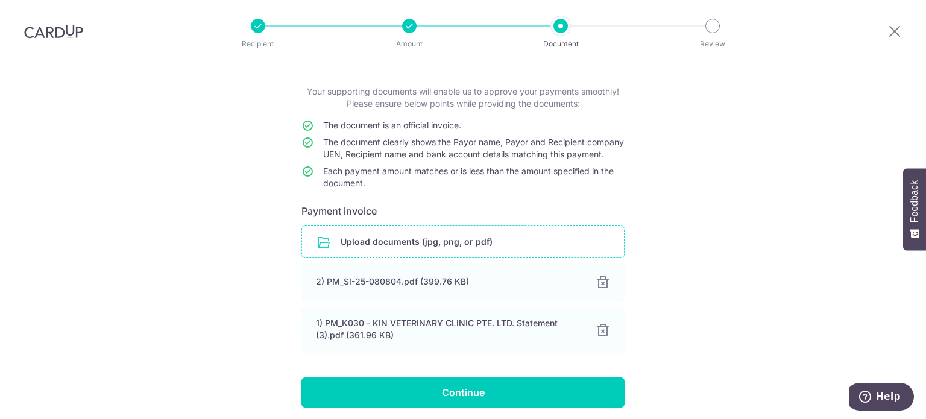
scroll to position [113, 0]
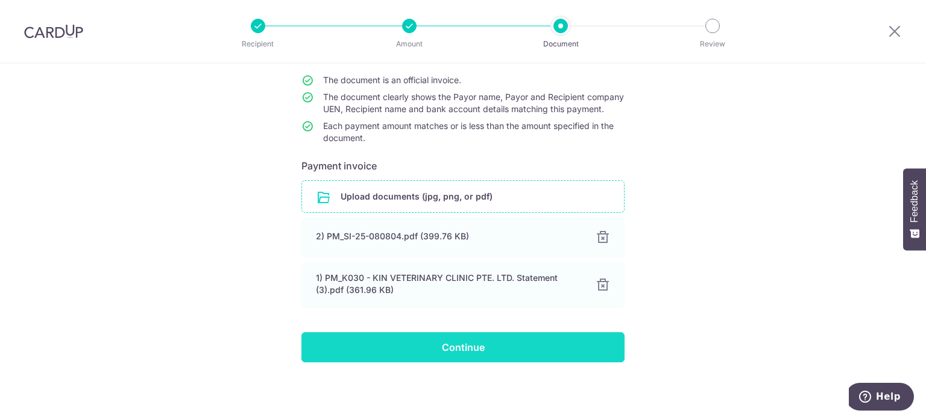
click at [447, 342] on input "Continue" at bounding box center [462, 347] width 323 height 30
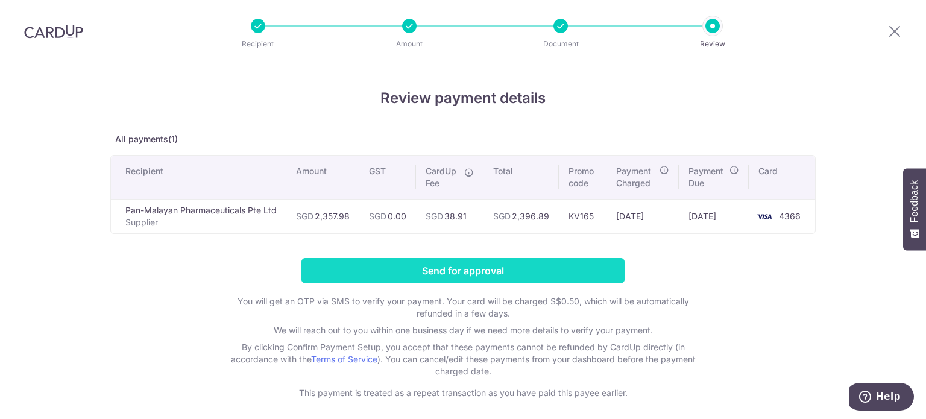
click at [550, 269] on input "Send for approval" at bounding box center [462, 270] width 323 height 25
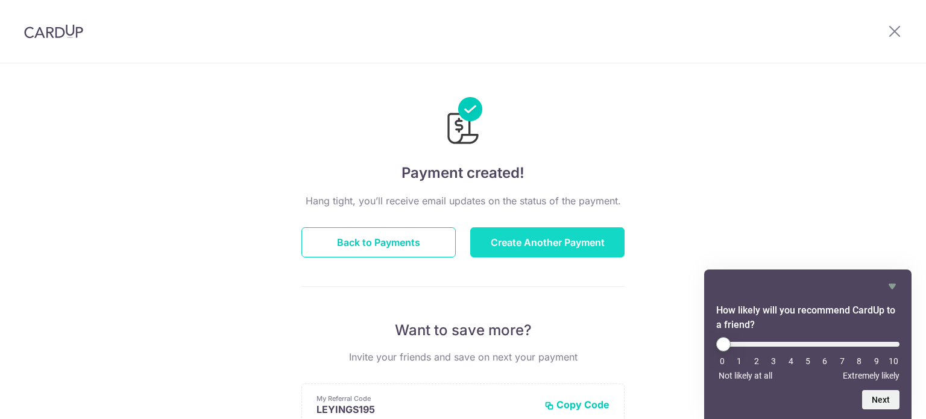
click at [528, 243] on button "Create Another Payment" at bounding box center [547, 242] width 154 height 30
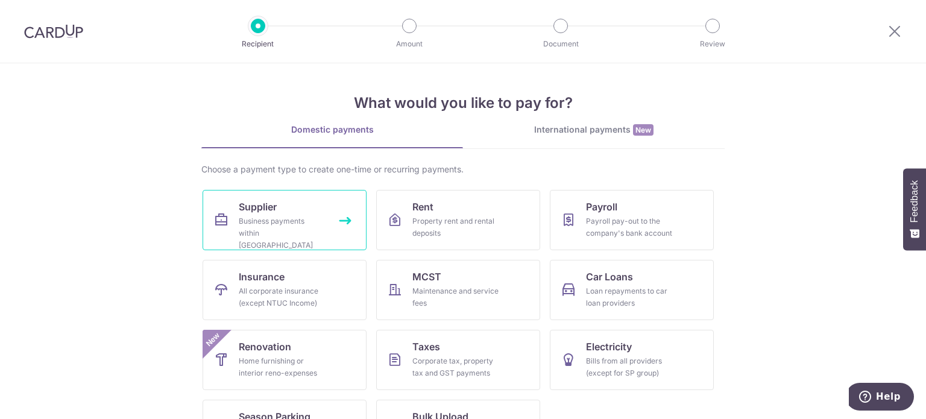
click at [290, 216] on div "Business payments within [GEOGRAPHIC_DATA]" at bounding box center [282, 233] width 87 height 36
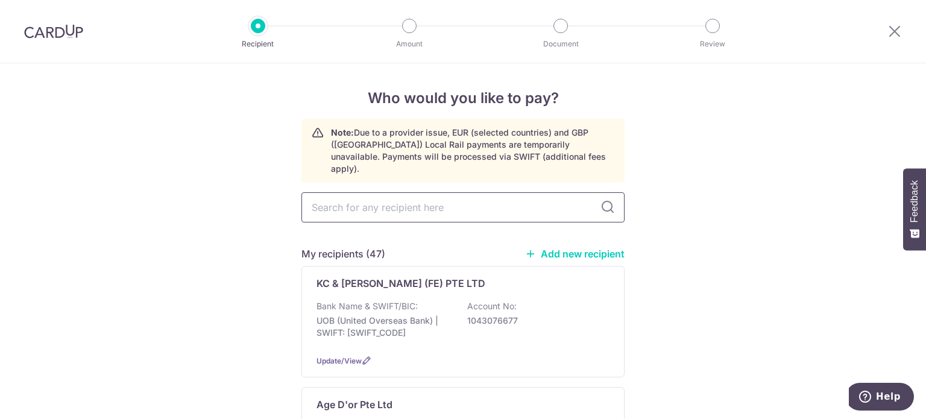
click at [447, 192] on input "text" at bounding box center [462, 207] width 323 height 30
type input "sage"
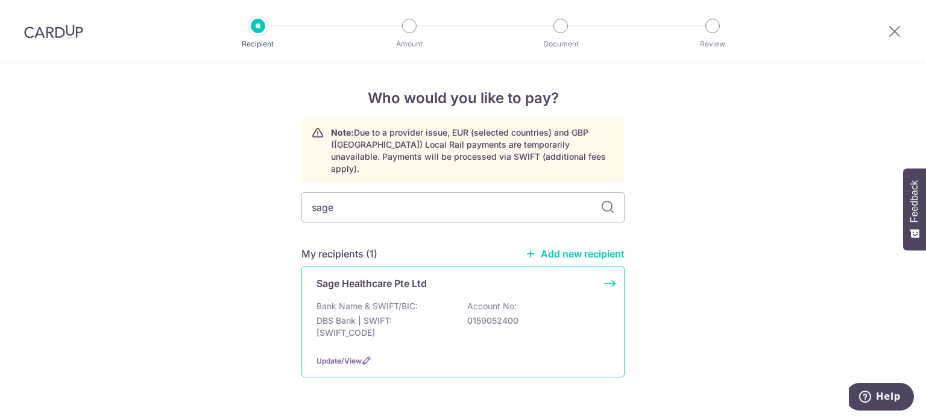
click at [423, 300] on div "Bank Name & SWIFT/BIC: DBS Bank | SWIFT: DBSSSGSGXXX Account No: 0159052400" at bounding box center [463, 322] width 293 height 45
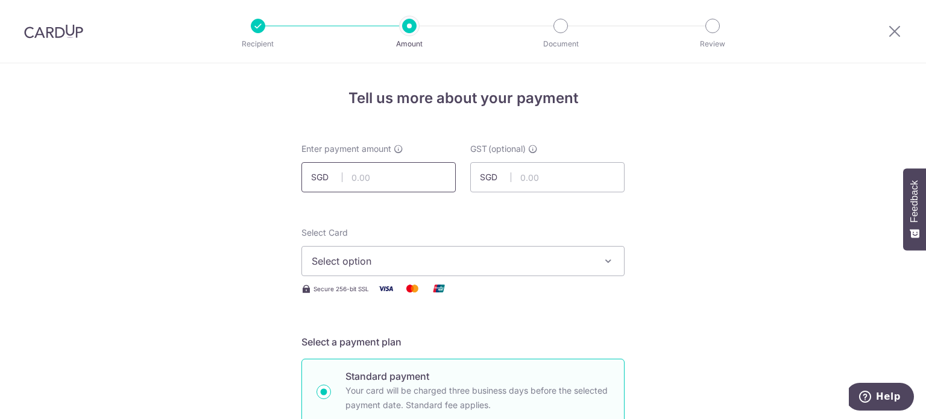
click at [379, 173] on input "text" at bounding box center [378, 177] width 154 height 30
type input "1,600.67"
click at [514, 270] on button "Select option" at bounding box center [462, 261] width 323 height 30
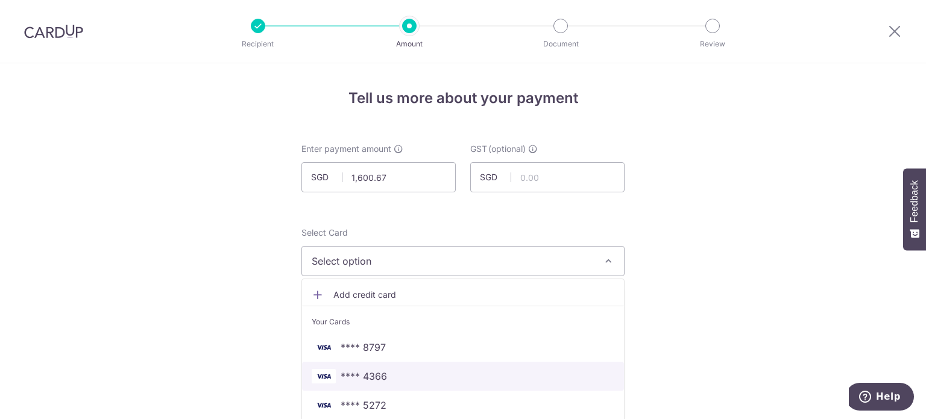
click at [404, 377] on span "**** 4366" at bounding box center [463, 376] width 303 height 14
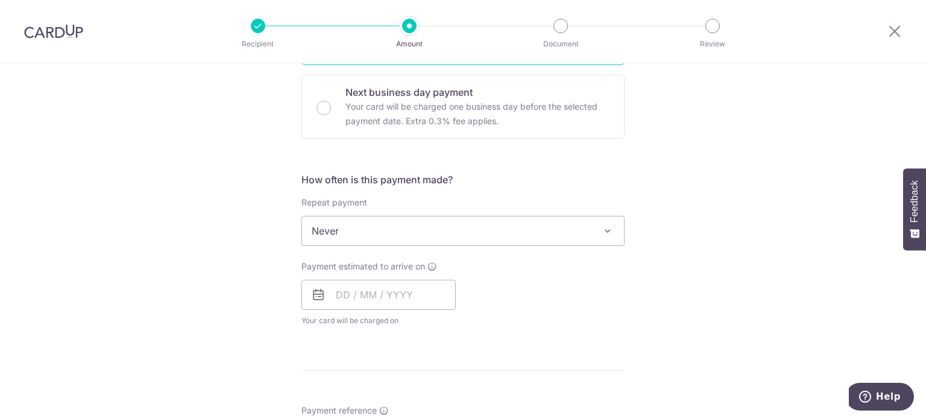
scroll to position [422, 0]
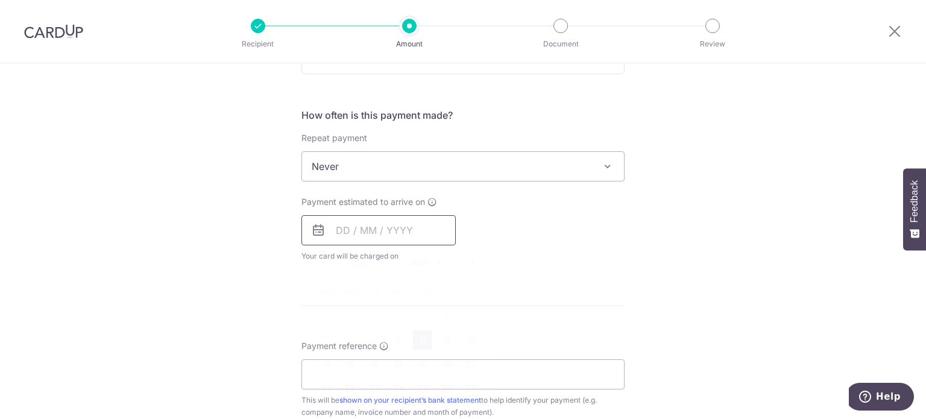
click at [396, 232] on input "text" at bounding box center [378, 230] width 154 height 30
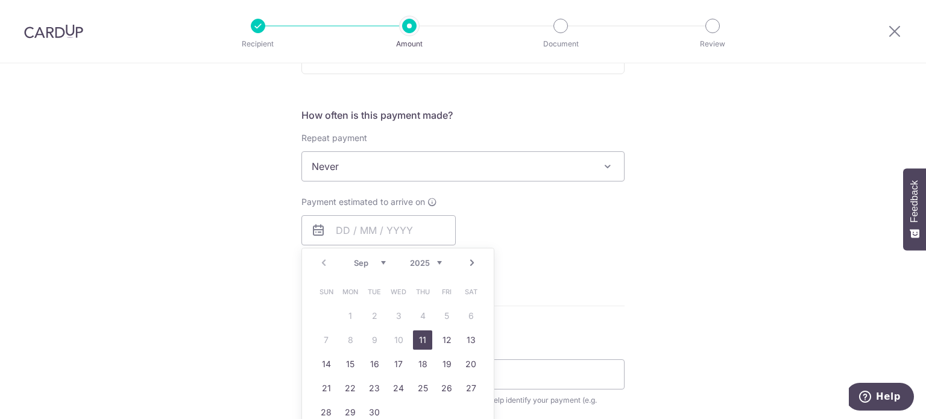
click at [414, 337] on link "11" at bounding box center [422, 339] width 19 height 19
type input "[DATE]"
click at [763, 226] on div "Tell us more about your payment Enter payment amount SGD 1,600.67 1600.67 GST (…" at bounding box center [463, 227] width 926 height 1172
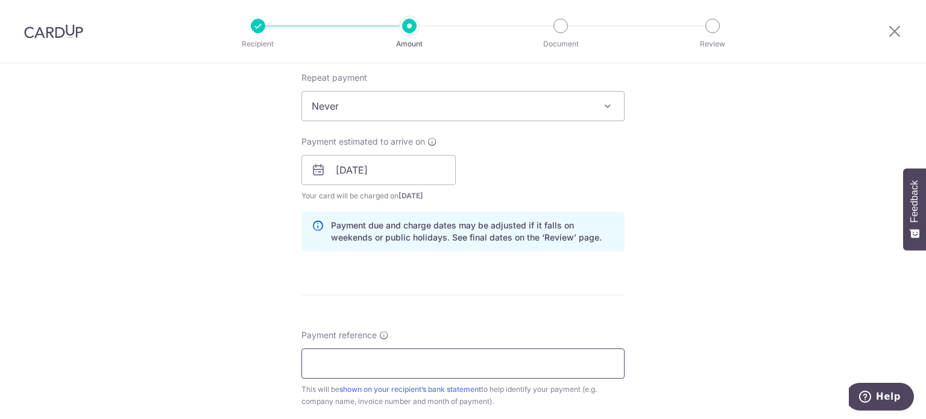
scroll to position [543, 0]
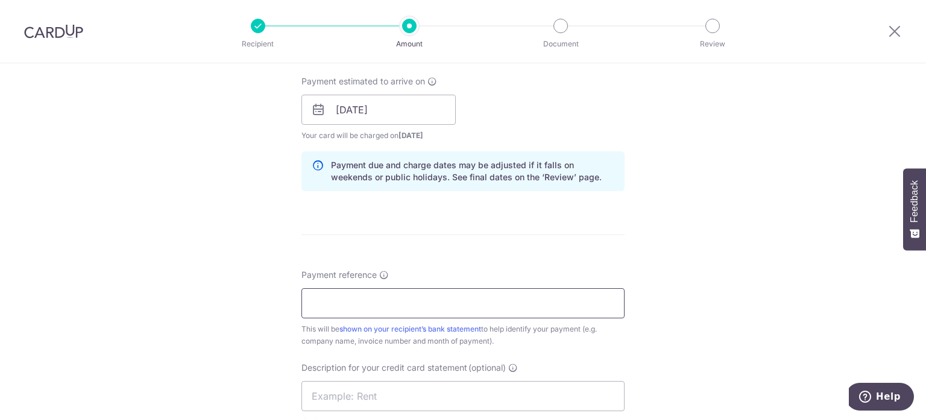
click at [390, 303] on input "Payment reference" at bounding box center [462, 303] width 323 height 30
click at [365, 301] on input "Sage SOA [DATE] Kin Vet" at bounding box center [462, 303] width 323 height 30
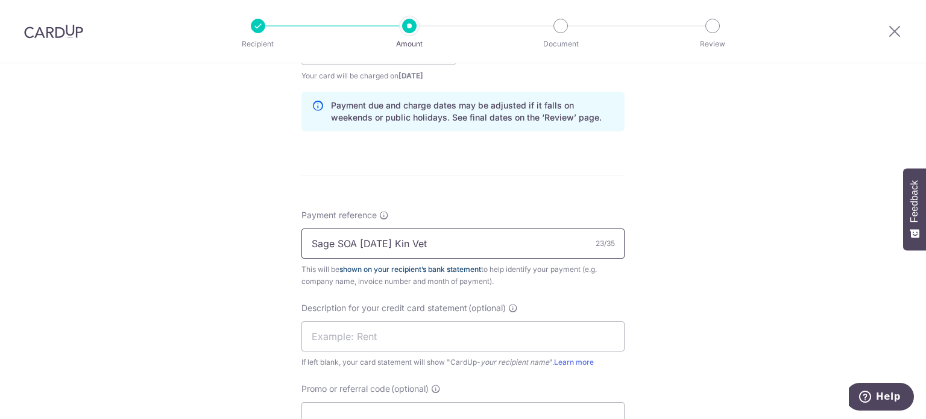
scroll to position [603, 0]
drag, startPoint x: 475, startPoint y: 239, endPoint x: 222, endPoint y: 246, distance: 252.1
click at [222, 246] on div "Tell us more about your payment Enter payment amount SGD 1,600.67 1600.67 GST (…" at bounding box center [463, 70] width 926 height 1221
type input "Sage SOA Aug 25 Kin Vet"
click at [371, 335] on input "text" at bounding box center [462, 336] width 323 height 30
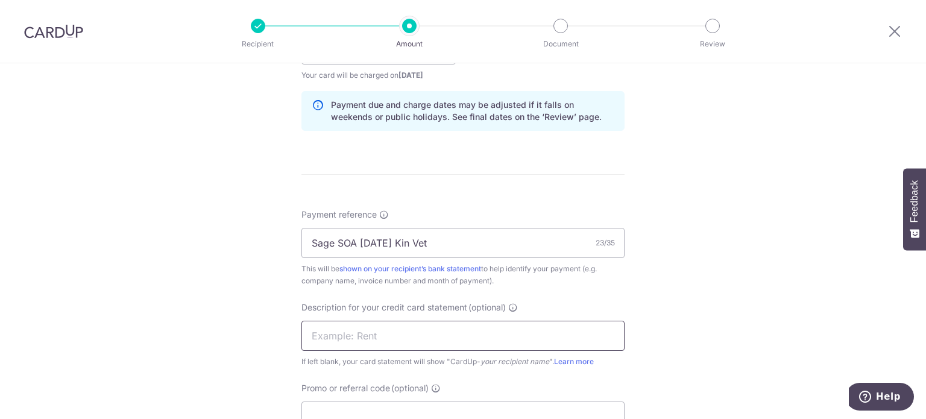
paste input "Sage SOA Aug 25"
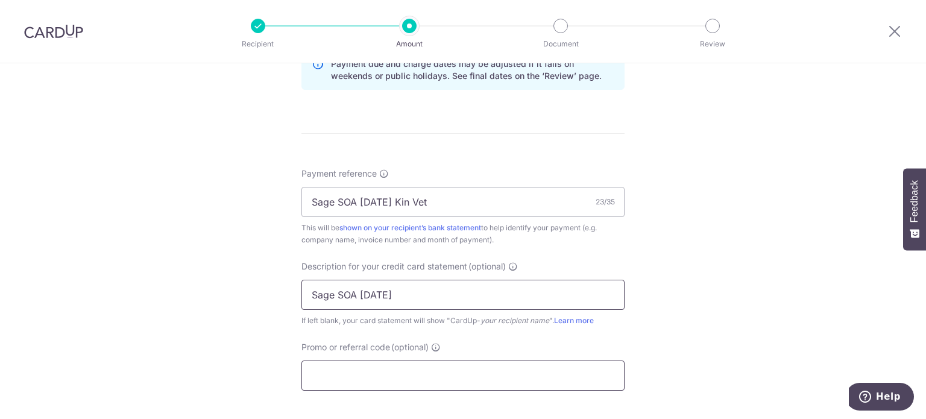
scroll to position [663, 0]
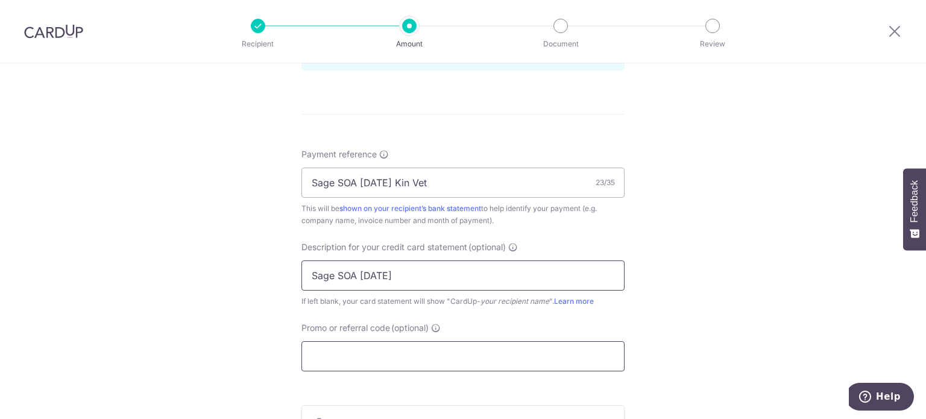
type input "Sage SOA Aug 25"
click at [401, 345] on input "Promo or referral code (optional)" at bounding box center [462, 356] width 323 height 30
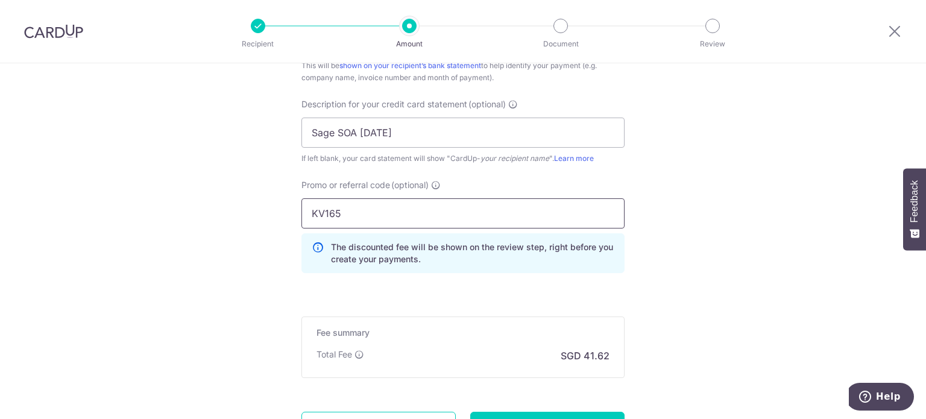
scroll to position [917, 0]
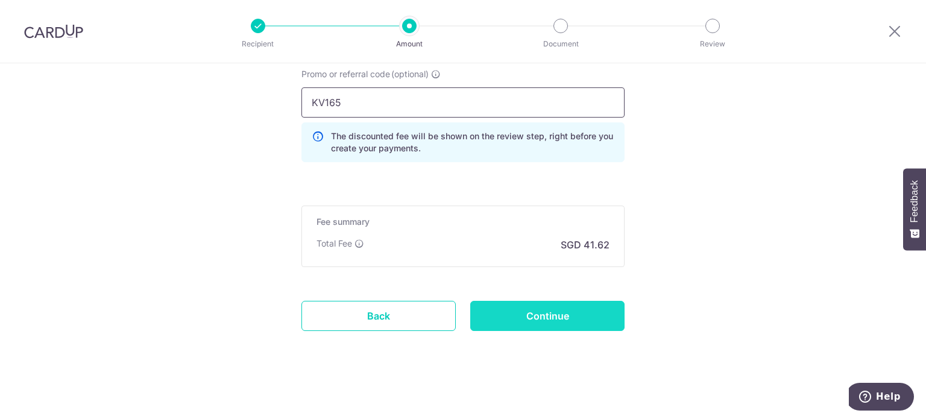
type input "KV165"
click at [584, 309] on input "Continue" at bounding box center [547, 316] width 154 height 30
type input "Create Schedule"
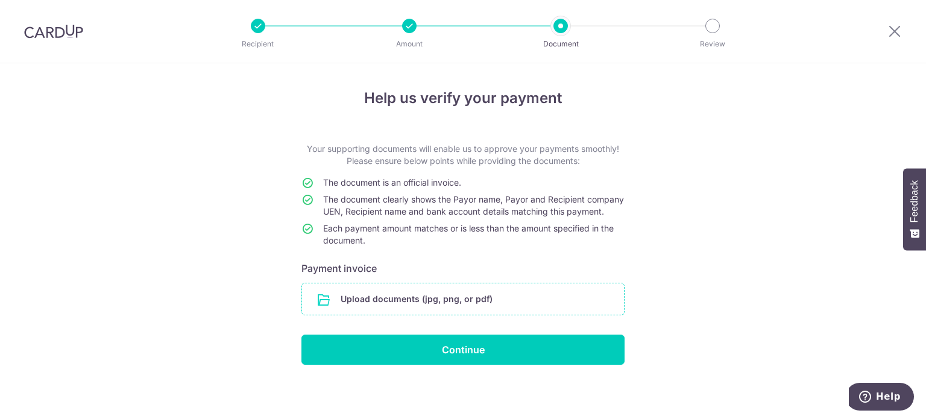
click at [432, 311] on input "file" at bounding box center [463, 298] width 322 height 31
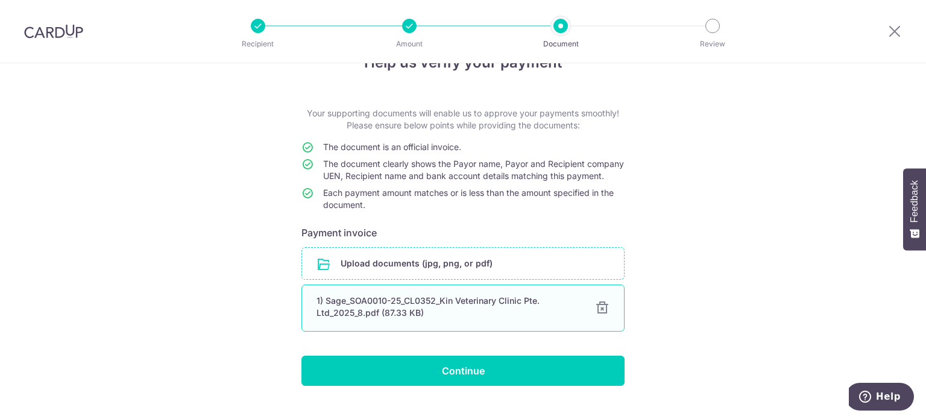
scroll to position [69, 0]
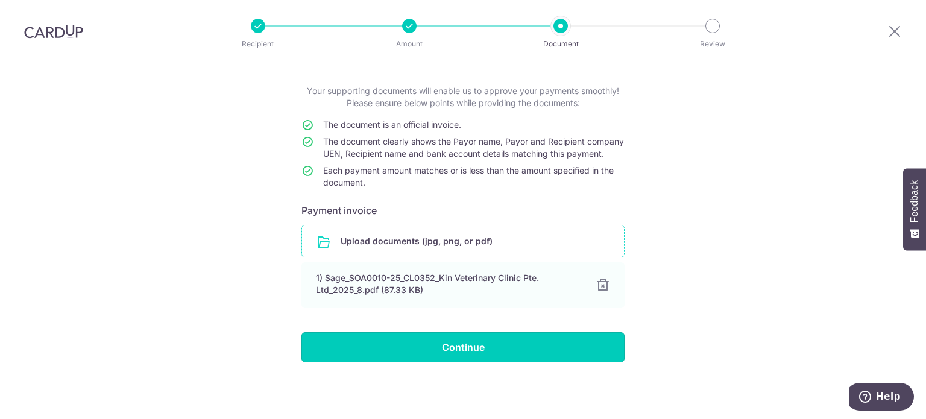
click at [456, 341] on input "Continue" at bounding box center [462, 347] width 323 height 30
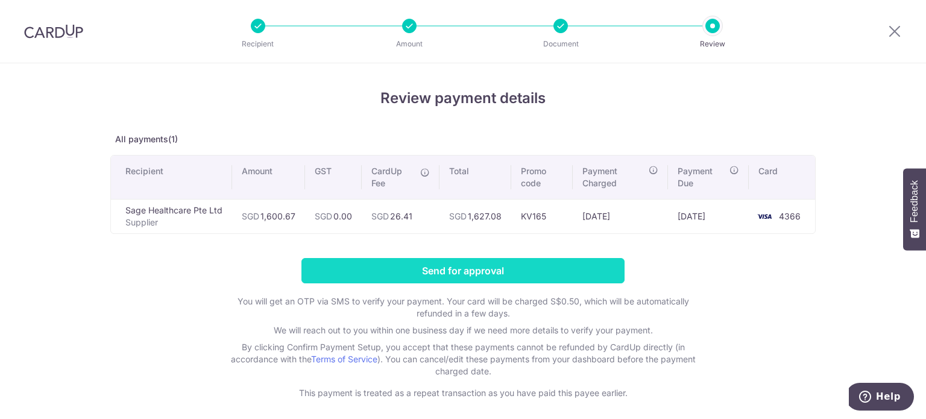
click at [540, 267] on input "Send for approval" at bounding box center [462, 270] width 323 height 25
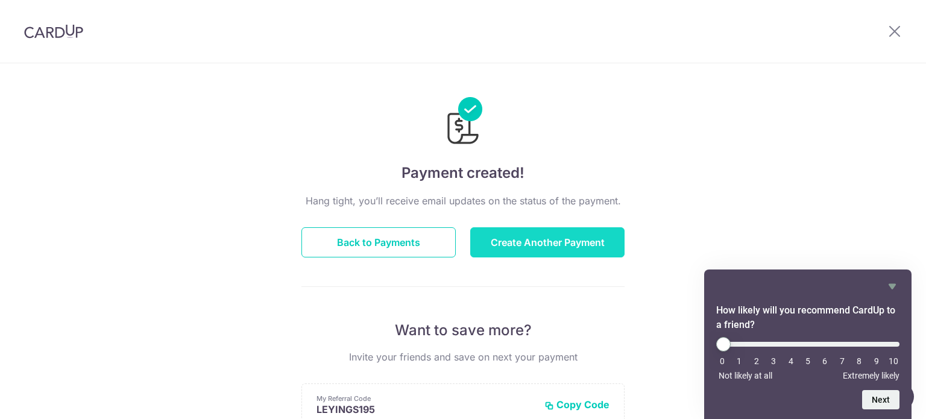
click at [554, 232] on button "Create Another Payment" at bounding box center [547, 242] width 154 height 30
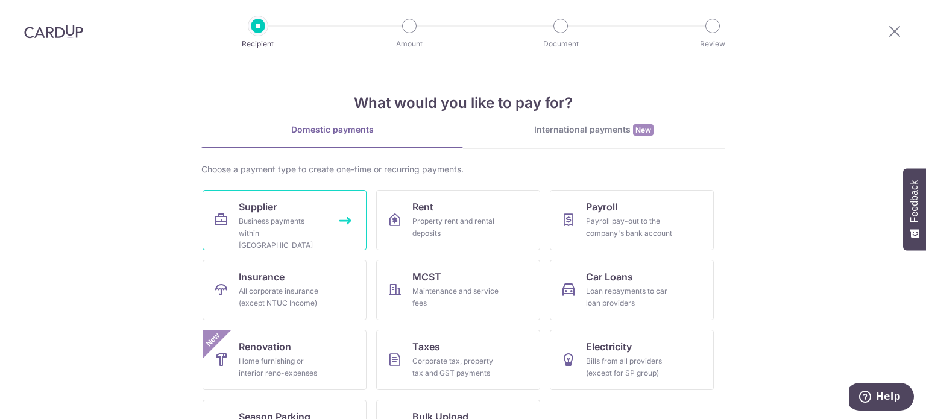
click at [314, 215] on div "Business payments within [GEOGRAPHIC_DATA]" at bounding box center [282, 233] width 87 height 36
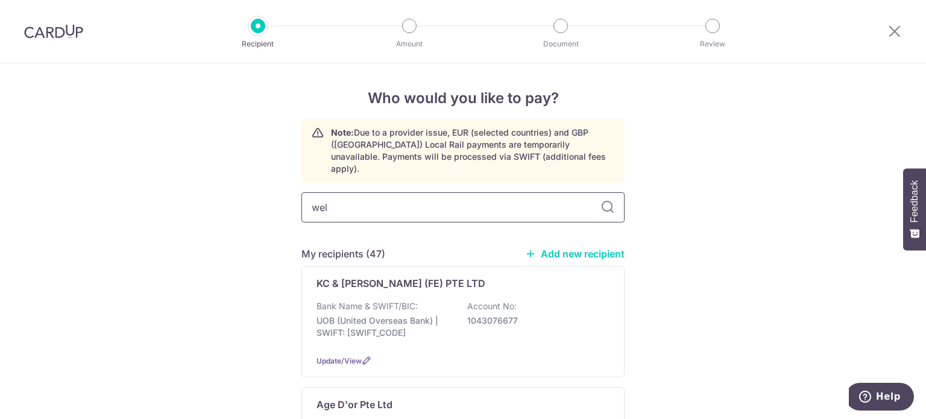
type input "well"
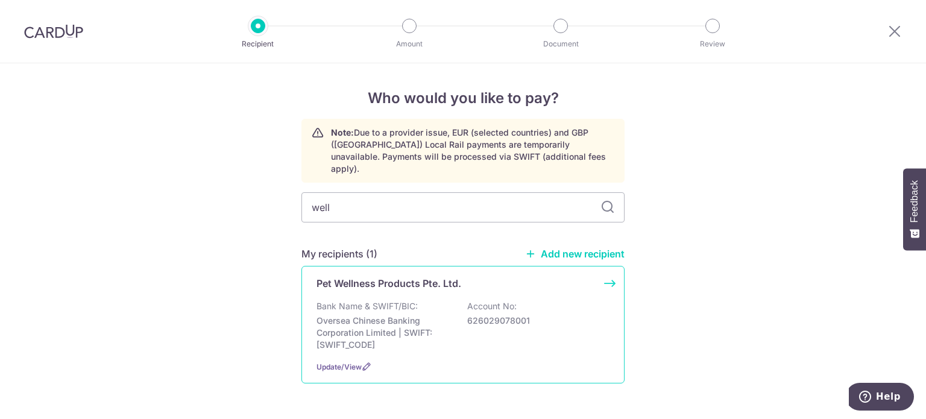
click at [544, 284] on div "Pet Wellness Products Pte. Ltd. Bank Name & SWIFT/BIC: Oversea Chinese Banking …" at bounding box center [462, 325] width 323 height 118
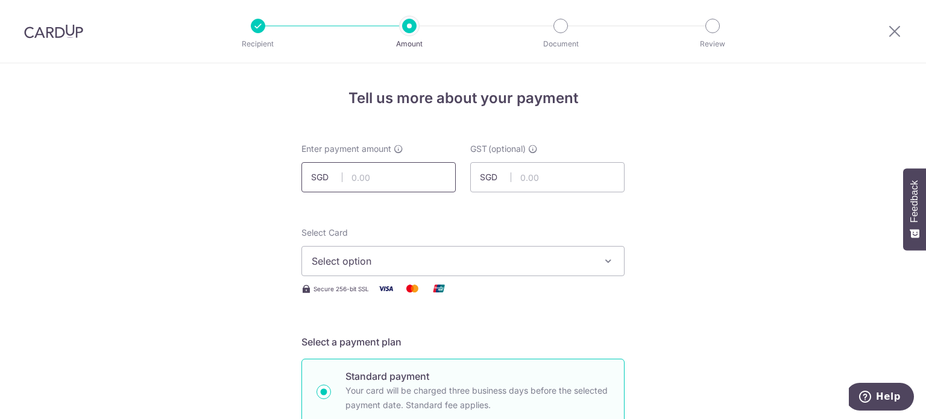
click at [390, 177] on input "text" at bounding box center [378, 177] width 154 height 30
type input "2,877.60"
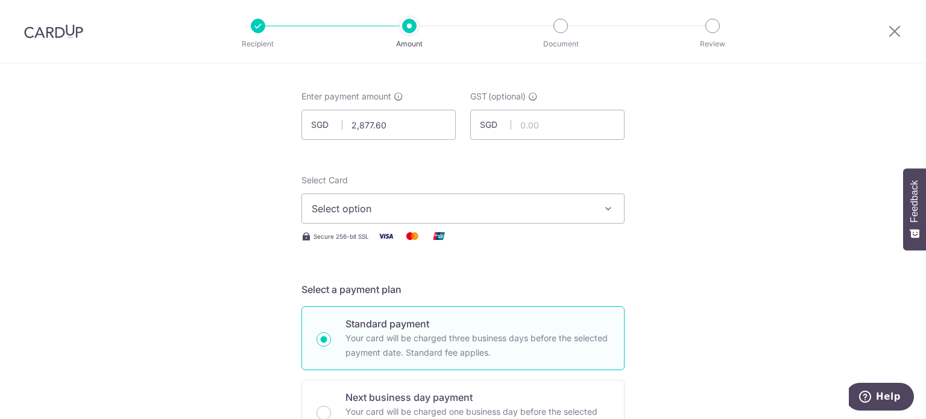
scroll to position [121, 0]
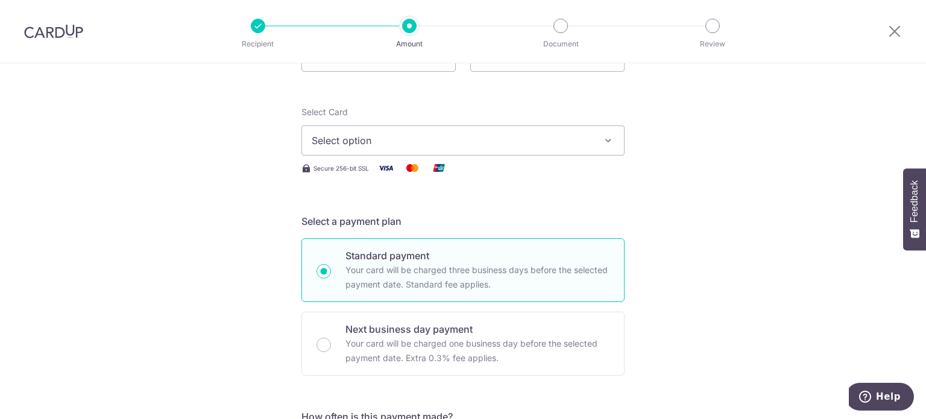
click at [468, 151] on button "Select option" at bounding box center [462, 140] width 323 height 30
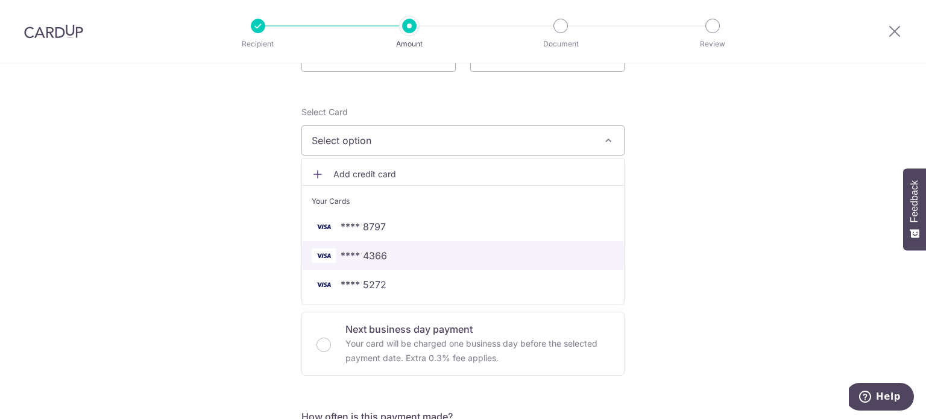
drag, startPoint x: 413, startPoint y: 255, endPoint x: 459, endPoint y: 247, distance: 47.1
click at [413, 255] on span "**** 4366" at bounding box center [463, 255] width 303 height 14
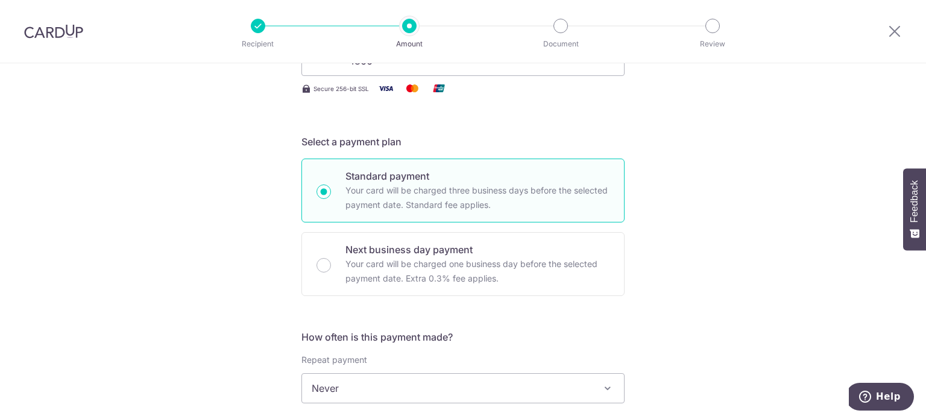
scroll to position [422, 0]
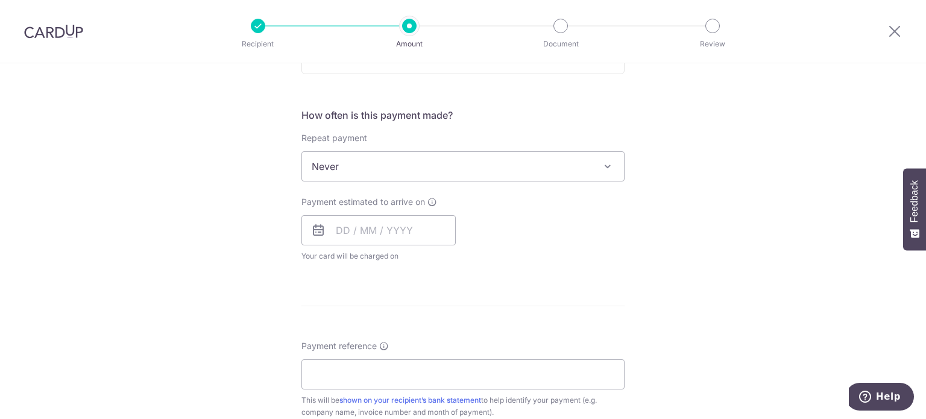
click at [462, 171] on span "Never" at bounding box center [463, 166] width 322 height 29
click at [133, 181] on div "Tell us more about your payment Enter payment amount SGD 2,877.60 2877.60 GST (…" at bounding box center [463, 227] width 926 height 1172
click at [330, 226] on input "text" at bounding box center [378, 230] width 154 height 30
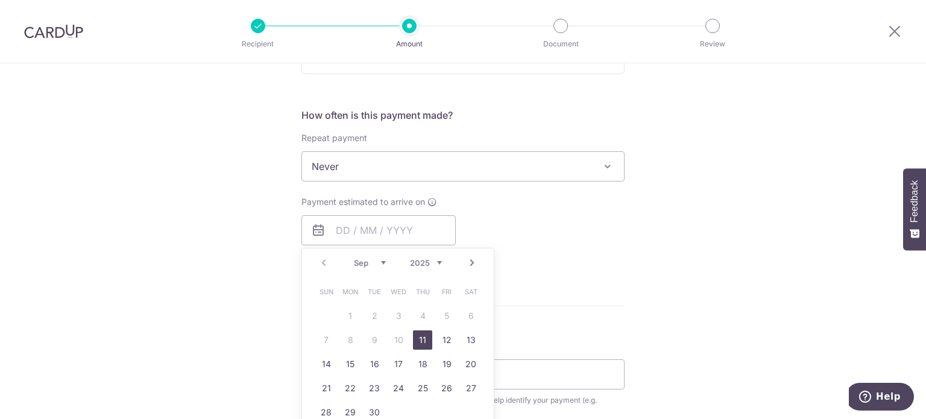
click at [421, 339] on link "11" at bounding box center [422, 339] width 19 height 19
type input "11/09/2025"
click at [769, 242] on div "Tell us more about your payment Enter payment amount SGD 2,877.60 2877.60 GST (…" at bounding box center [463, 227] width 926 height 1172
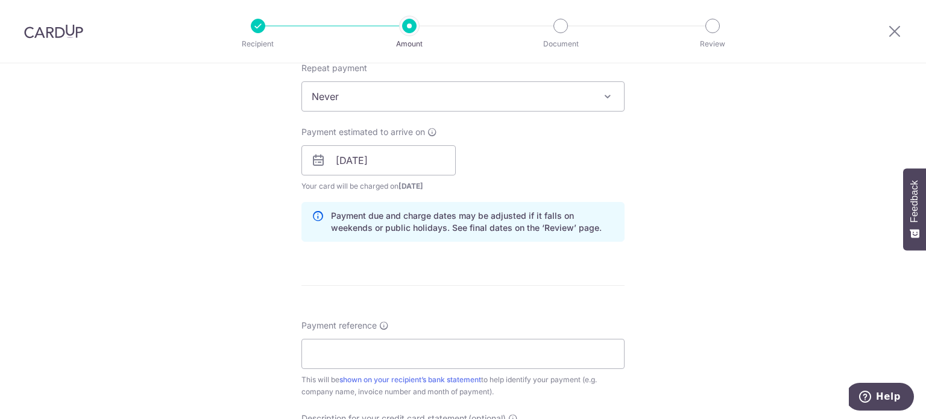
scroll to position [663, 0]
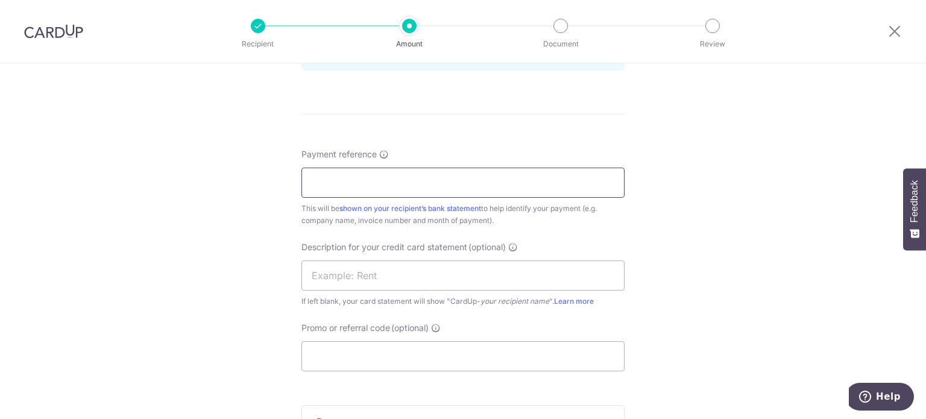
click at [486, 185] on input "Payment reference" at bounding box center [462, 183] width 323 height 30
type input "PWel SOA Aug 25 Kin Vet"
click at [399, 273] on input "text" at bounding box center [462, 275] width 323 height 30
paste input "PWel SOA Aug 25"
type input "PWel SOA Aug 25"
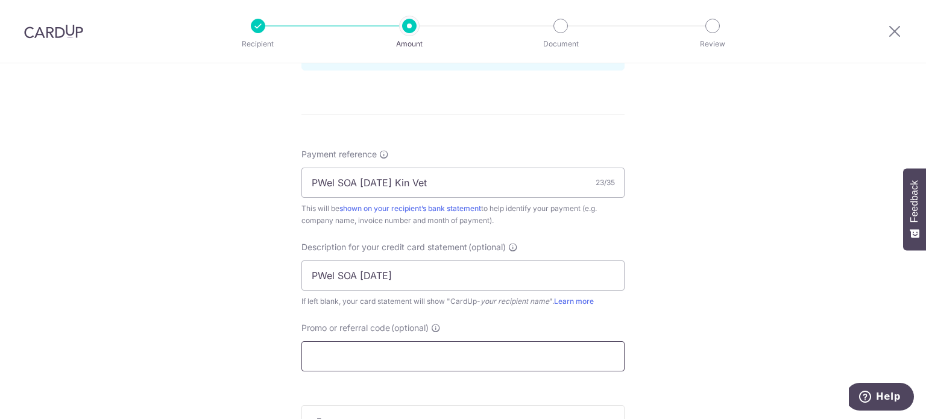
click at [402, 355] on input "Promo or referral code (optional)" at bounding box center [462, 356] width 323 height 30
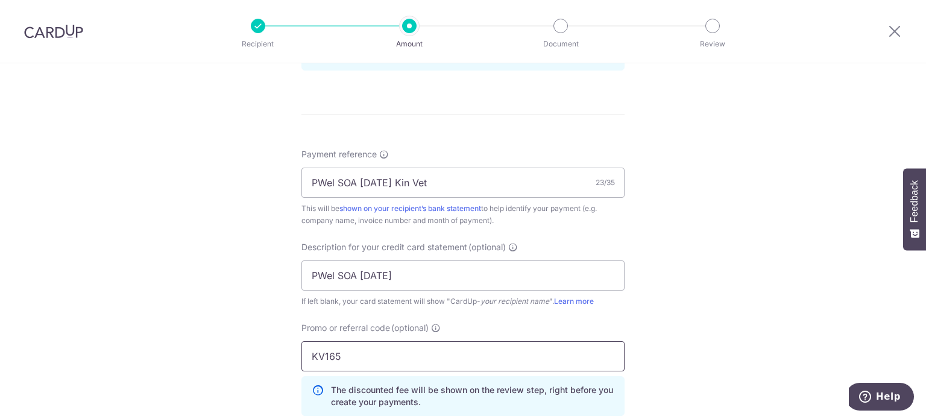
type input "KV165"
click at [708, 246] on div "Tell us more about your payment Enter payment amount SGD 2,877.60 2877.60 GST (…" at bounding box center [463, 37] width 926 height 1275
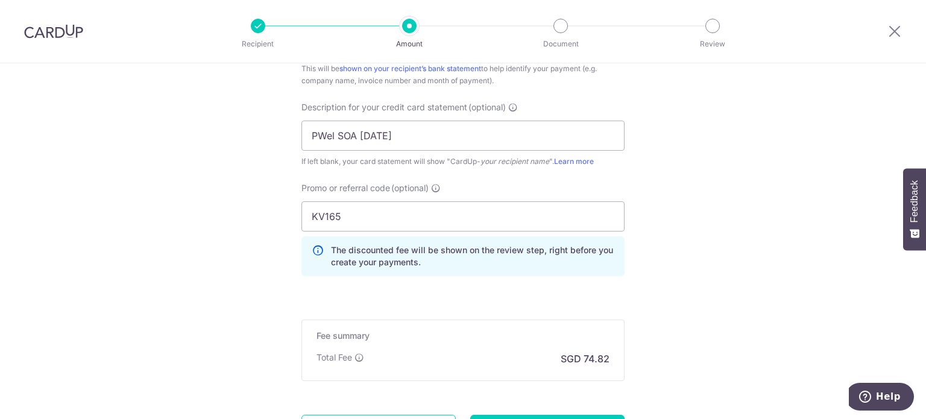
scroll to position [917, 0]
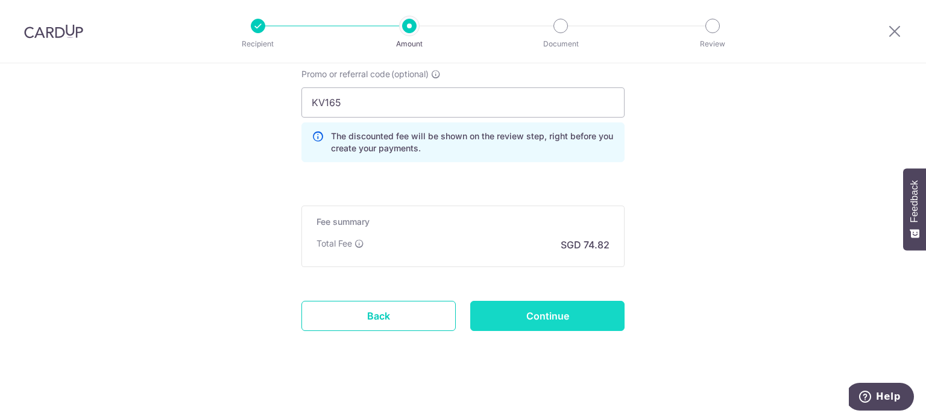
click at [567, 311] on input "Continue" at bounding box center [547, 316] width 154 height 30
type input "Create Schedule"
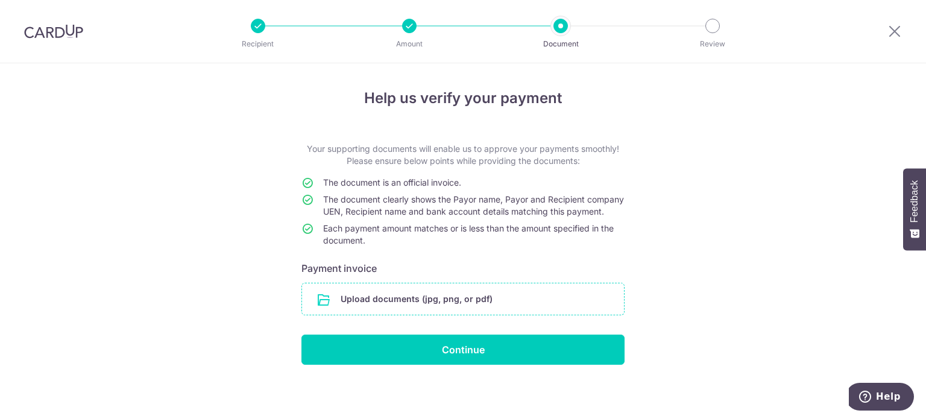
click at [461, 313] on input "file" at bounding box center [463, 298] width 322 height 31
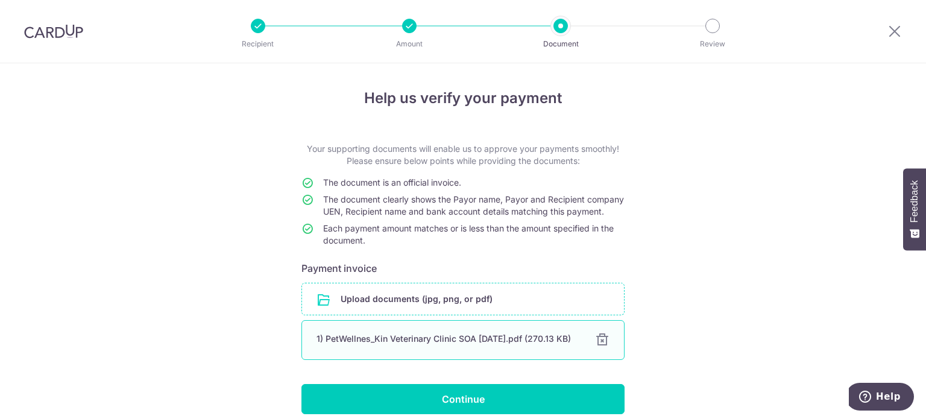
scroll to position [60, 0]
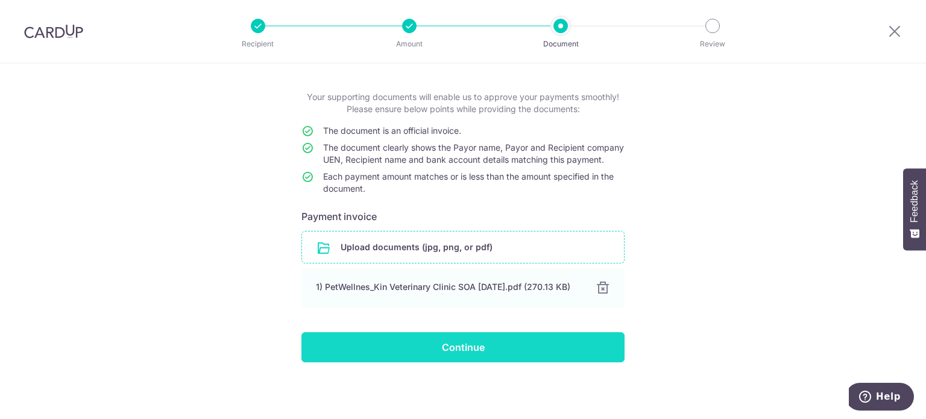
click at [502, 349] on input "Continue" at bounding box center [462, 347] width 323 height 30
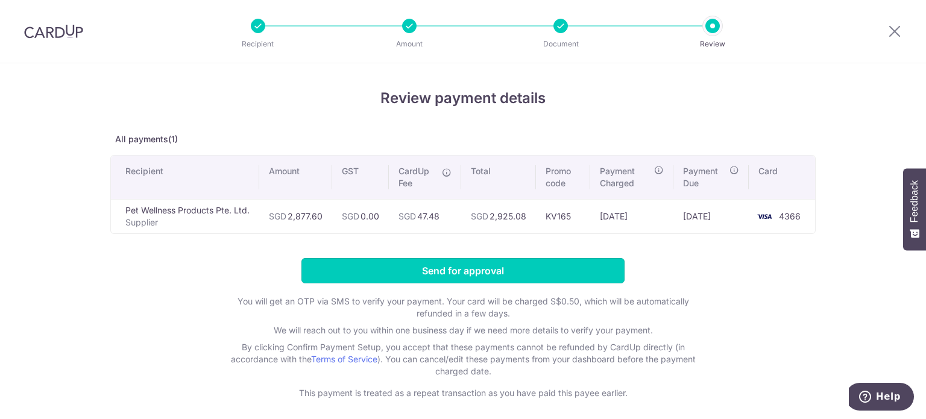
click at [414, 271] on input "Send for approval" at bounding box center [462, 270] width 323 height 25
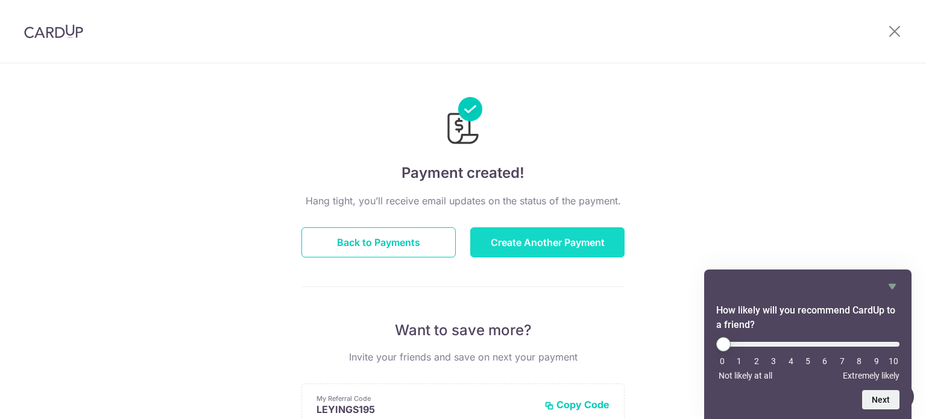
click at [567, 241] on button "Create Another Payment" at bounding box center [547, 242] width 154 height 30
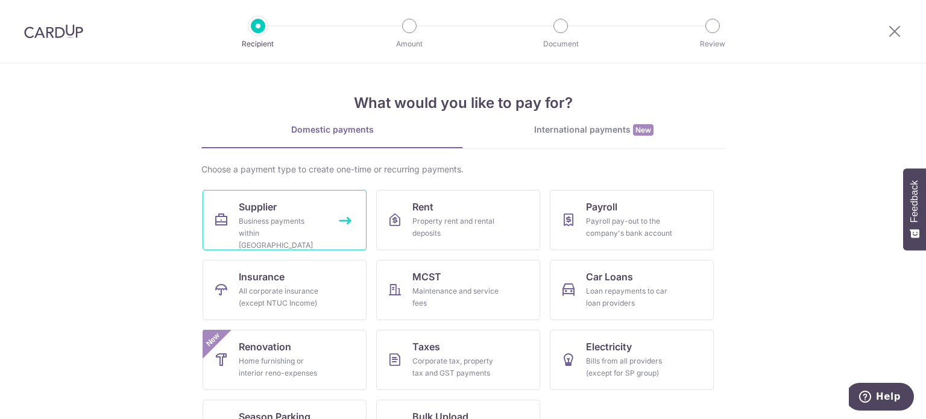
click at [294, 197] on link "Supplier Business payments within Singapore" at bounding box center [285, 220] width 164 height 60
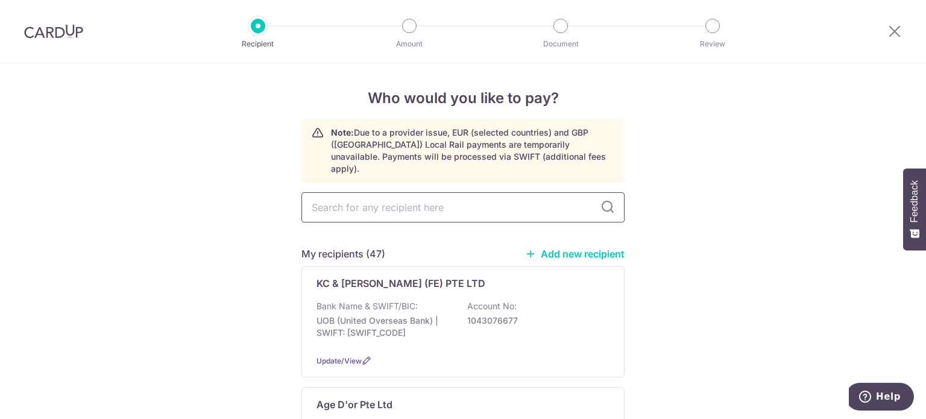
click at [352, 198] on input "text" at bounding box center [462, 207] width 323 height 30
type input "beec"
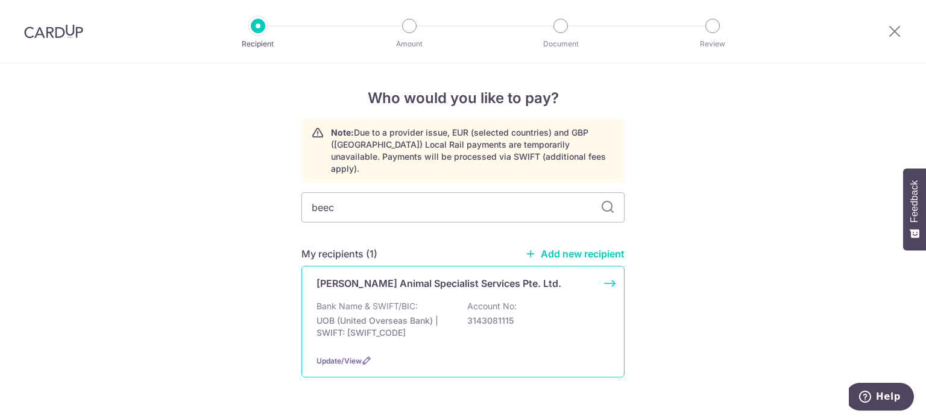
click at [446, 284] on div "Beecroft Animal Specialist Services Pte. Ltd. Bank Name & SWIFT/BIC: UOB (Unite…" at bounding box center [462, 322] width 323 height 112
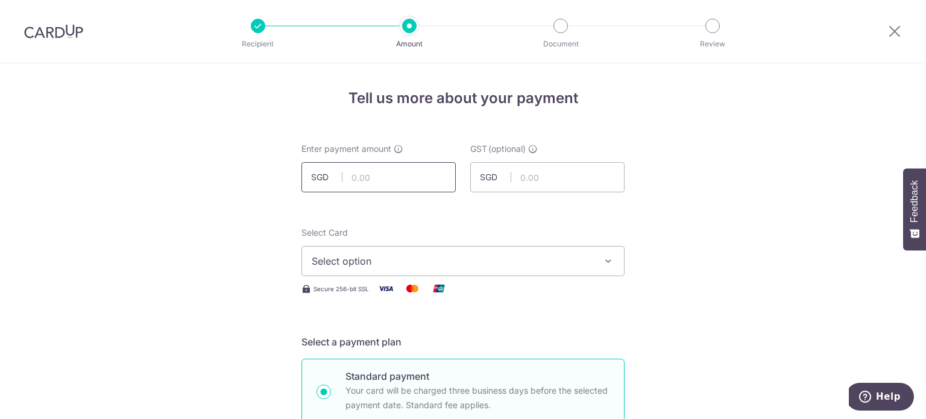
click at [388, 186] on input "text" at bounding box center [378, 177] width 154 height 30
type input "2,580.00"
click at [373, 264] on span "Select option" at bounding box center [452, 261] width 281 height 14
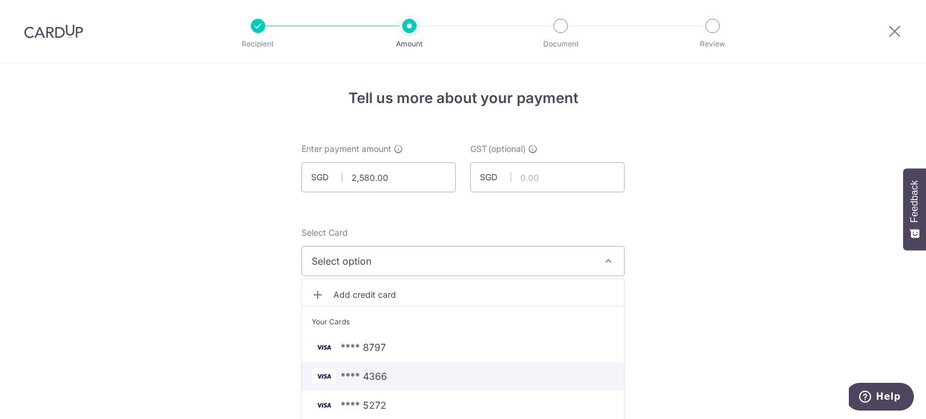
drag, startPoint x: 379, startPoint y: 374, endPoint x: 383, endPoint y: 368, distance: 7.3
click at [379, 374] on span "**** 4366" at bounding box center [364, 376] width 46 height 14
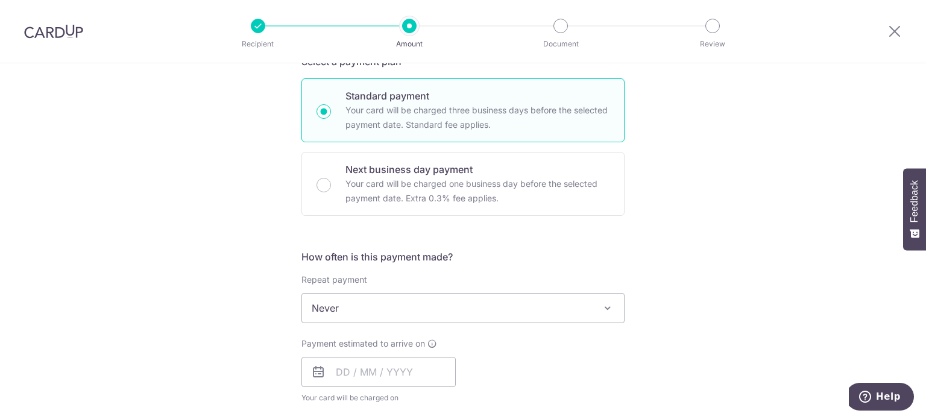
scroll to position [362, 0]
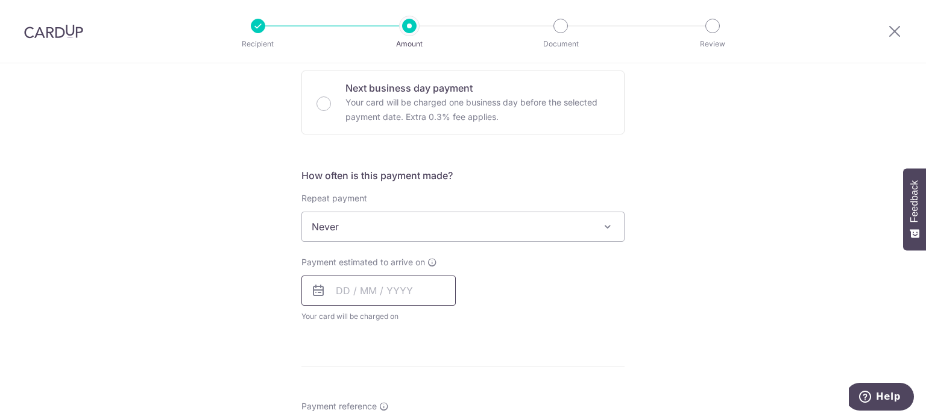
click at [386, 285] on input "text" at bounding box center [378, 291] width 154 height 30
click at [417, 397] on link "11" at bounding box center [422, 400] width 19 height 19
type input "11/09/2025"
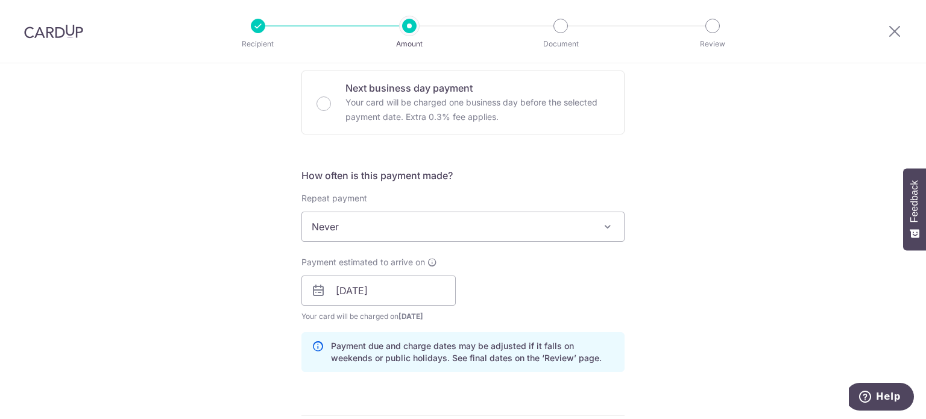
click at [658, 298] on div "Tell us more about your payment Enter payment amount SGD 2,580.00 2580.00 GST (…" at bounding box center [463, 312] width 926 height 1221
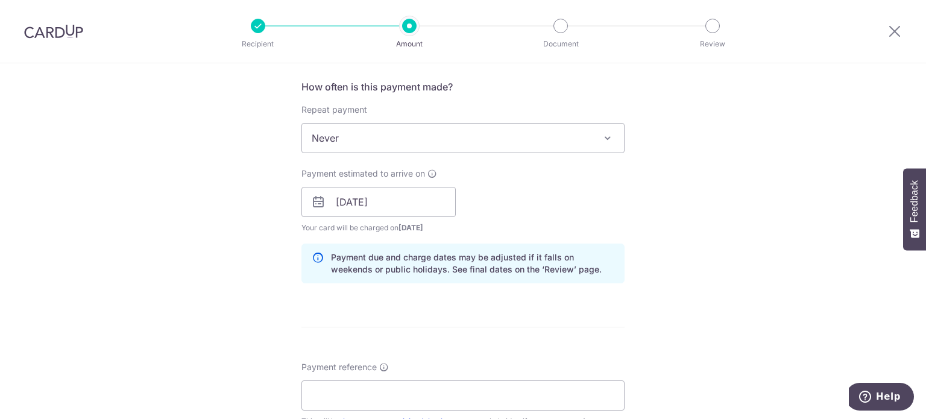
scroll to position [603, 0]
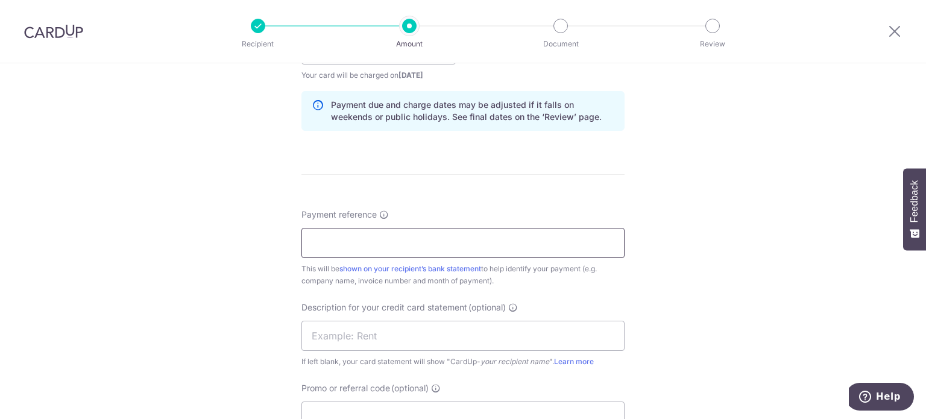
click at [457, 243] on input "Payment reference" at bounding box center [462, 243] width 323 height 30
click at [357, 239] on input "BC SOA Jun 25 Kin Vet" at bounding box center [462, 243] width 323 height 30
click at [339, 243] on input "BC SOA Jun 25 Kin Vet" at bounding box center [462, 243] width 323 height 30
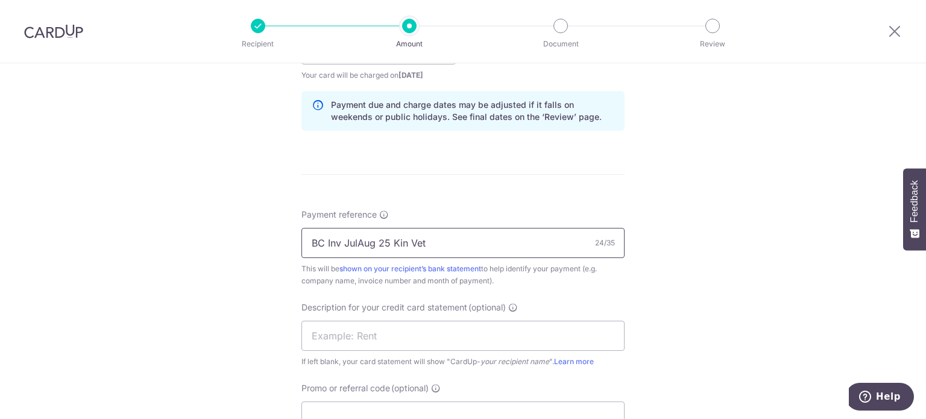
drag, startPoint x: 363, startPoint y: 244, endPoint x: 227, endPoint y: 245, distance: 136.3
click at [227, 245] on div "Tell us more about your payment Enter payment amount SGD 2,580.00 2580.00 GST (…" at bounding box center [463, 70] width 926 height 1221
type input "BC Inv JulAug 25 Kin Vet"
click at [400, 333] on input "text" at bounding box center [462, 336] width 323 height 30
paste input "BC Inv JulAug 2"
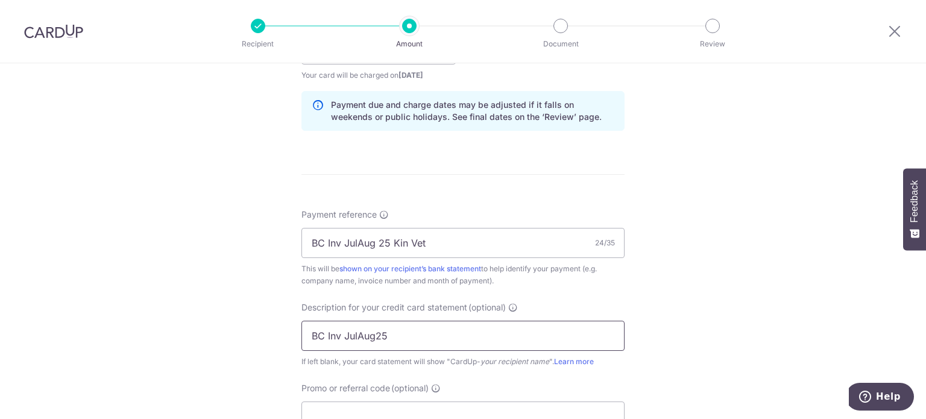
type input "BC Inv JulAug25"
click at [716, 265] on div "Tell us more about your payment Enter payment amount SGD 2,580.00 2580.00 GST (…" at bounding box center [463, 70] width 926 height 1221
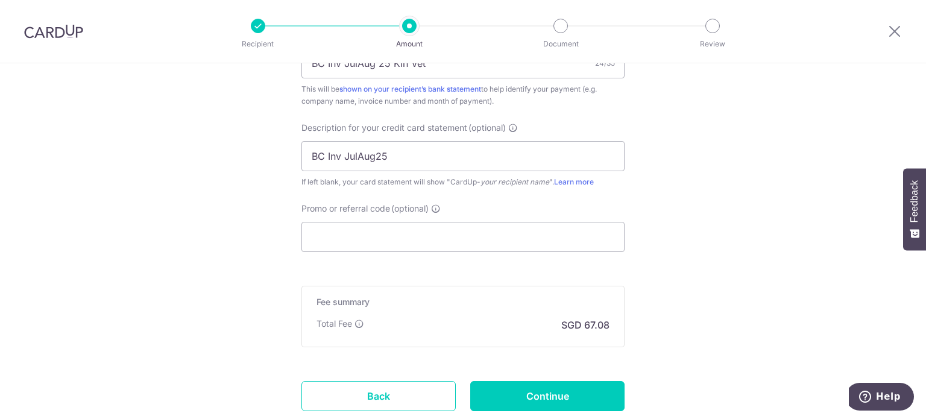
scroll to position [784, 0]
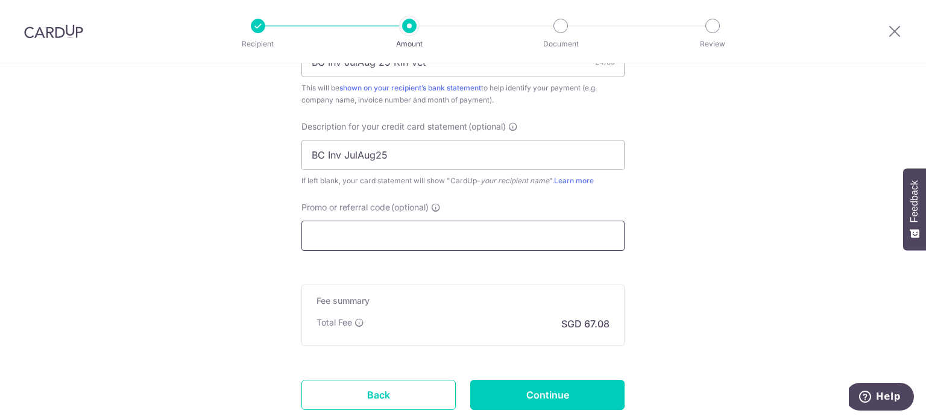
click at [490, 237] on input "Promo or referral code (optional)" at bounding box center [462, 236] width 323 height 30
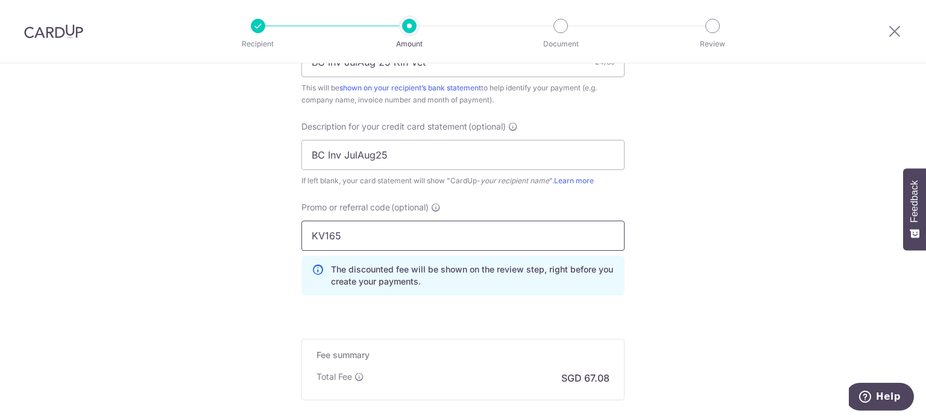
type input "KV165"
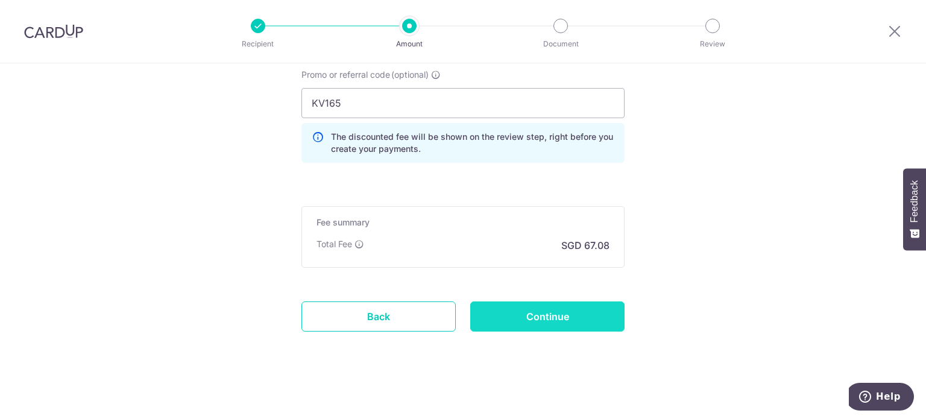
scroll to position [917, 0]
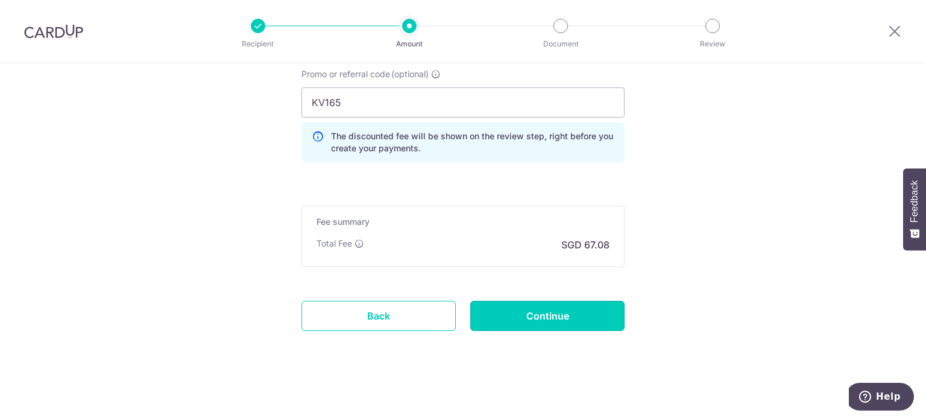
click at [601, 309] on input "Continue" at bounding box center [547, 316] width 154 height 30
type input "Create Schedule"
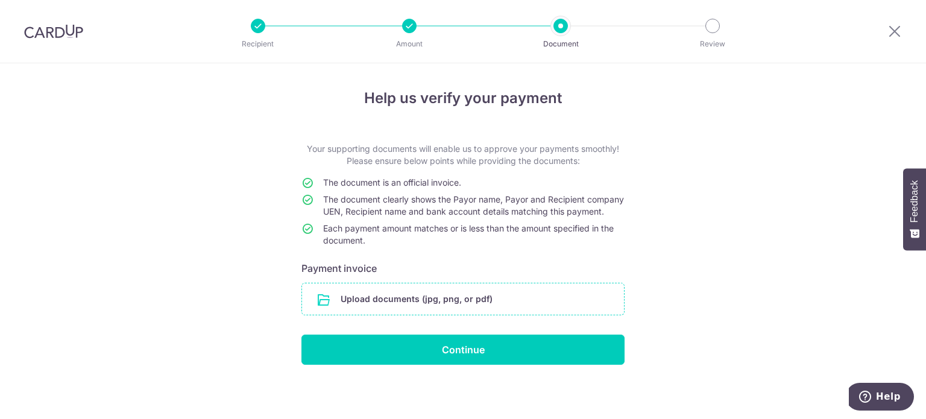
click at [570, 315] on input "file" at bounding box center [463, 298] width 322 height 31
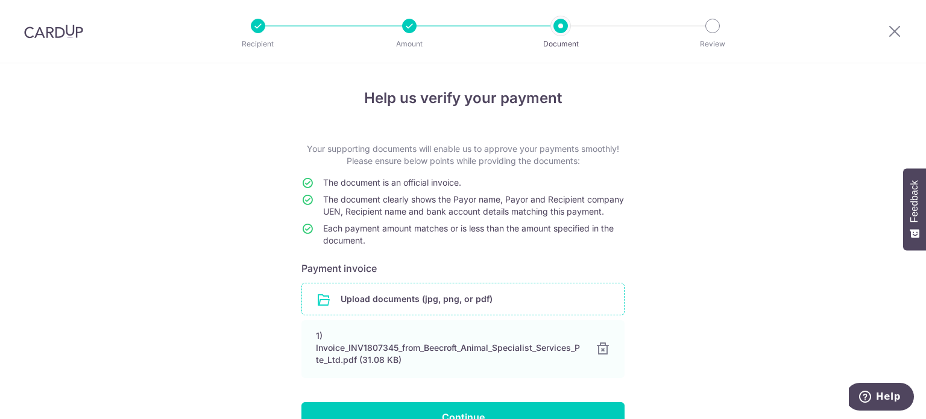
click at [432, 309] on input "file" at bounding box center [463, 298] width 322 height 31
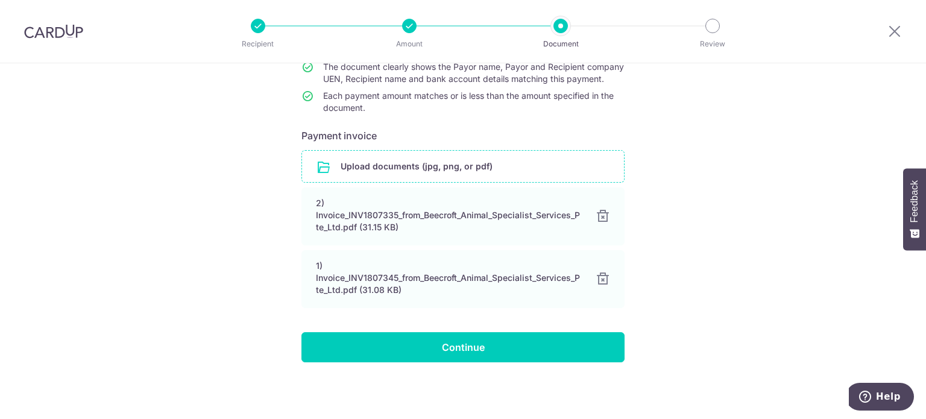
scroll to position [144, 0]
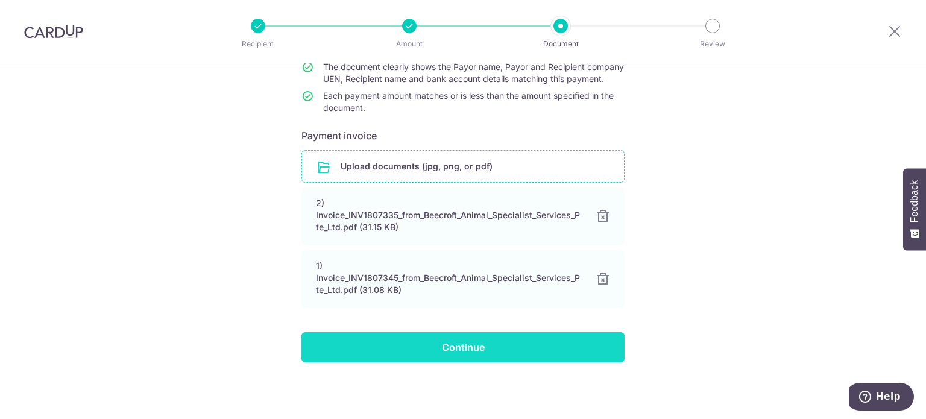
click at [479, 344] on input "Continue" at bounding box center [462, 347] width 323 height 30
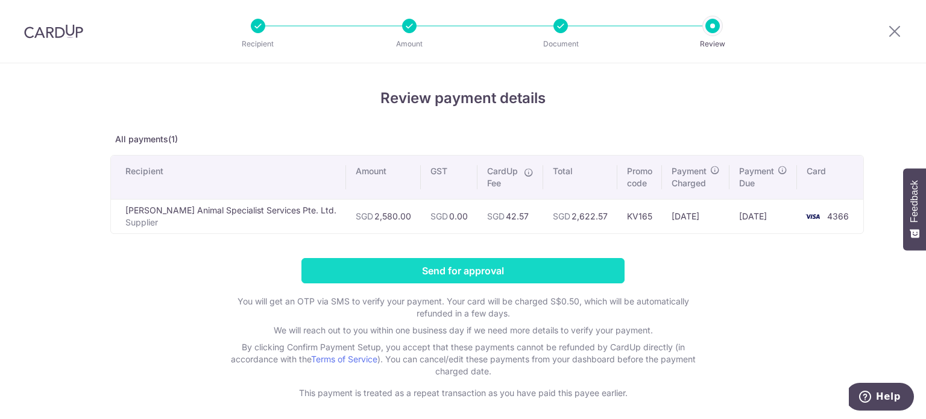
click at [435, 270] on input "Send for approval" at bounding box center [462, 270] width 323 height 25
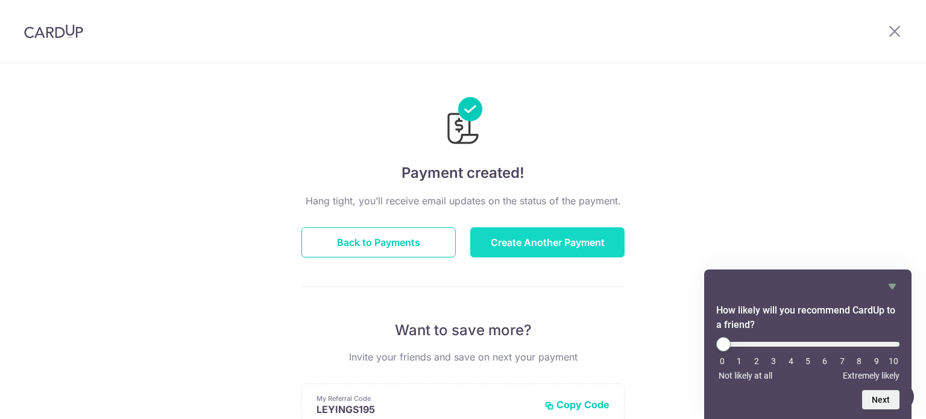
click at [604, 239] on button "Create Another Payment" at bounding box center [547, 242] width 154 height 30
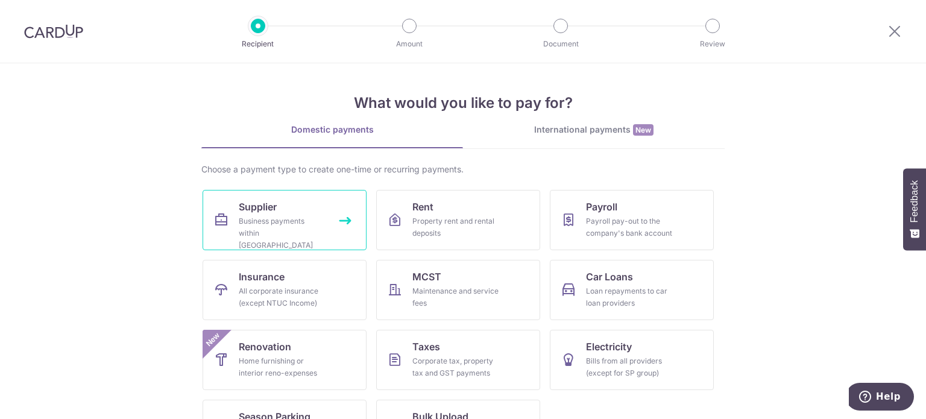
click at [282, 218] on div "Business payments within Singapore" at bounding box center [282, 233] width 87 height 36
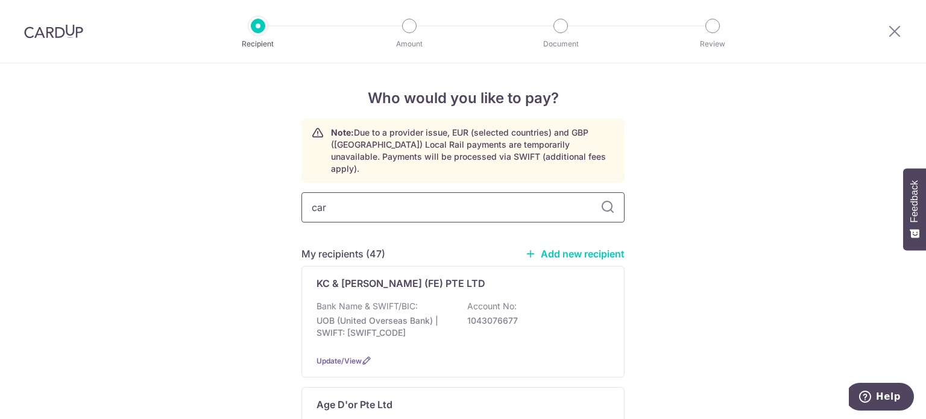
type input "[PERSON_NAME]"
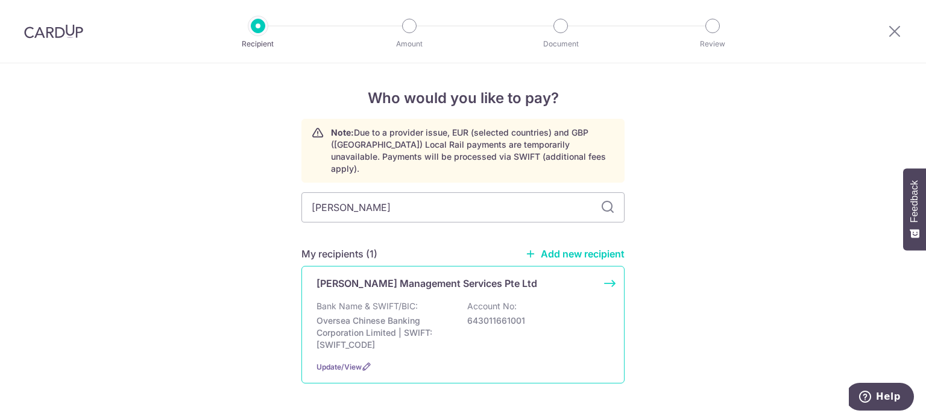
click at [400, 283] on div "[PERSON_NAME] Management Services Pte Ltd Bank Name & SWIFT/BIC: Oversea Chines…" at bounding box center [462, 325] width 323 height 118
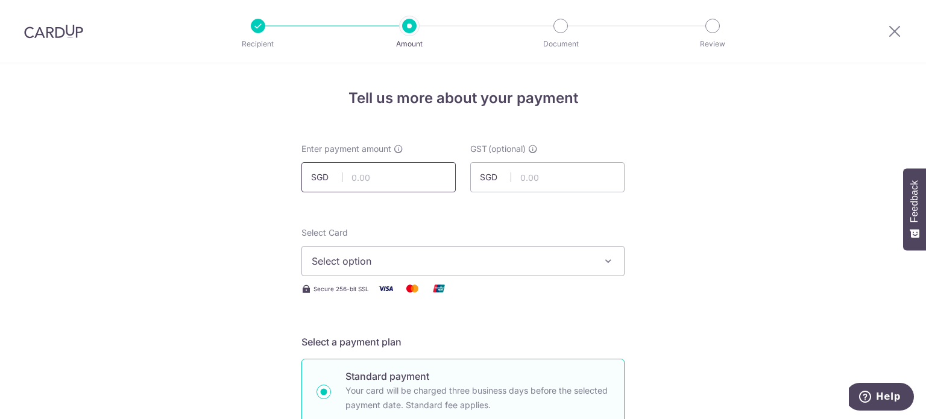
click at [408, 175] on input "text" at bounding box center [378, 177] width 154 height 30
type input "2,049.20"
click at [462, 262] on span "Select option" at bounding box center [452, 261] width 281 height 14
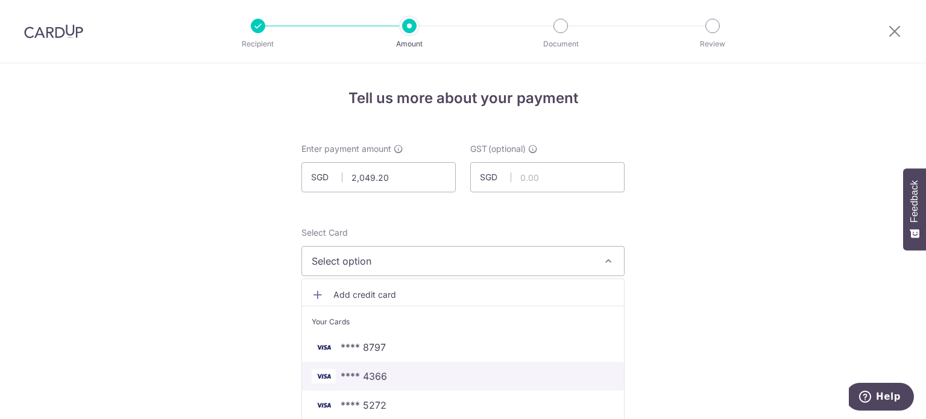
click at [350, 372] on span "**** 4366" at bounding box center [364, 376] width 46 height 14
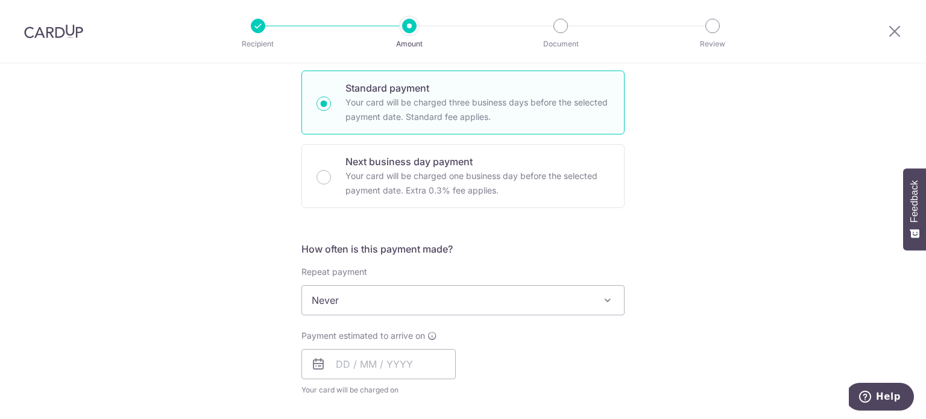
scroll to position [362, 0]
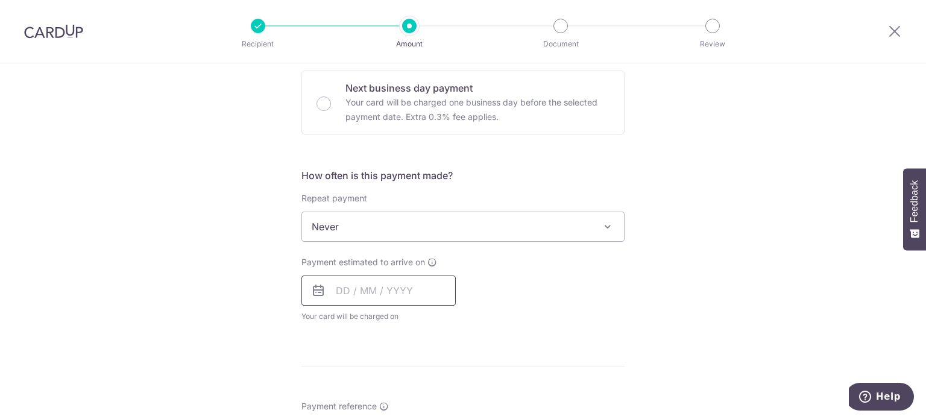
click at [403, 291] on input "text" at bounding box center [378, 291] width 154 height 30
click at [422, 394] on link "11" at bounding box center [422, 400] width 19 height 19
type input "11/09/2025"
click at [0, 0] on div "Payment due and charge dates may be adjusted if it falls on weekends or public …" at bounding box center [0, 0] width 0 height 0
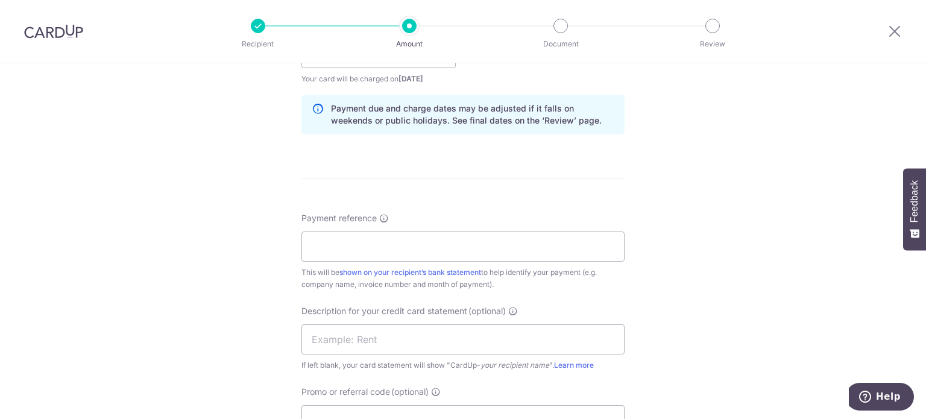
scroll to position [663, 0]
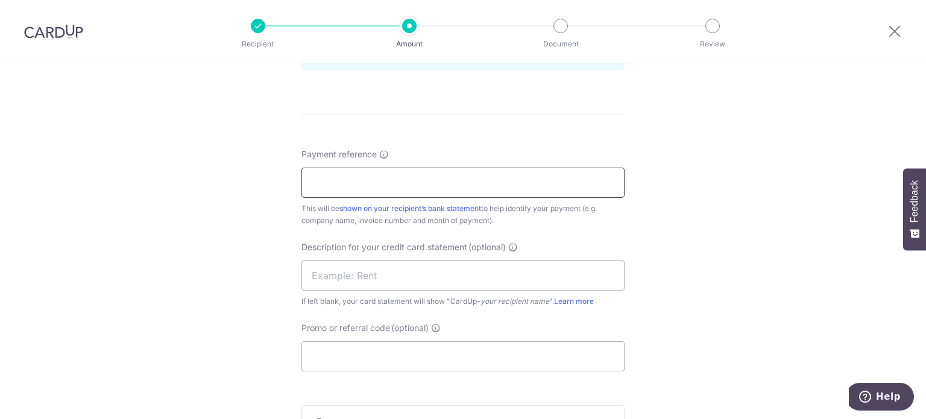
click at [381, 178] on input "Payment reference" at bounding box center [462, 183] width 323 height 30
click at [367, 185] on input "Carl INV Jun 25 Kin Vet" at bounding box center [462, 183] width 323 height 30
click at [367, 183] on input "Carl INV Jun 25 Kin Vet" at bounding box center [462, 183] width 323 height 30
click at [353, 182] on input "Carl INV Jun 25 Kin Vet" at bounding box center [462, 183] width 323 height 30
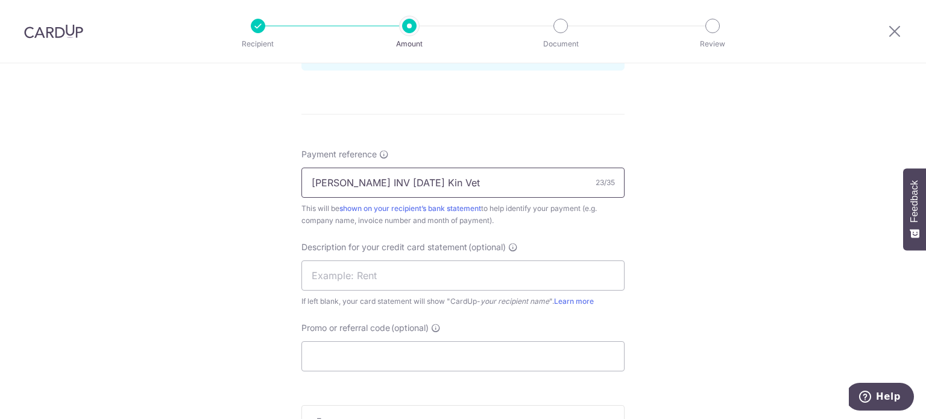
drag, startPoint x: 451, startPoint y: 175, endPoint x: 228, endPoint y: 188, distance: 223.5
click at [228, 188] on div "Tell us more about your payment Enter payment amount SGD 2,049.20 2049.20 GST (…" at bounding box center [463, 10] width 926 height 1221
type input "Carl INV Aug 25 Kin Vet"
click at [376, 267] on input "text" at bounding box center [462, 275] width 323 height 30
paste input "Carl INV Aug 25"
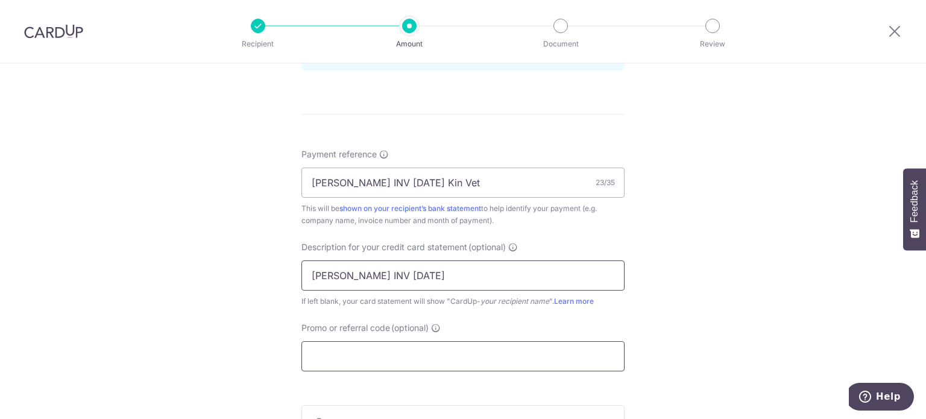
type input "Carl INV Aug 25"
click at [385, 350] on input "Promo or referral code (optional)" at bounding box center [462, 356] width 323 height 30
paste input "Carl INV Aug 25 Kin Vet"
type input "Carl INV Aug 25 Kin Vet"
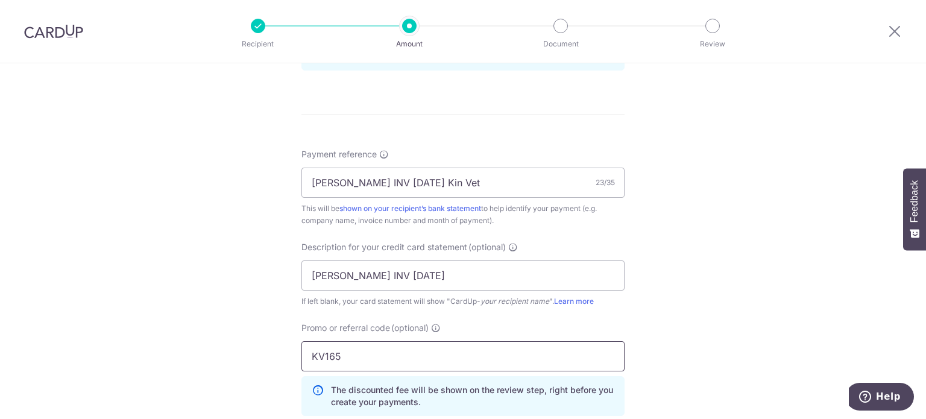
type input "KV165"
click at [745, 256] on div "Tell us more about your payment Enter payment amount SGD 2,049.20 2049.20 GST (…" at bounding box center [463, 37] width 926 height 1275
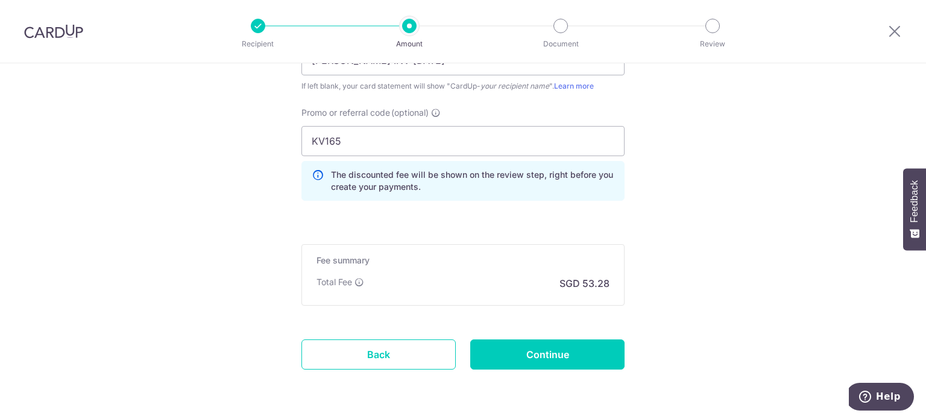
scroll to position [857, 0]
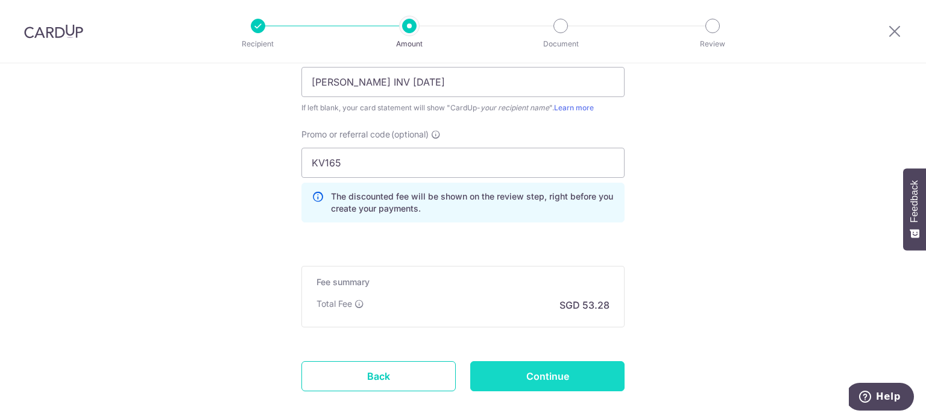
click at [552, 363] on input "Continue" at bounding box center [547, 376] width 154 height 30
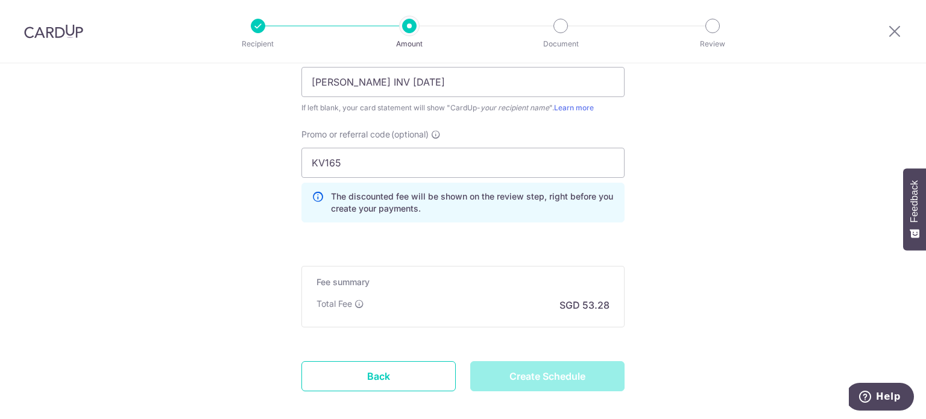
type input "Create Schedule"
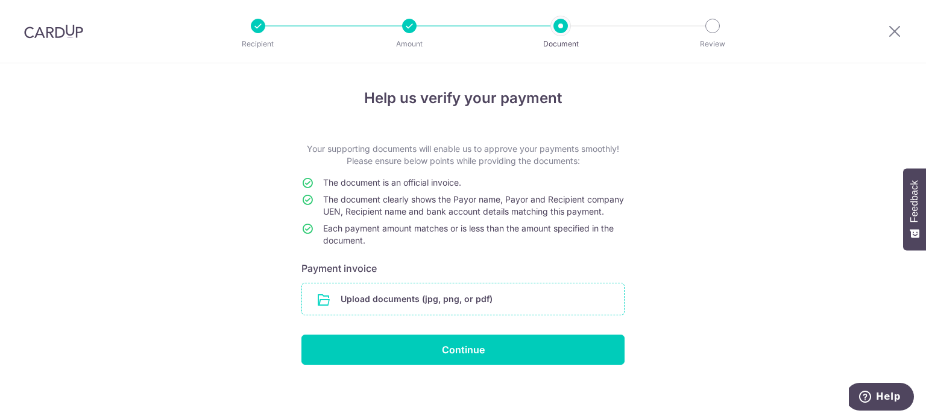
click at [478, 315] on input "file" at bounding box center [463, 298] width 322 height 31
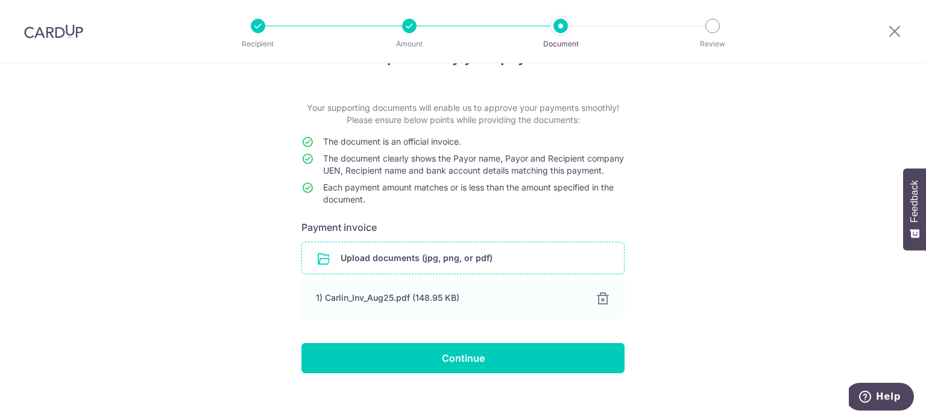
scroll to position [60, 0]
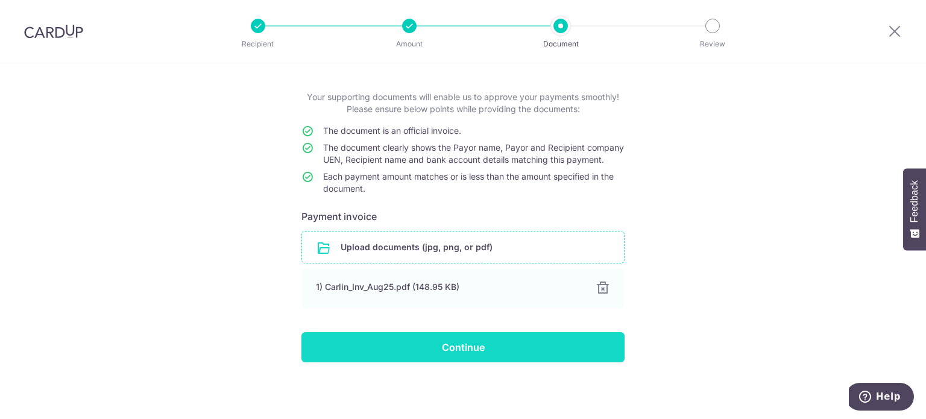
click at [513, 354] on input "Continue" at bounding box center [462, 347] width 323 height 30
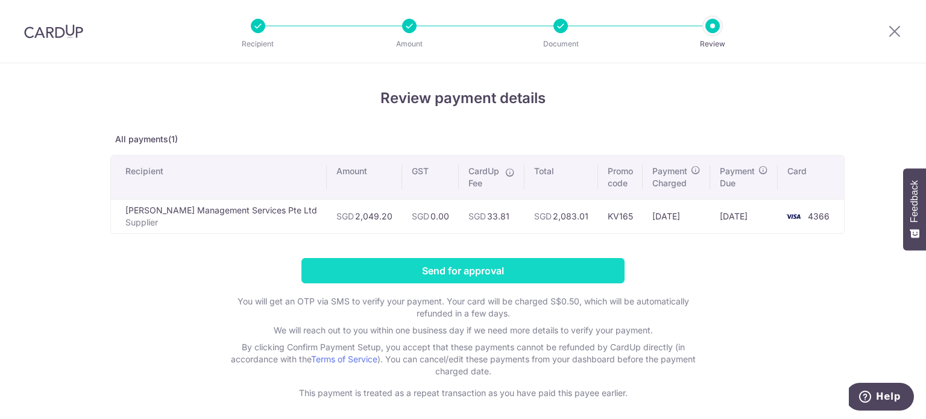
click at [549, 265] on input "Send for approval" at bounding box center [462, 270] width 323 height 25
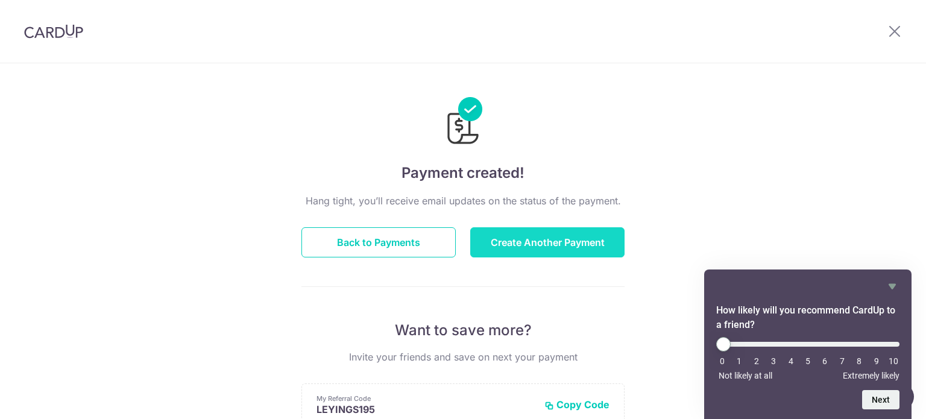
click at [527, 242] on button "Create Another Payment" at bounding box center [547, 242] width 154 height 30
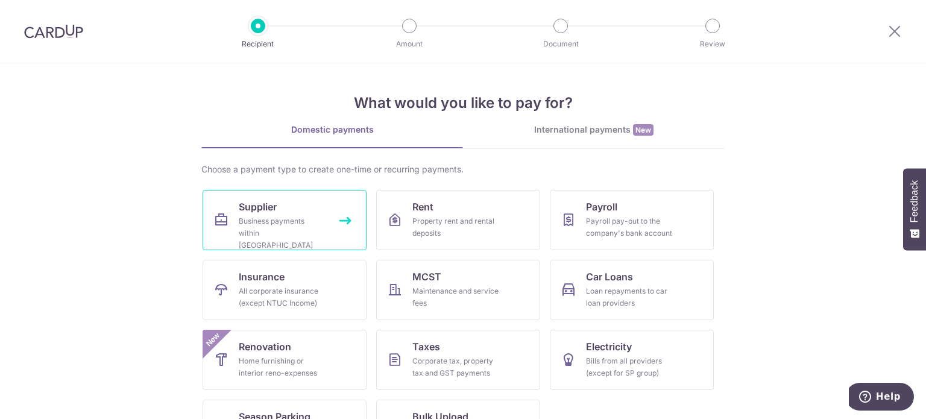
click at [296, 210] on link "Supplier Business payments within [GEOGRAPHIC_DATA]" at bounding box center [285, 220] width 164 height 60
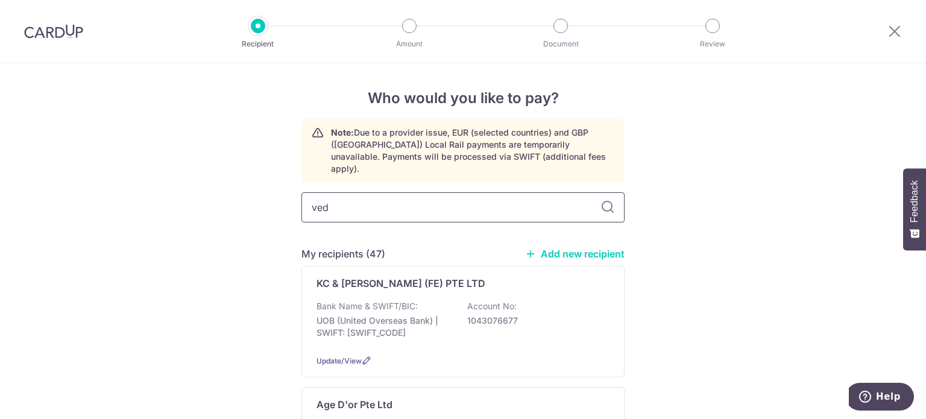
type input "vedm"
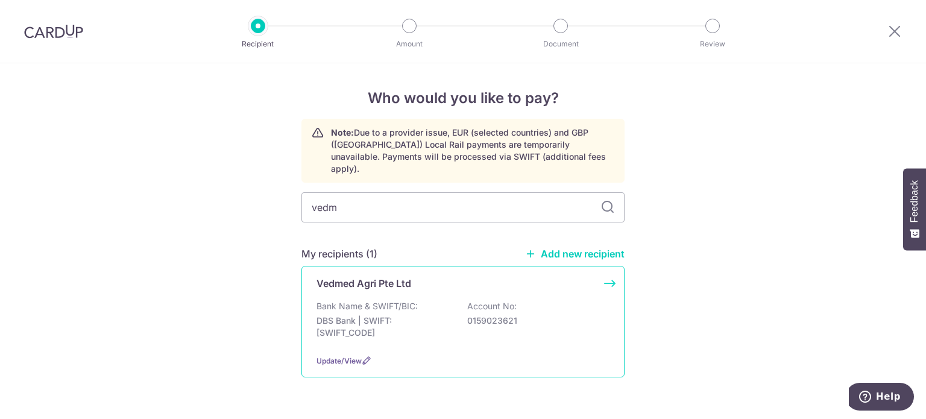
click at [441, 282] on div "Vedmed Agri Pte Ltd Bank Name & SWIFT/BIC: DBS Bank | SWIFT: [SWIFT_CODE] Accou…" at bounding box center [462, 322] width 323 height 112
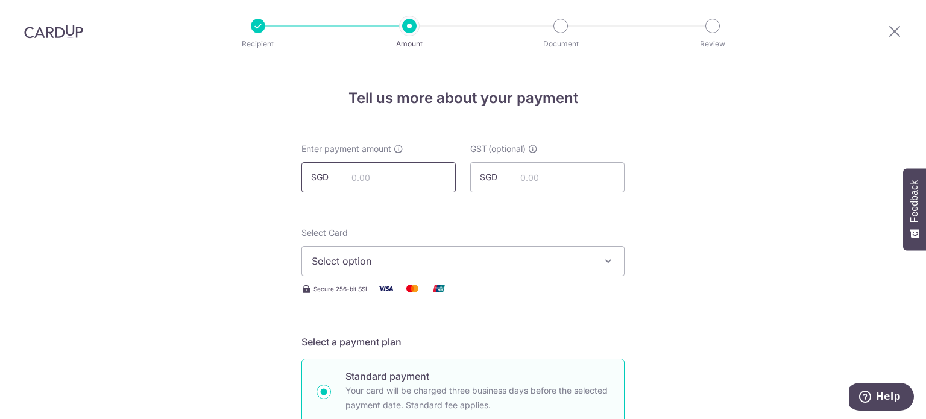
click at [345, 180] on input "text" at bounding box center [378, 177] width 154 height 30
type input "551.00"
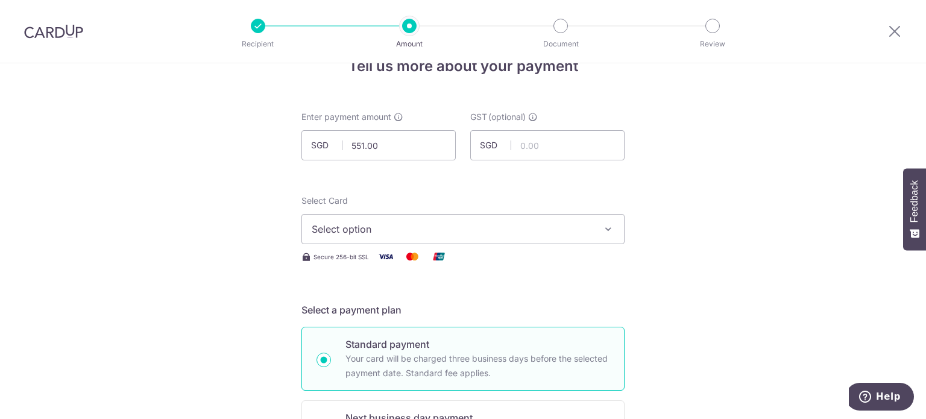
scroll to position [60, 0]
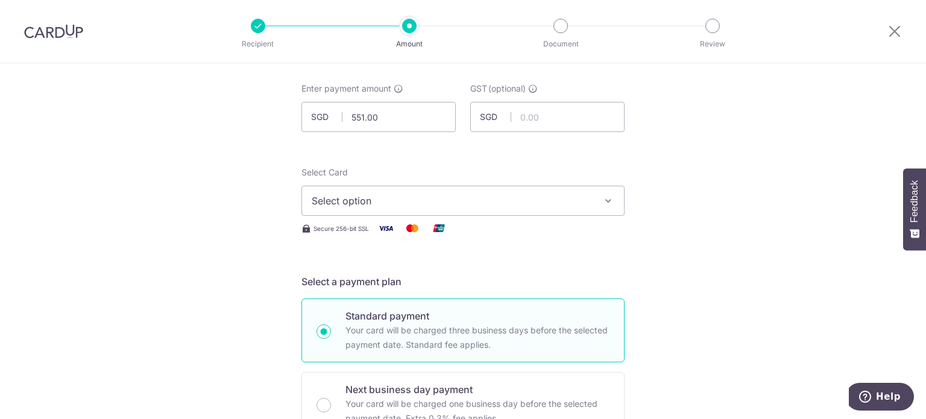
click at [409, 195] on span "Select option" at bounding box center [452, 201] width 281 height 14
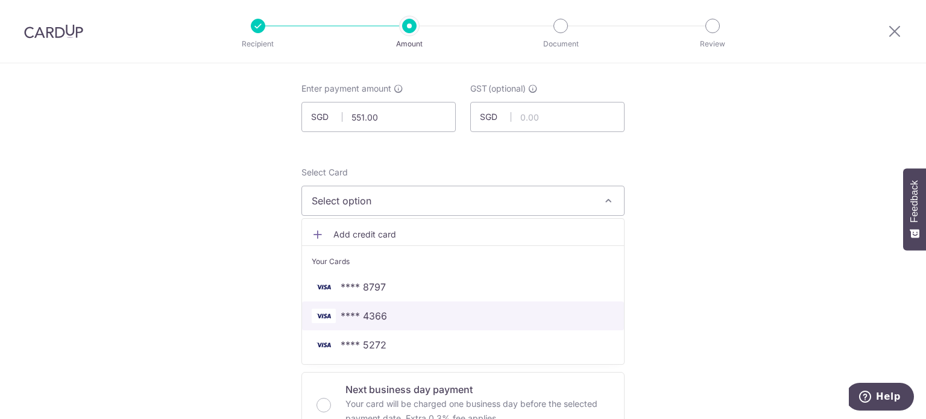
click at [383, 313] on span "**** 4366" at bounding box center [463, 316] width 303 height 14
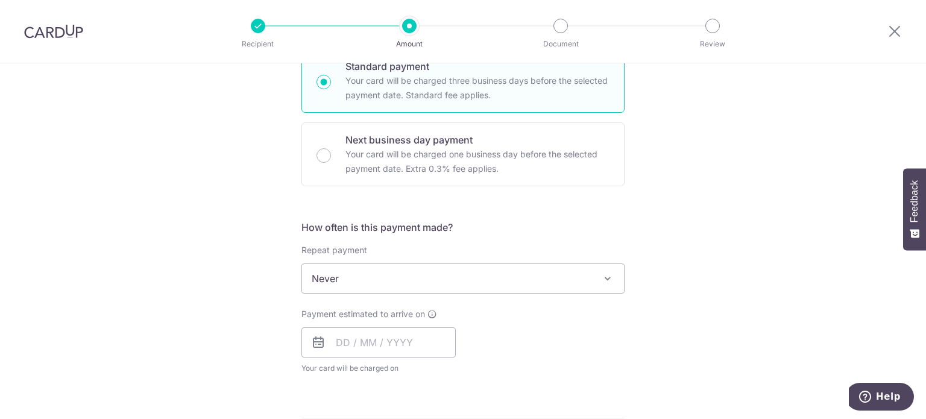
scroll to position [362, 0]
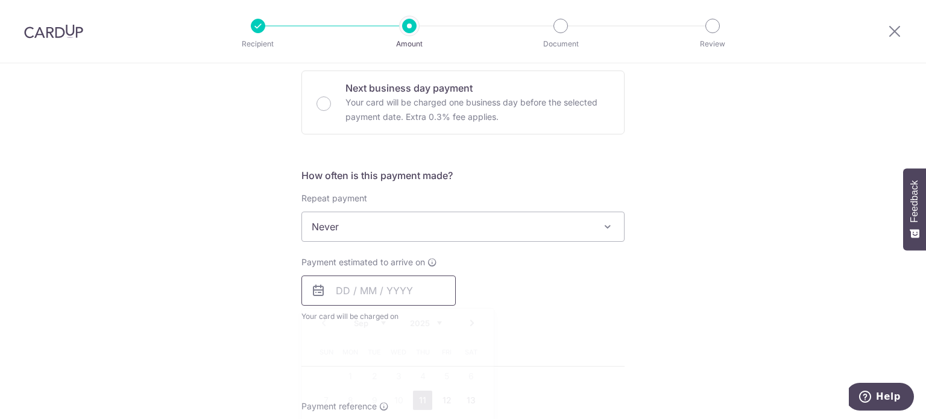
click at [412, 297] on input "text" at bounding box center [378, 291] width 154 height 30
click at [417, 403] on link "11" at bounding box center [422, 400] width 19 height 19
type input "[DATE]"
click at [745, 309] on div "Tell us more about your payment Enter payment amount SGD 551.00 551.00 GST (opt…" at bounding box center [463, 288] width 926 height 1172
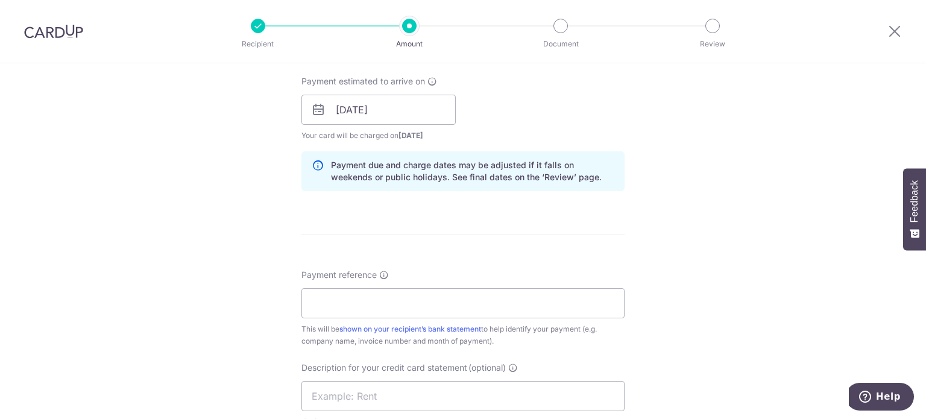
scroll to position [603, 0]
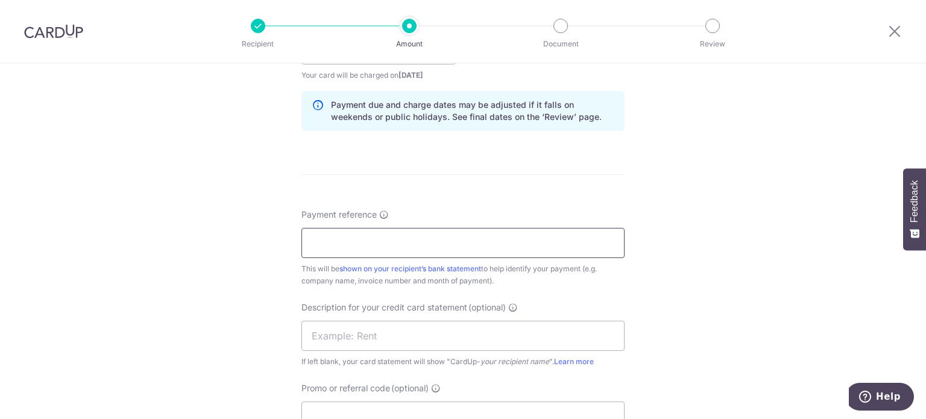
click at [399, 238] on input "Payment reference" at bounding box center [462, 243] width 323 height 30
type input "Vedm SOA Aug 25 Kin Vet"
click at [398, 327] on input "text" at bounding box center [462, 336] width 323 height 30
paste input "Vedm SOA Aug 25"
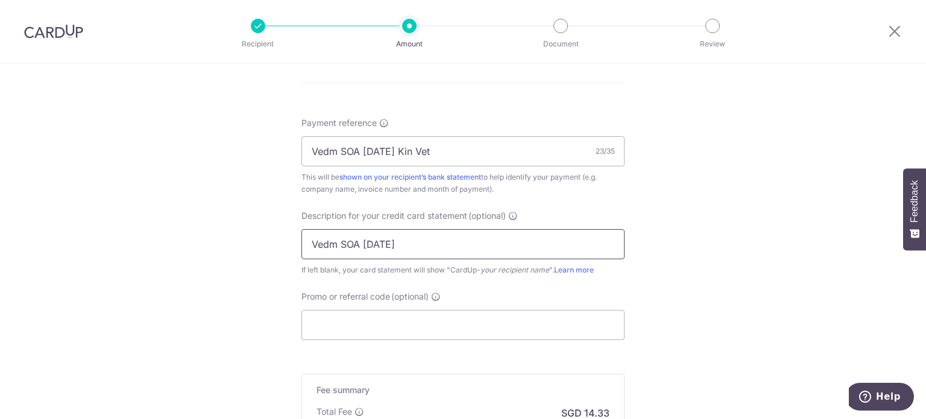
scroll to position [724, 0]
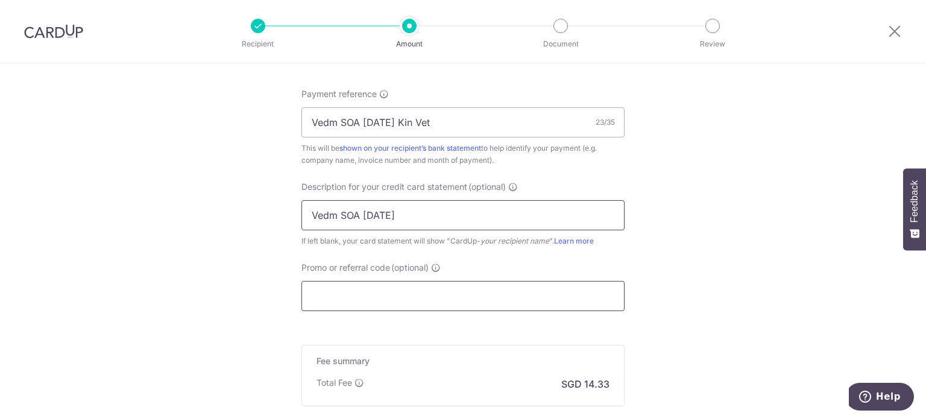
type input "Vedm SOA Aug 25"
click at [386, 289] on input "Promo or referral code (optional)" at bounding box center [462, 296] width 323 height 30
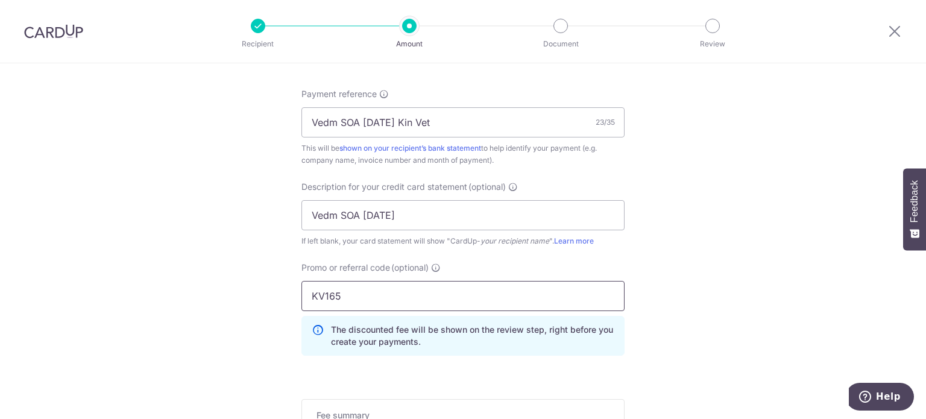
type input "KV165"
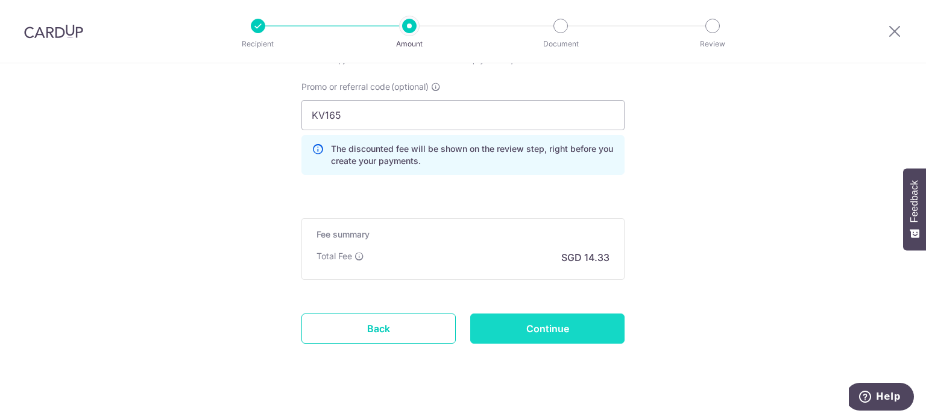
click at [526, 323] on input "Continue" at bounding box center [547, 329] width 154 height 30
type input "Create Schedule"
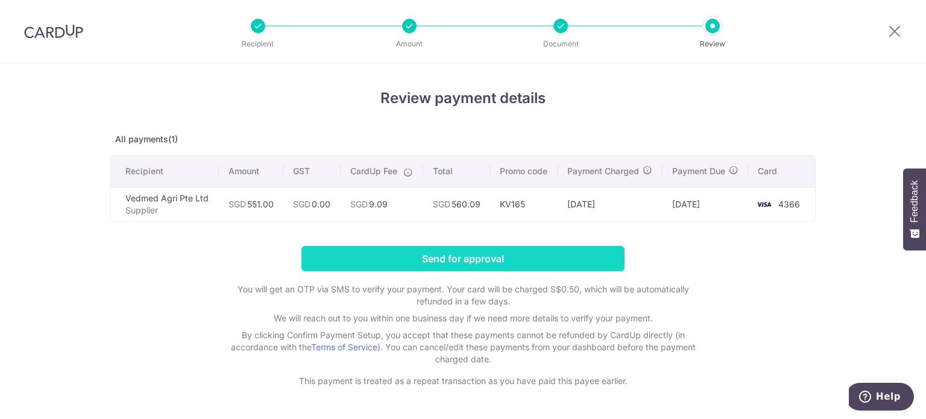
click at [497, 271] on input "Send for approval" at bounding box center [462, 258] width 323 height 25
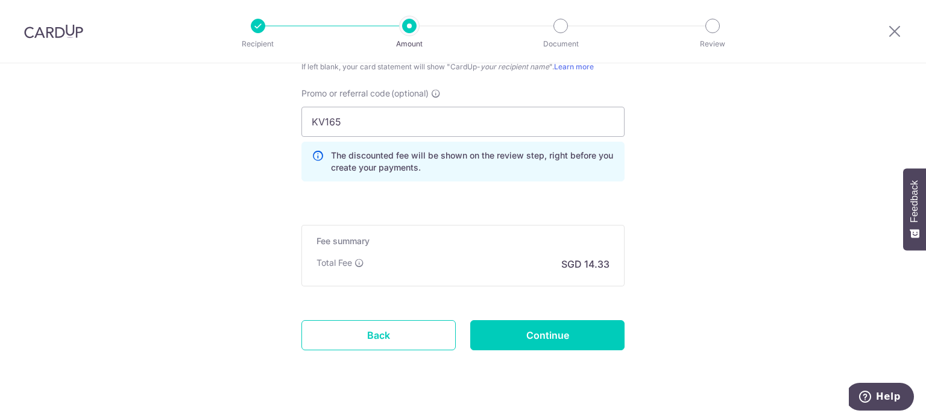
scroll to position [967, 0]
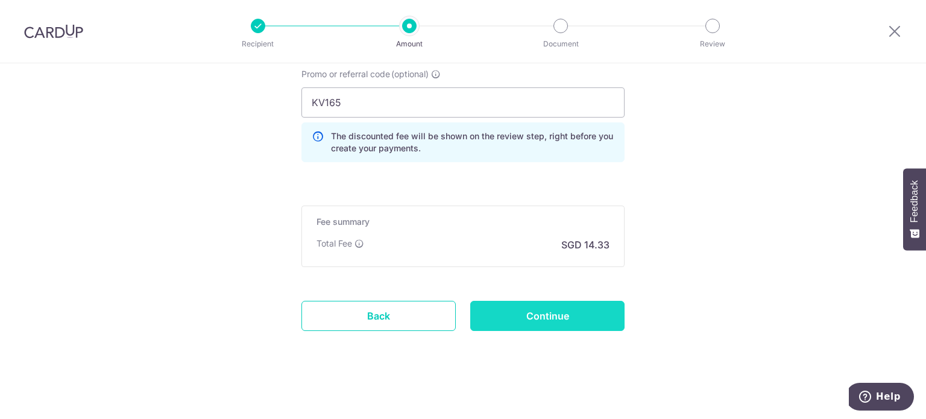
click at [581, 314] on input "Continue" at bounding box center [547, 316] width 154 height 30
type input "Update Schedule"
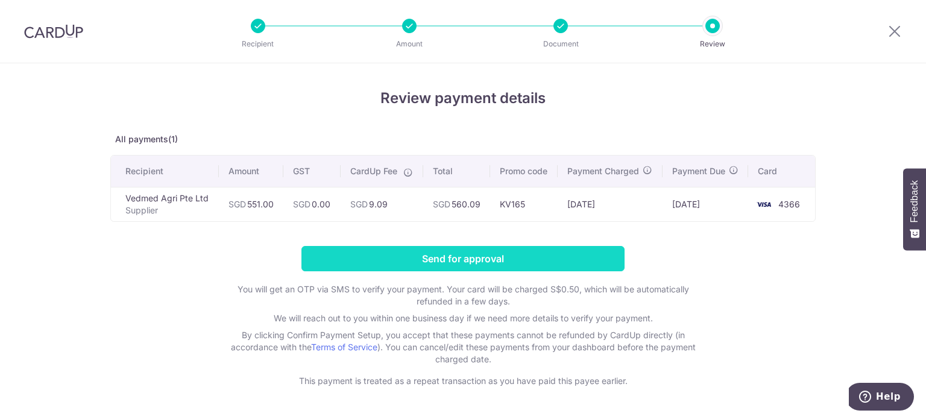
click at [513, 271] on input "Send for approval" at bounding box center [462, 258] width 323 height 25
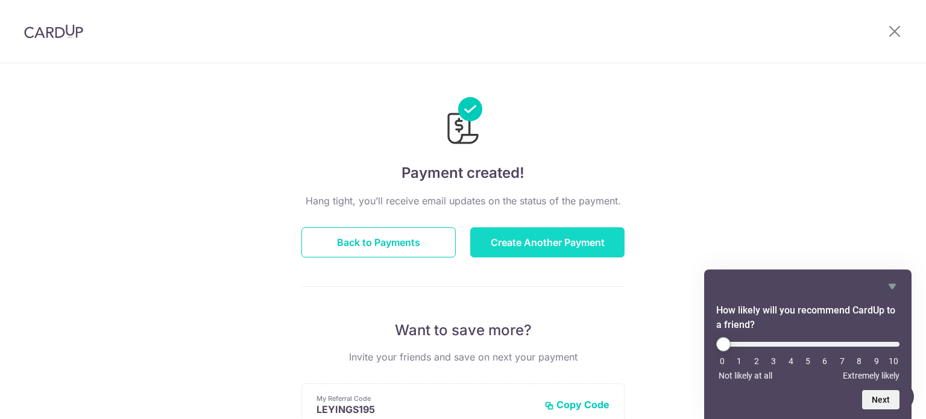
drag, startPoint x: 543, startPoint y: 238, endPoint x: 546, endPoint y: 229, distance: 9.5
click at [543, 238] on button "Create Another Payment" at bounding box center [547, 242] width 154 height 30
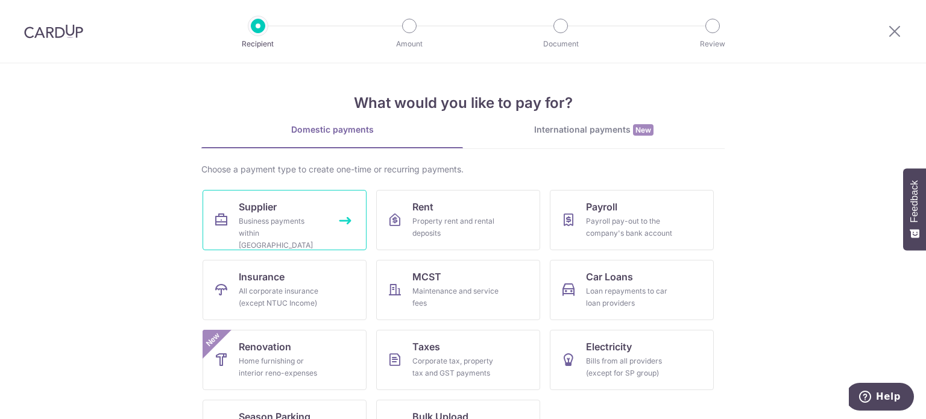
click at [303, 202] on link "Supplier Business payments within Singapore" at bounding box center [285, 220] width 164 height 60
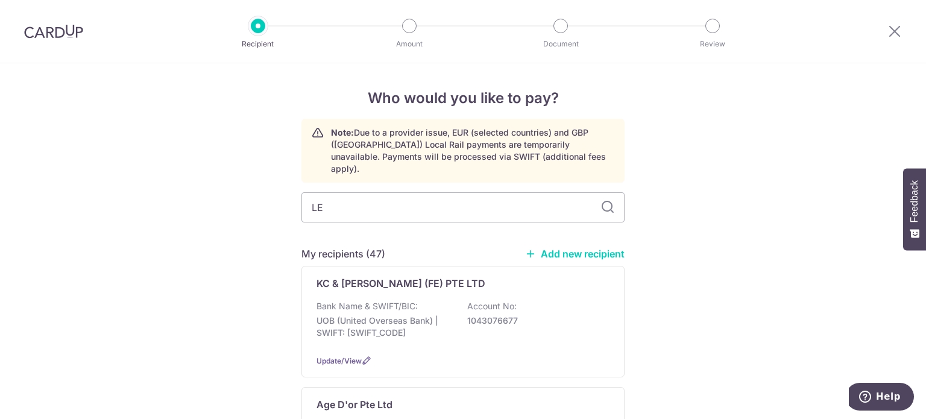
type input "[PERSON_NAME]"
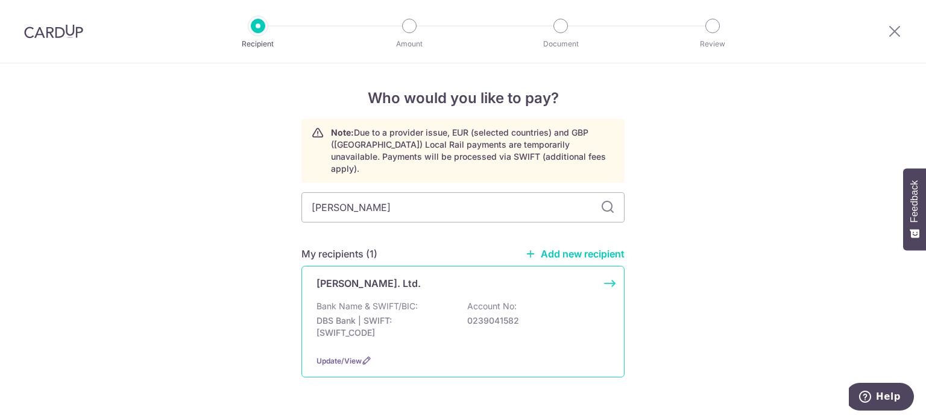
click at [391, 276] on p "[PERSON_NAME]. Ltd." at bounding box center [369, 283] width 104 height 14
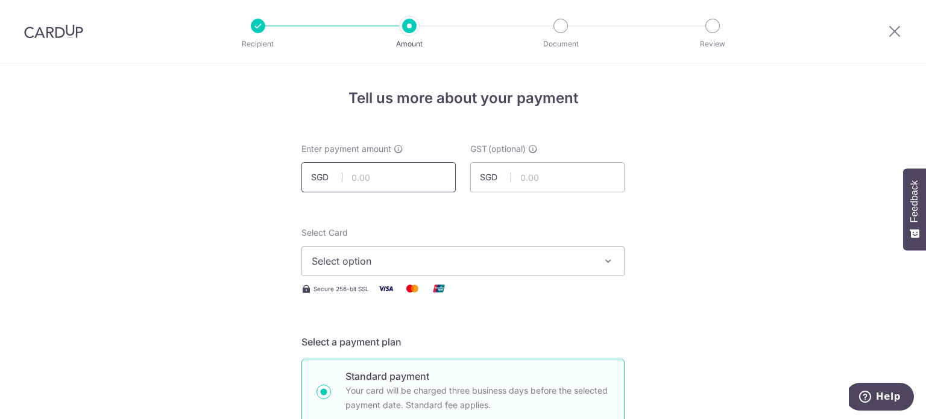
click at [410, 183] on input "text" at bounding box center [378, 177] width 154 height 30
type input "15,319.41"
drag, startPoint x: 695, startPoint y: 266, endPoint x: 702, endPoint y: 270, distance: 8.4
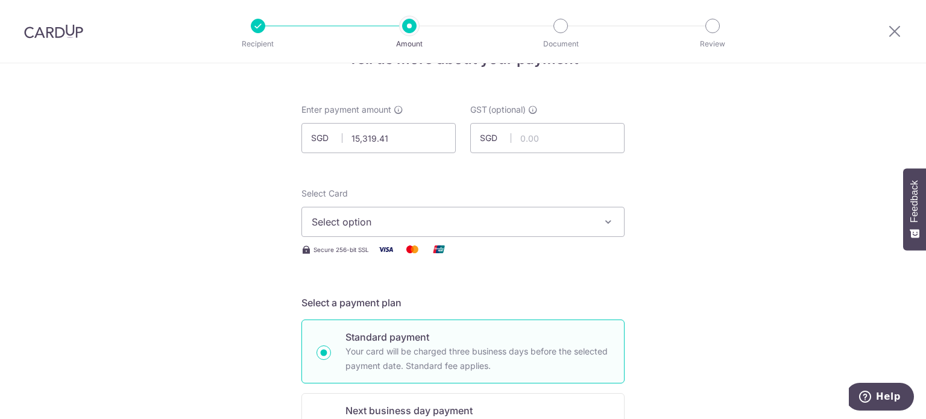
scroll to position [60, 0]
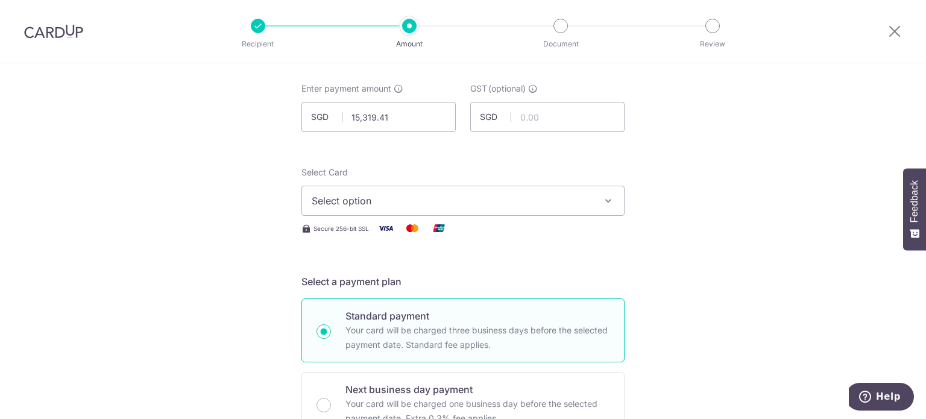
click at [546, 203] on span "Select option" at bounding box center [452, 201] width 281 height 14
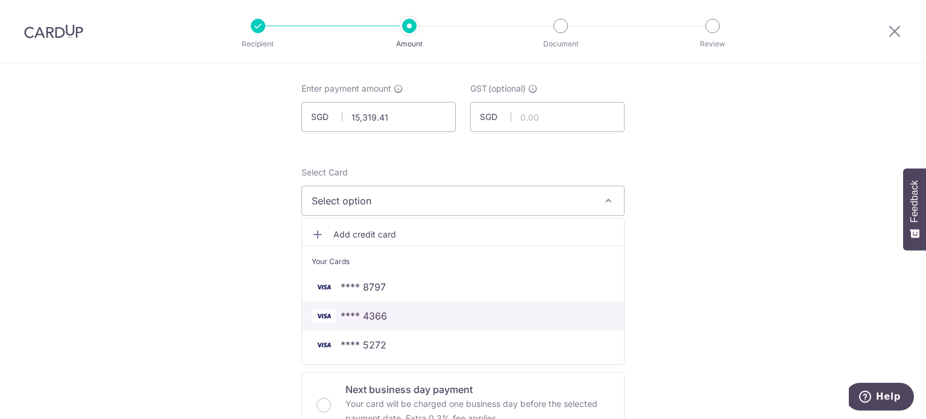
click at [444, 314] on span "**** 4366" at bounding box center [463, 316] width 303 height 14
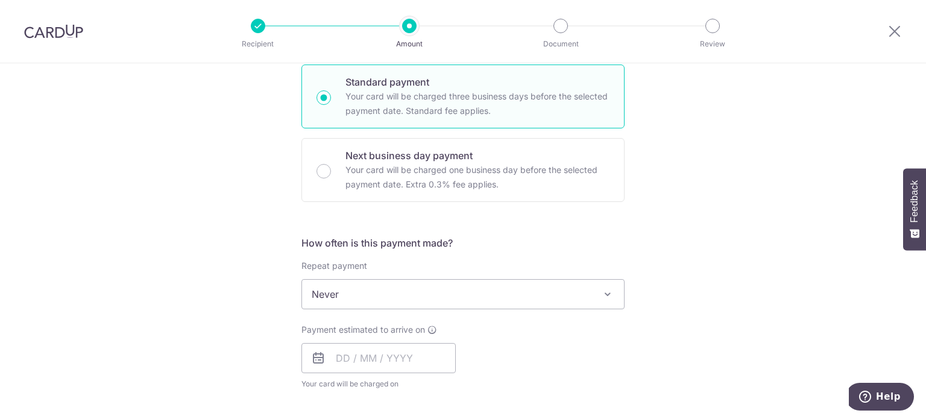
scroll to position [422, 0]
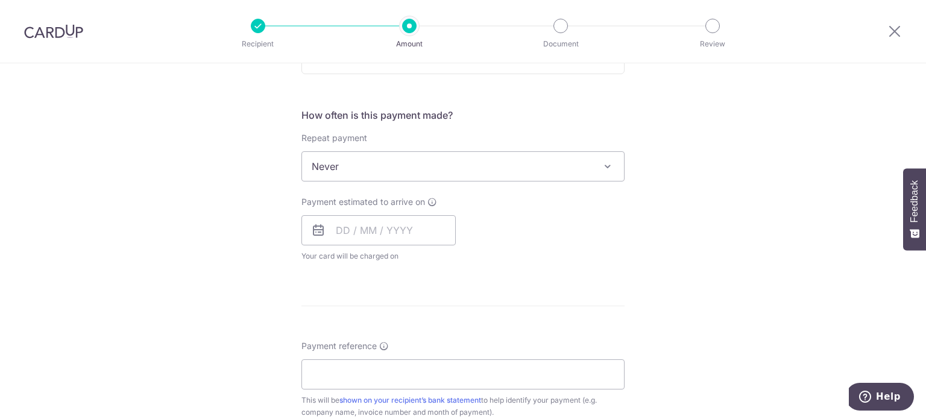
click at [471, 170] on span "Never" at bounding box center [463, 166] width 322 height 29
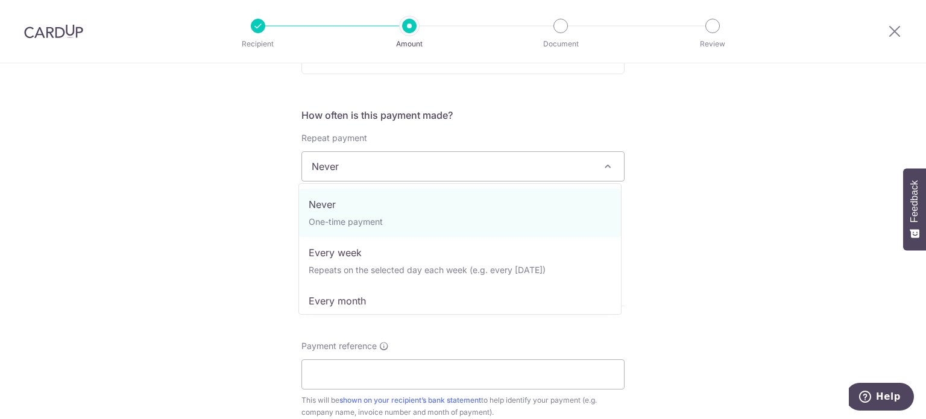
click at [224, 178] on div "Tell us more about your payment Enter payment amount SGD 15,319.41 15319.41 GST…" at bounding box center [463, 227] width 926 height 1172
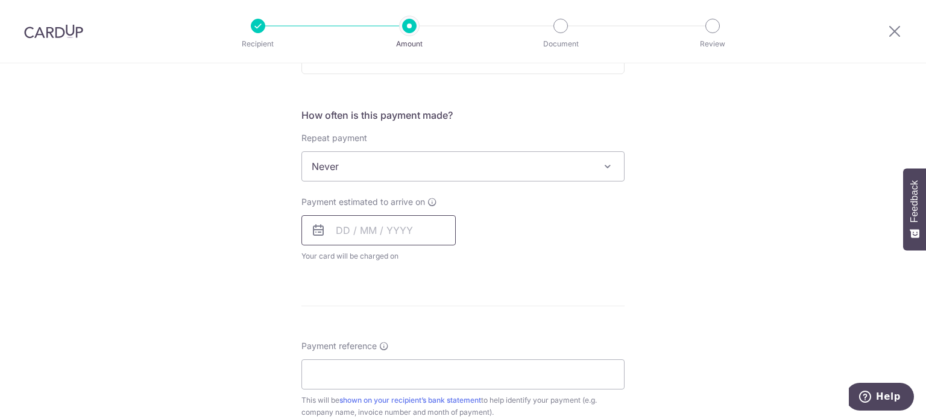
click at [369, 233] on input "text" at bounding box center [378, 230] width 154 height 30
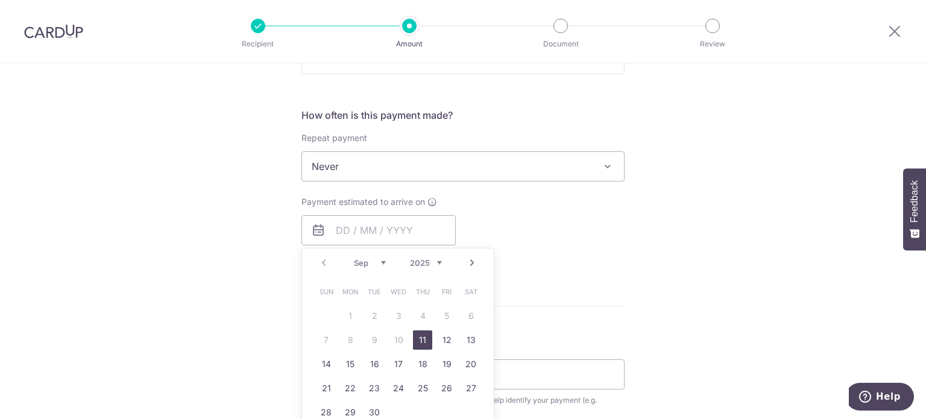
click at [417, 343] on link "11" at bounding box center [422, 339] width 19 height 19
type input "[DATE]"
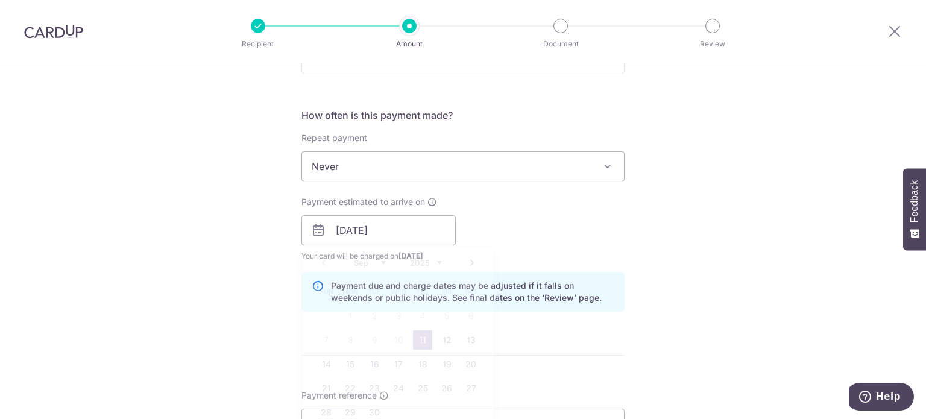
click at [741, 263] on div "Tell us more about your payment Enter payment amount SGD 15,319.41 15319.41 GST…" at bounding box center [463, 251] width 926 height 1221
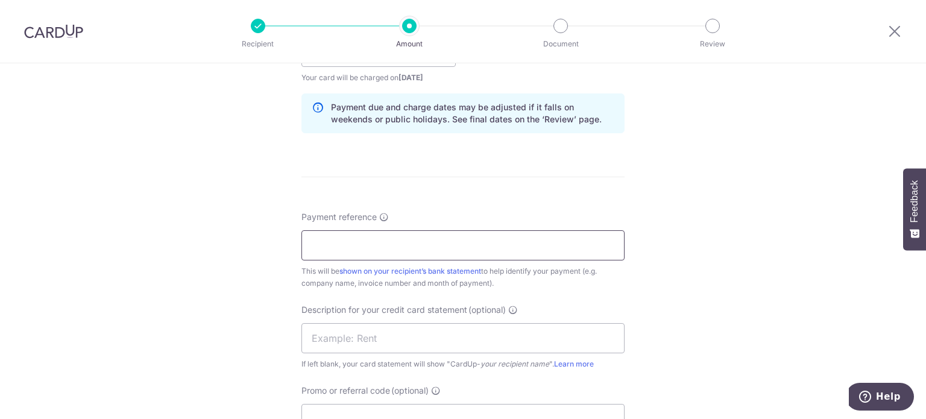
scroll to position [603, 0]
click at [452, 228] on input "Payment reference" at bounding box center [462, 243] width 323 height 30
click at [361, 243] on input "LGC SOA Jul 25 Kin Vet" at bounding box center [462, 243] width 323 height 30
drag, startPoint x: 475, startPoint y: 245, endPoint x: 188, endPoint y: 243, distance: 287.0
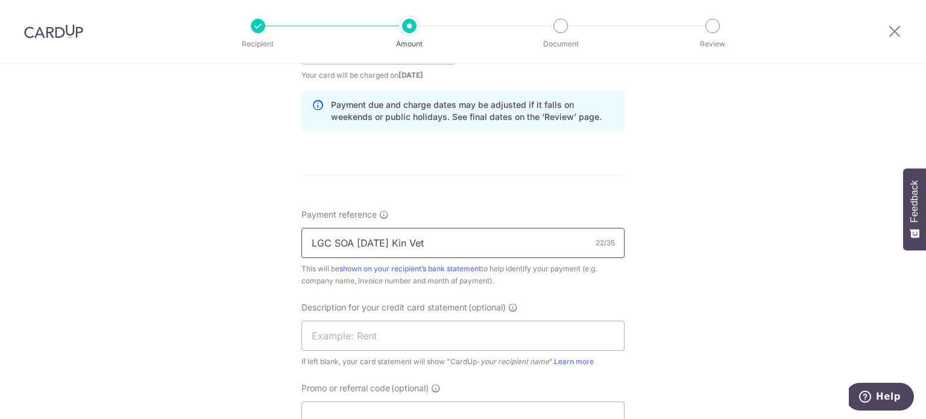
click at [188, 243] on div "Tell us more about your payment Enter payment amount SGD 15,319.41 15319.41 GST…" at bounding box center [463, 70] width 926 height 1221
type input "LGC SOA Aug 25 Kin Vet"
click at [380, 330] on input "text" at bounding box center [462, 336] width 323 height 30
paste input "LGC SOA Aug 25"
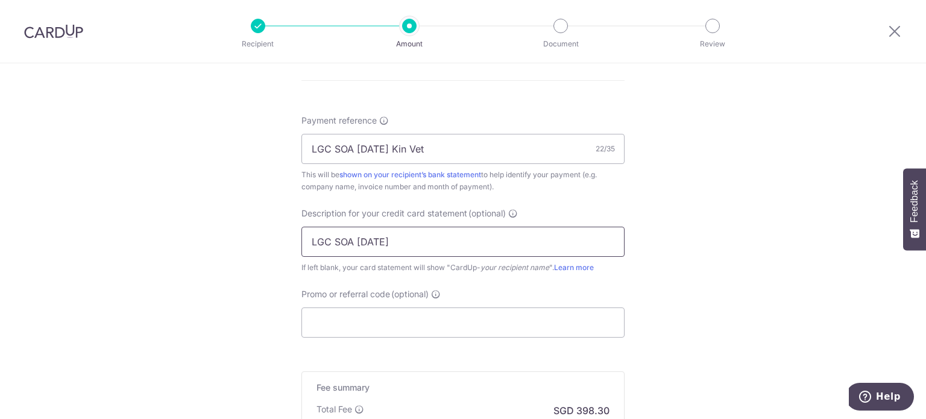
scroll to position [784, 0]
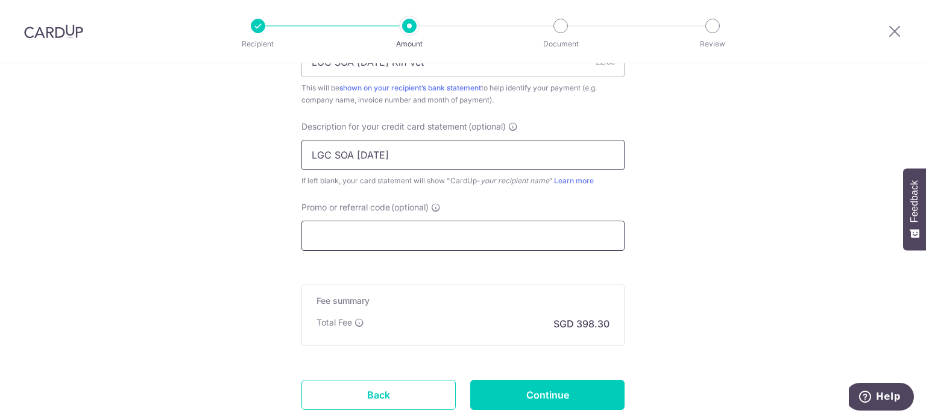
type input "LGC SOA Aug 25"
click at [386, 238] on input "Promo or referral code (optional)" at bounding box center [462, 236] width 323 height 30
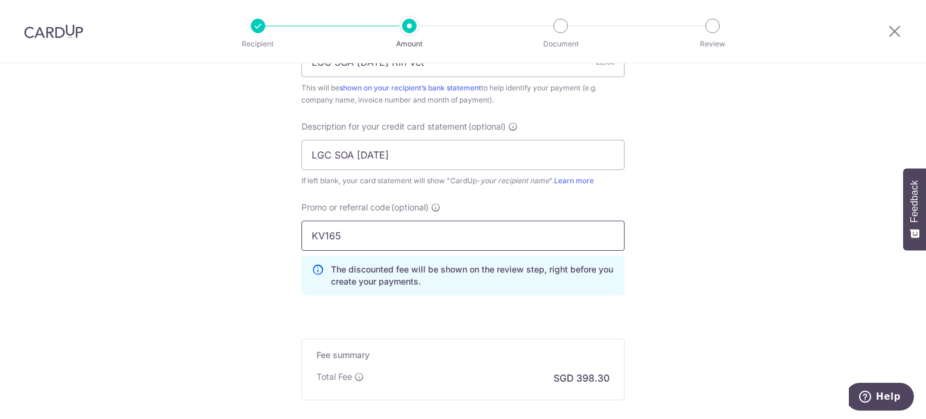
type input "KV165"
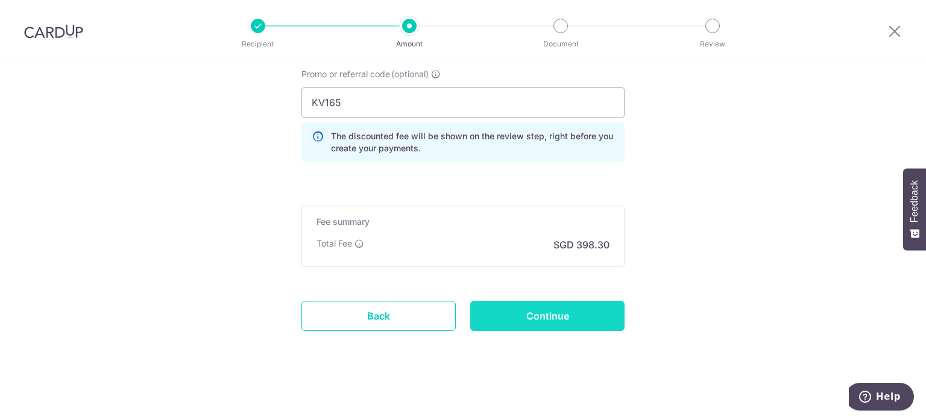
click at [540, 301] on input "Continue" at bounding box center [547, 316] width 154 height 30
type input "Create Schedule"
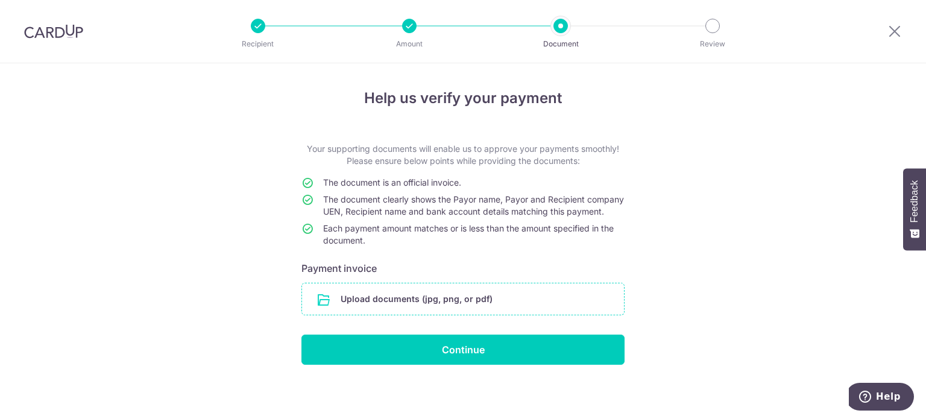
drag, startPoint x: 0, startPoint y: 0, endPoint x: 547, endPoint y: 297, distance: 623.0
click at [547, 297] on input "file" at bounding box center [463, 298] width 322 height 31
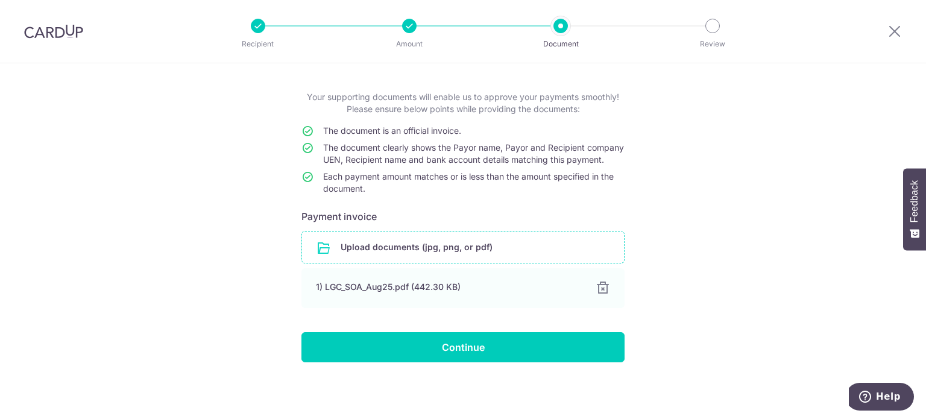
scroll to position [63, 0]
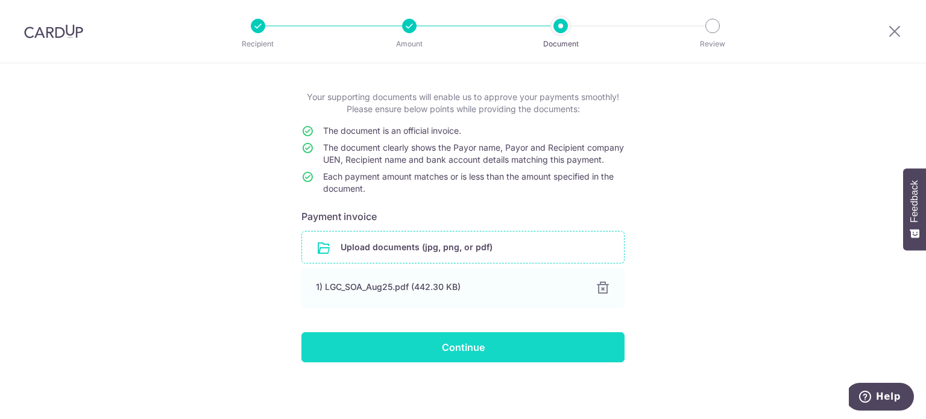
click at [446, 341] on input "Continue" at bounding box center [462, 347] width 323 height 30
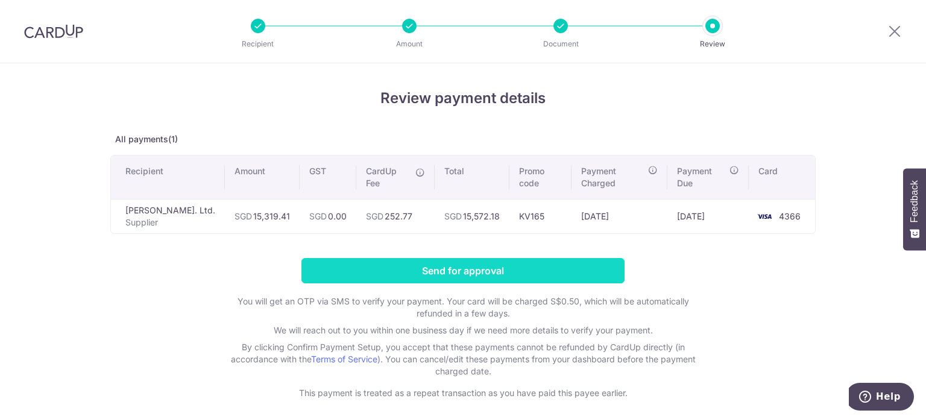
click at [428, 274] on input "Send for approval" at bounding box center [462, 270] width 323 height 25
